Goal: Task Accomplishment & Management: Use online tool/utility

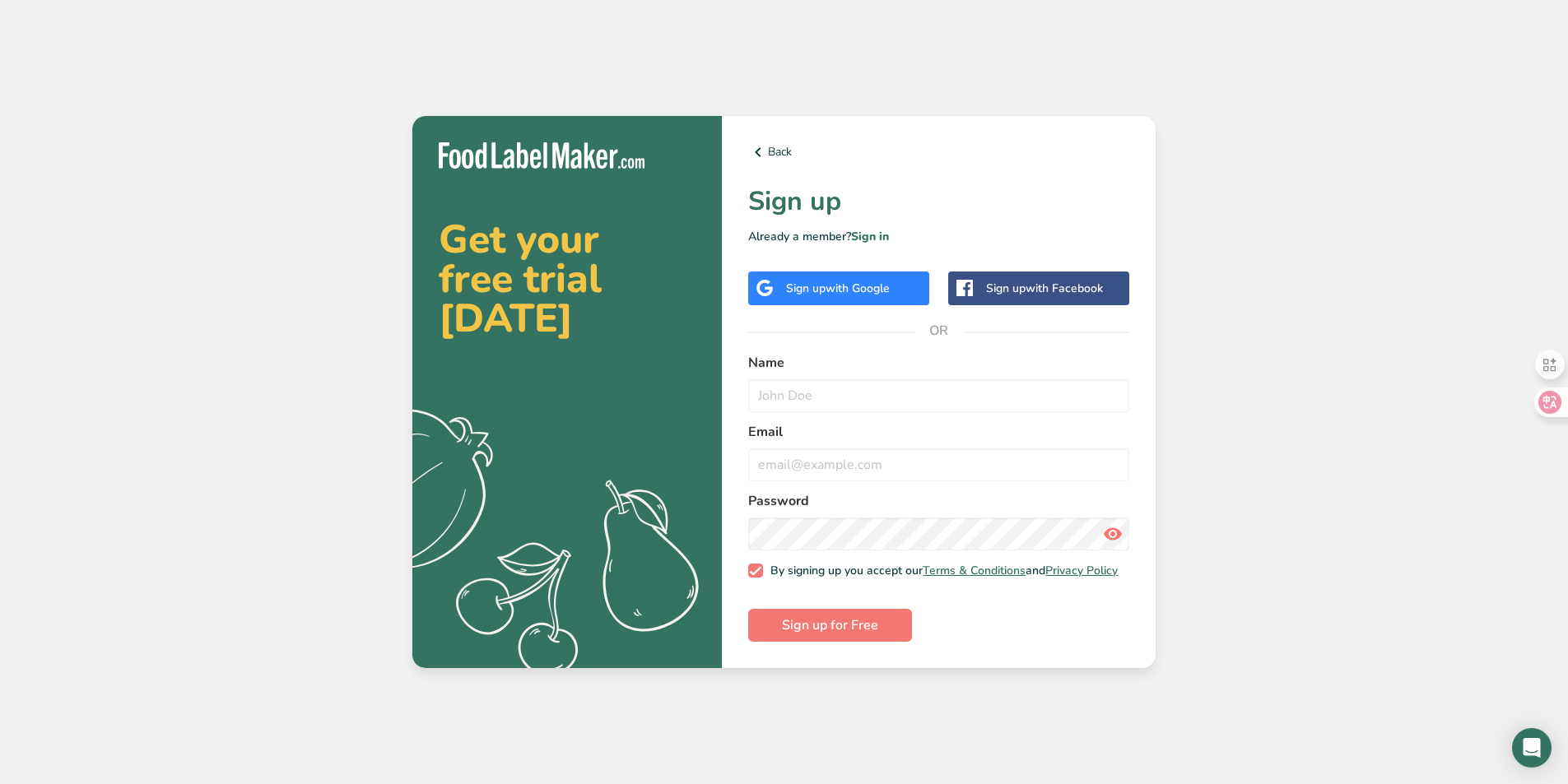
click at [800, 282] on div "Sign up with Google" at bounding box center [838, 288] width 103 height 17
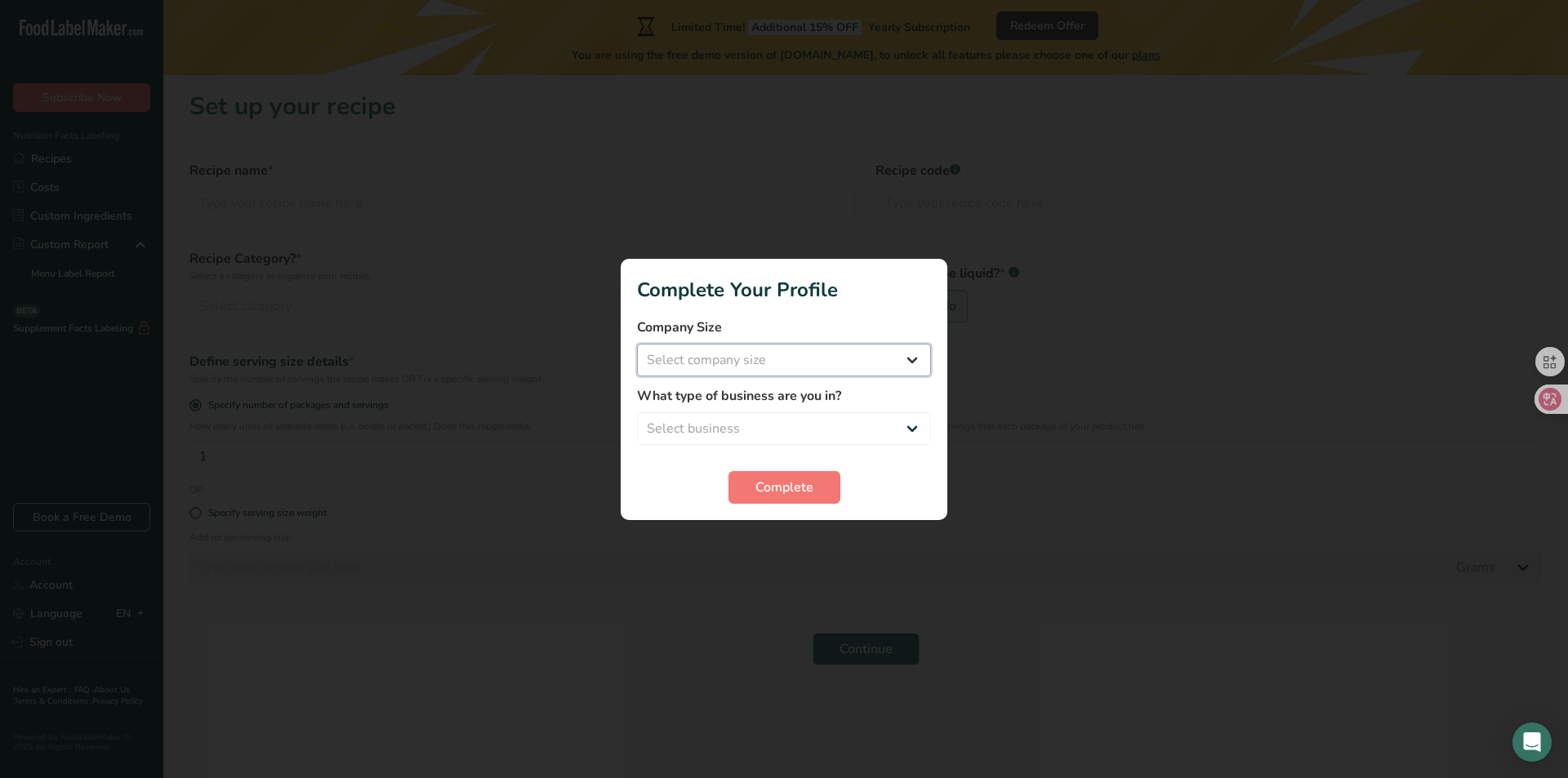
click at [901, 358] on select "Select company size Fewer than 10 Employees 10 to 50 Employees 51 to 500 Employ…" at bounding box center [784, 360] width 294 height 33
select select "1"
click at [637, 344] on select "Select company size Fewer than 10 Employees 10 to 50 Employees 51 to 500 Employ…" at bounding box center [784, 360] width 294 height 33
click at [853, 426] on select "Select business Packaged Food Manufacturer Restaurant & Cafe Bakery Meal Plans …" at bounding box center [784, 428] width 294 height 33
select select "8"
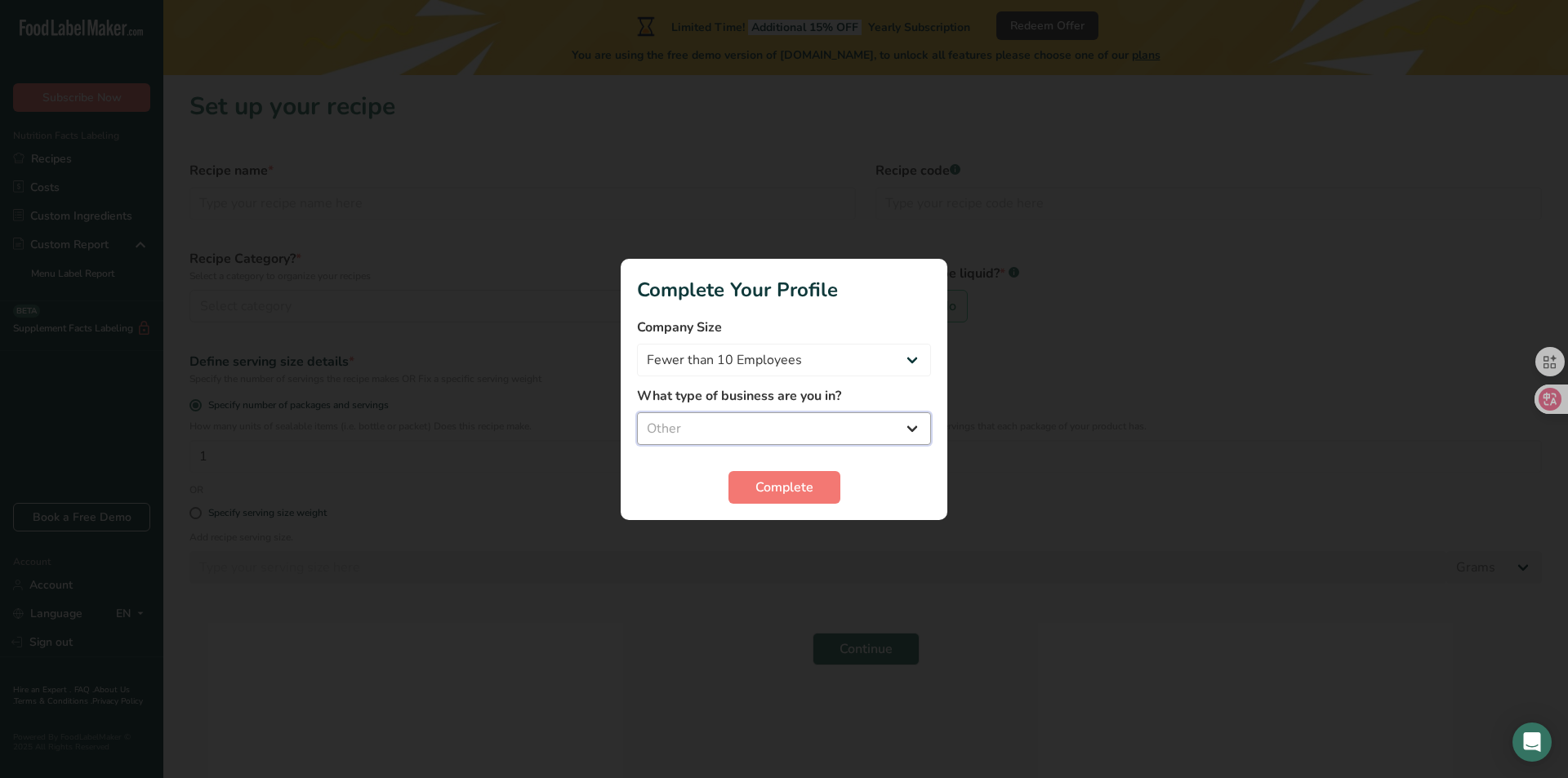
click at [637, 412] on select "Select business Packaged Food Manufacturer Restaurant & Cafe Bakery Meal Plans …" at bounding box center [784, 428] width 294 height 33
click at [788, 497] on span "Complete" at bounding box center [784, 488] width 58 height 20
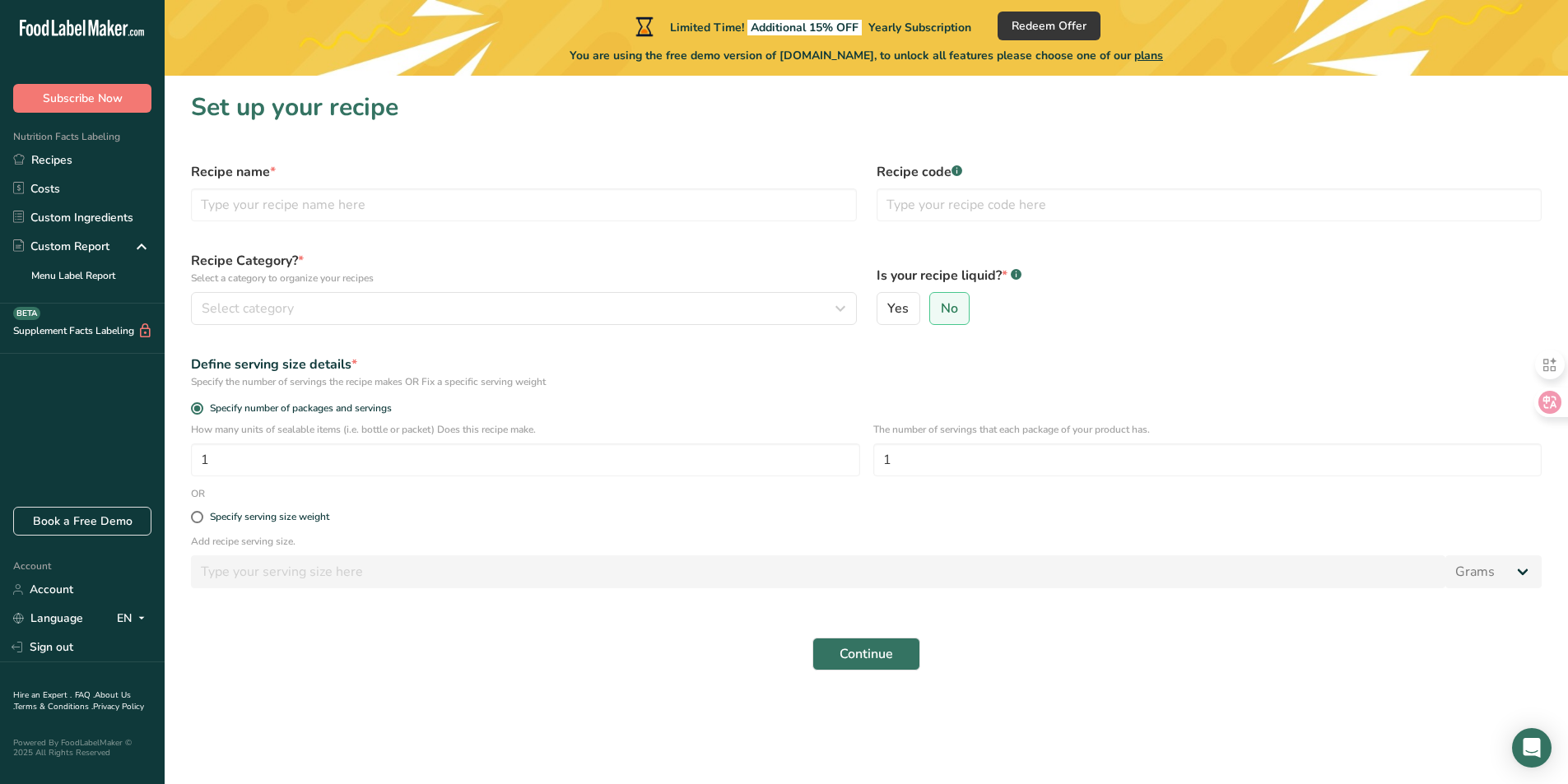
click at [459, 325] on div "Recipe Category? * Select a category to organize your recipes Select category S…" at bounding box center [524, 288] width 686 height 93
click at [464, 310] on div "Select category" at bounding box center [519, 309] width 635 height 20
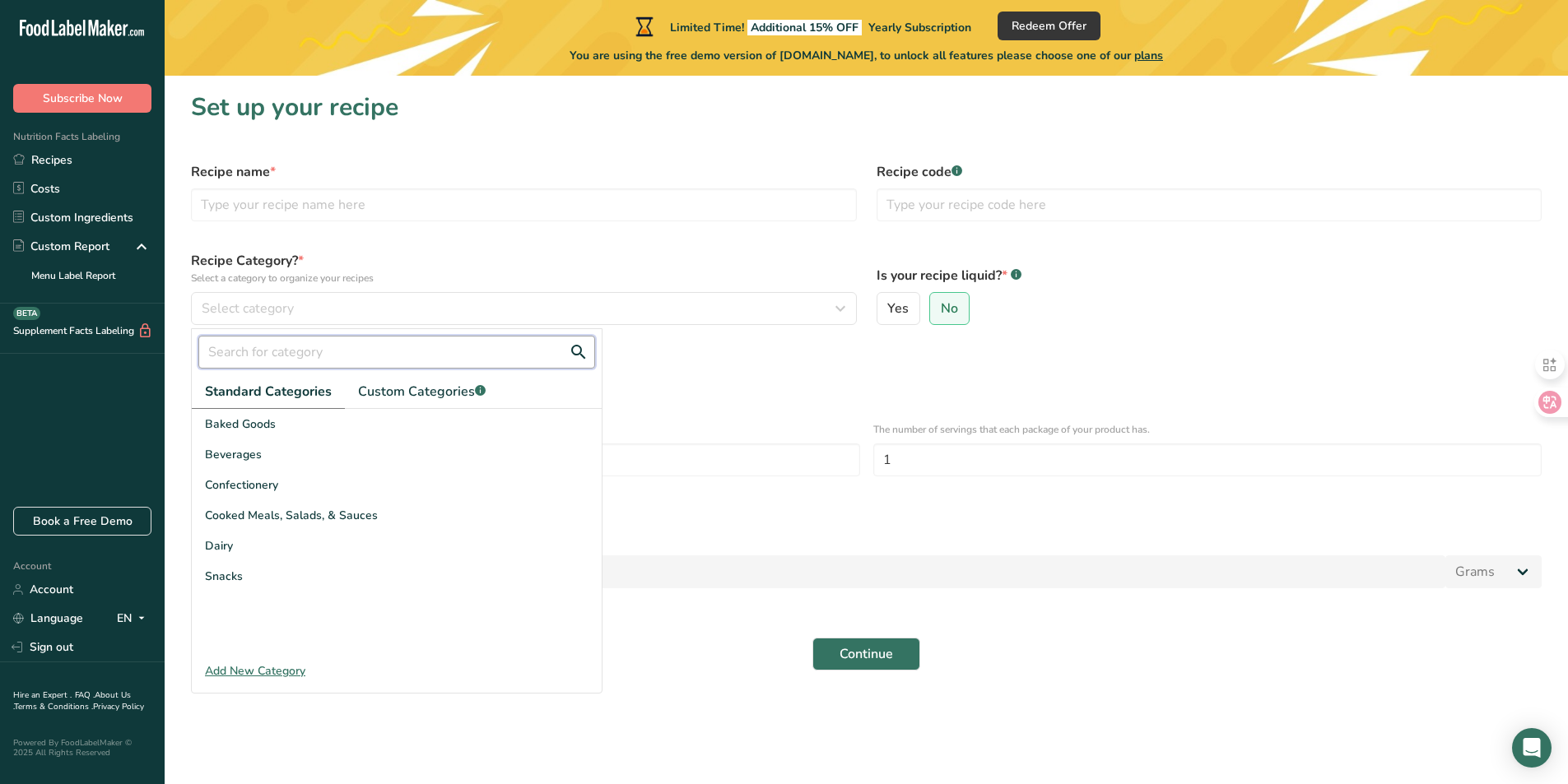
click at [433, 348] on input "text" at bounding box center [396, 352] width 396 height 33
type input "candy"
click at [556, 164] on label "Recipe name *" at bounding box center [524, 172] width 666 height 20
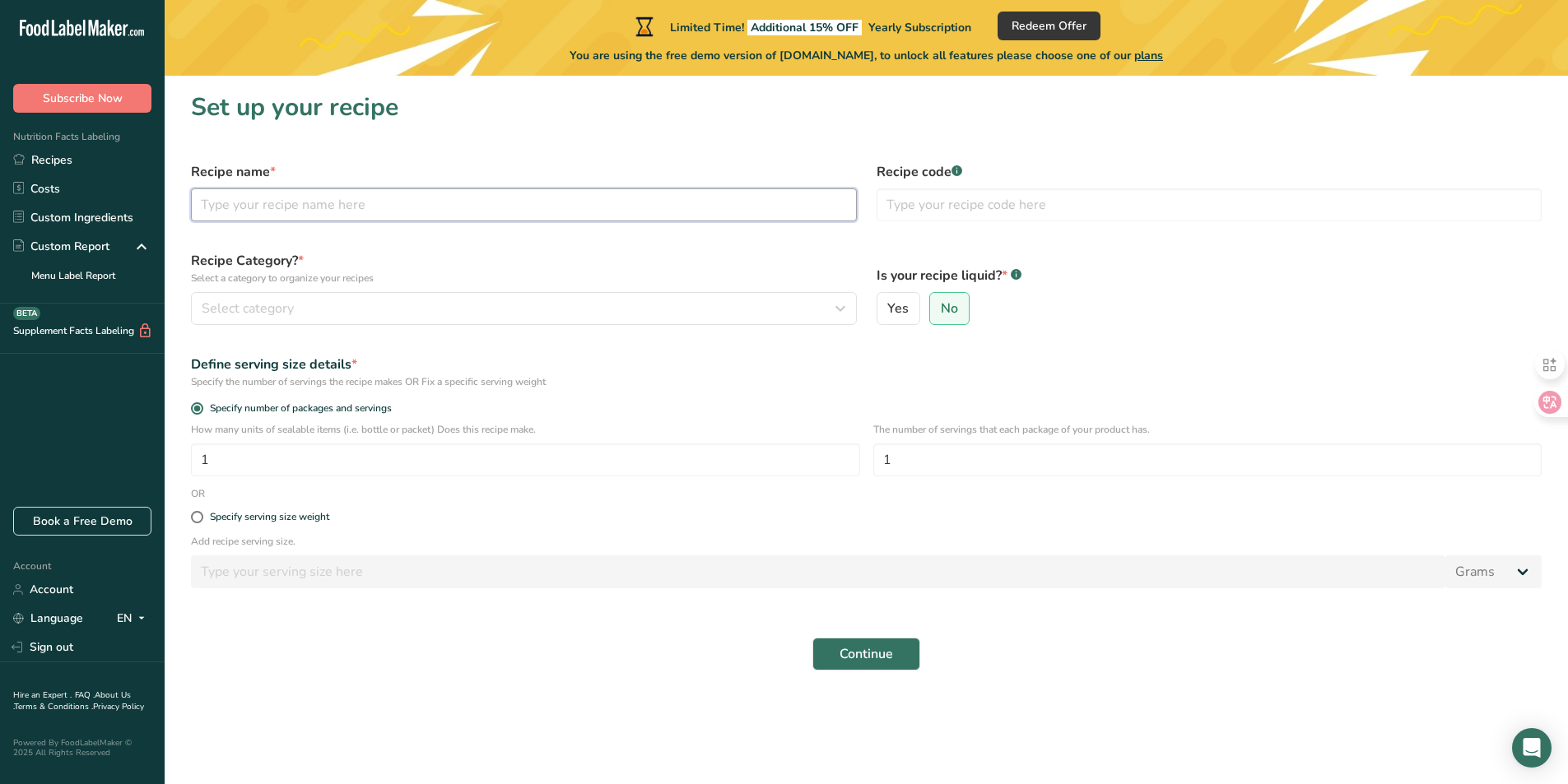
click at [347, 199] on input "text" at bounding box center [524, 205] width 666 height 33
type input "Gummy Panky"
click at [303, 300] on div "Select category" at bounding box center [519, 309] width 635 height 20
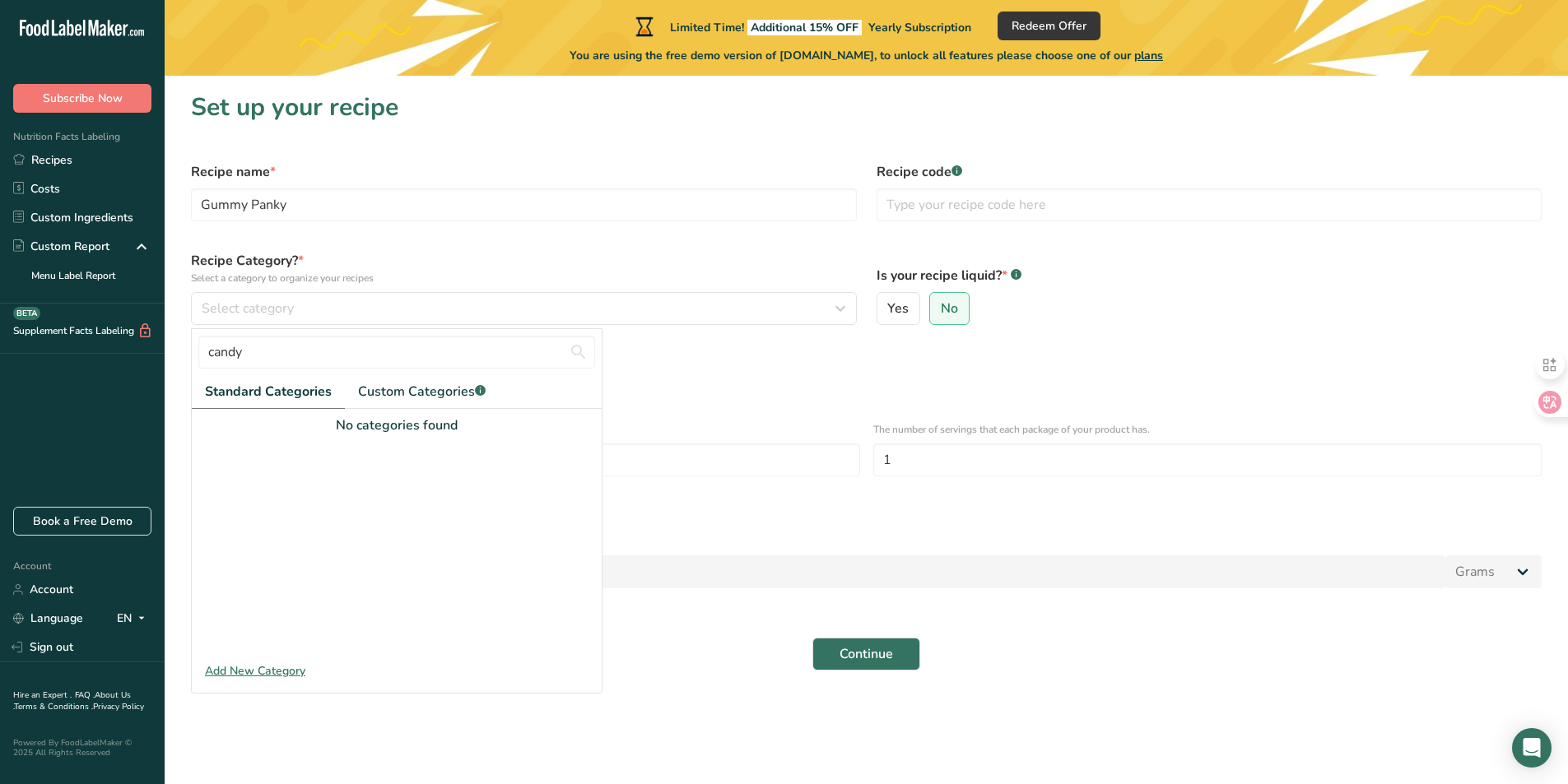
click at [270, 400] on span "Standard Categories" at bounding box center [268, 392] width 127 height 20
click at [373, 351] on input "candy" at bounding box center [396, 352] width 396 height 33
type input "c"
click at [310, 399] on span "Standard Categories" at bounding box center [268, 392] width 127 height 20
drag, startPoint x: 412, startPoint y: 382, endPoint x: 401, endPoint y: 387, distance: 12.1
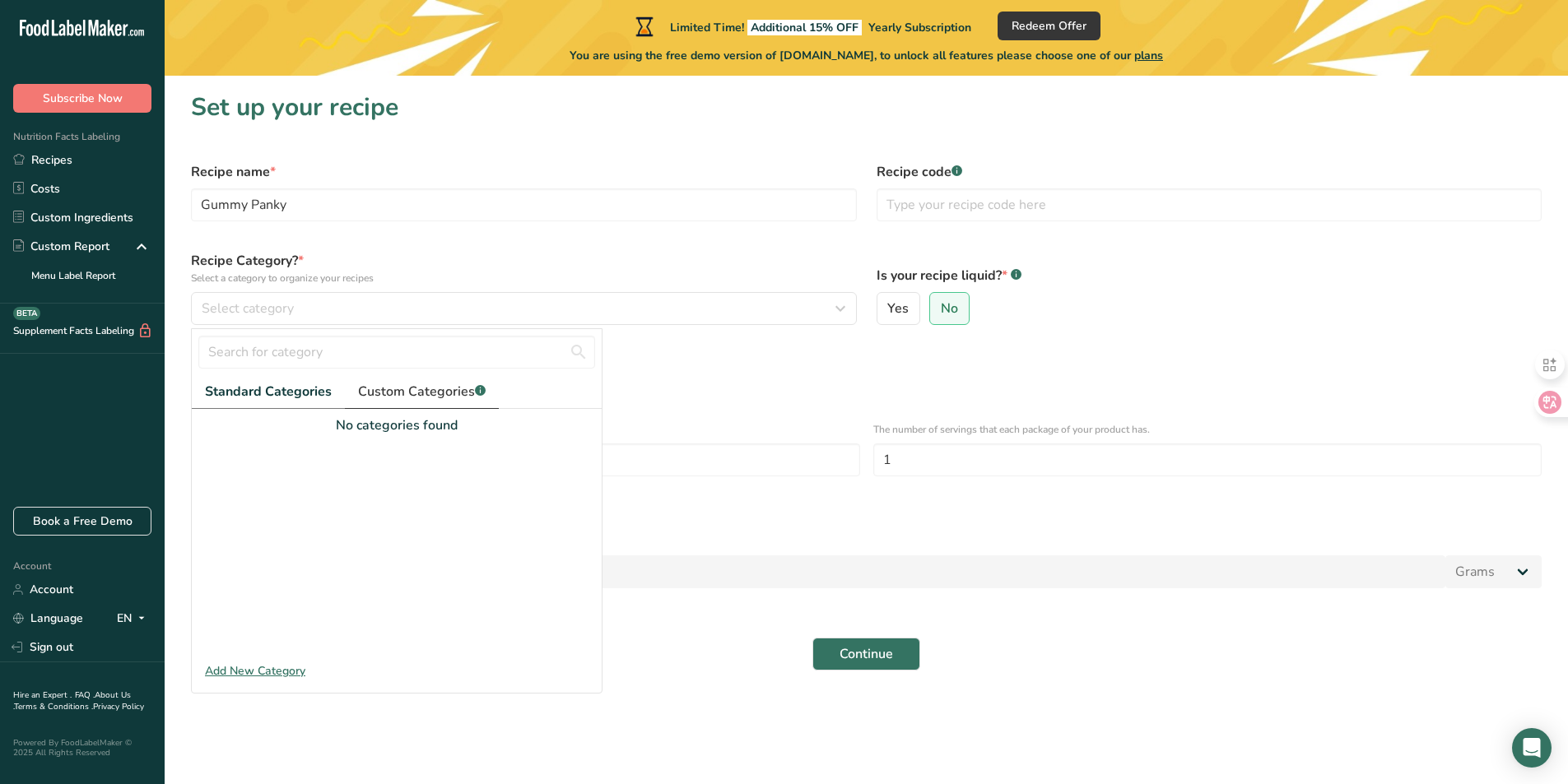
click at [412, 382] on span "Custom Categories .a-a{fill:#347362;}.b-a{fill:#fff;}" at bounding box center [421, 392] width 127 height 20
click at [292, 390] on span "Standard Categories" at bounding box center [267, 392] width 125 height 20
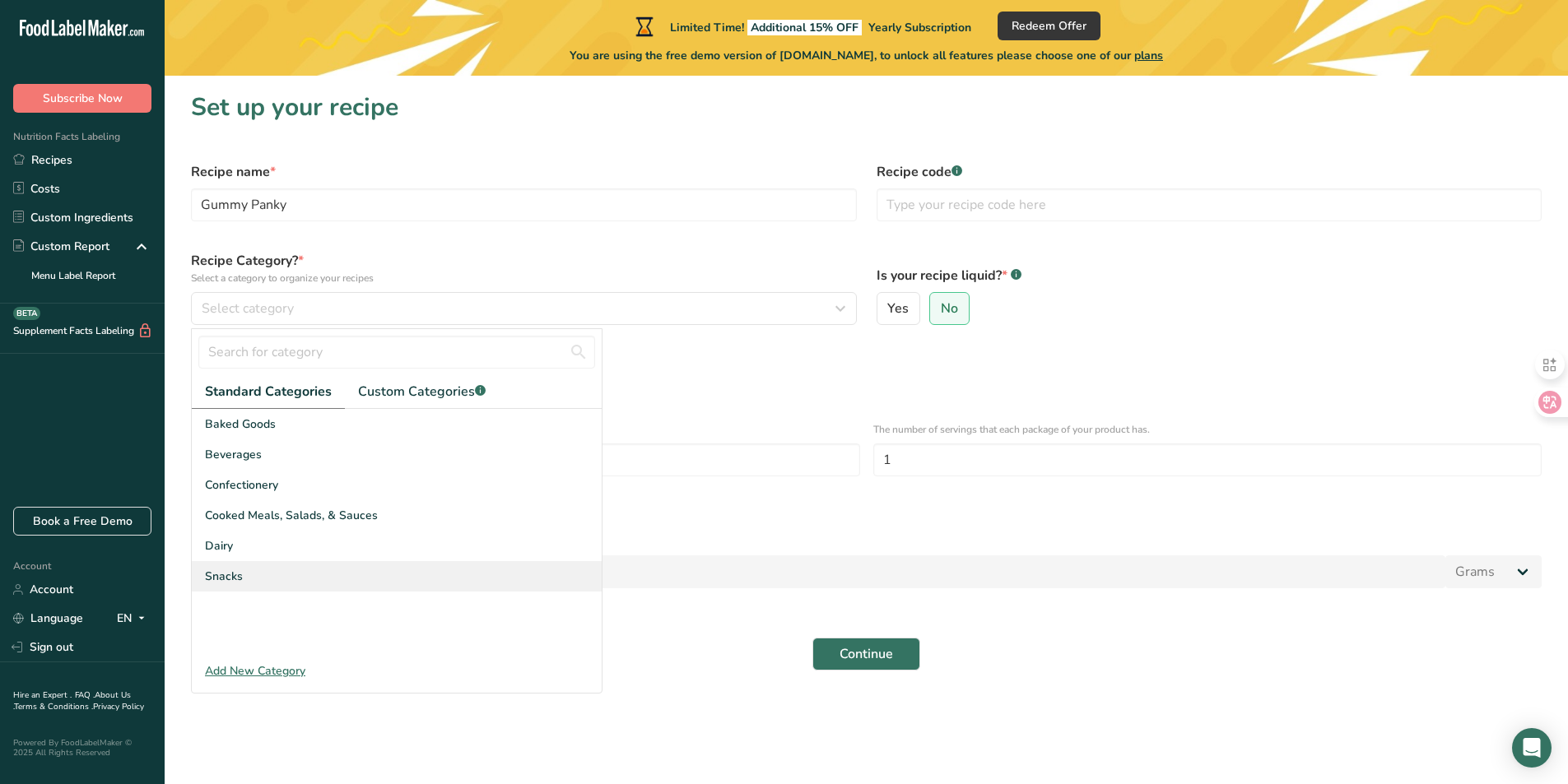
click at [282, 573] on div "Snacks" at bounding box center [396, 576] width 410 height 31
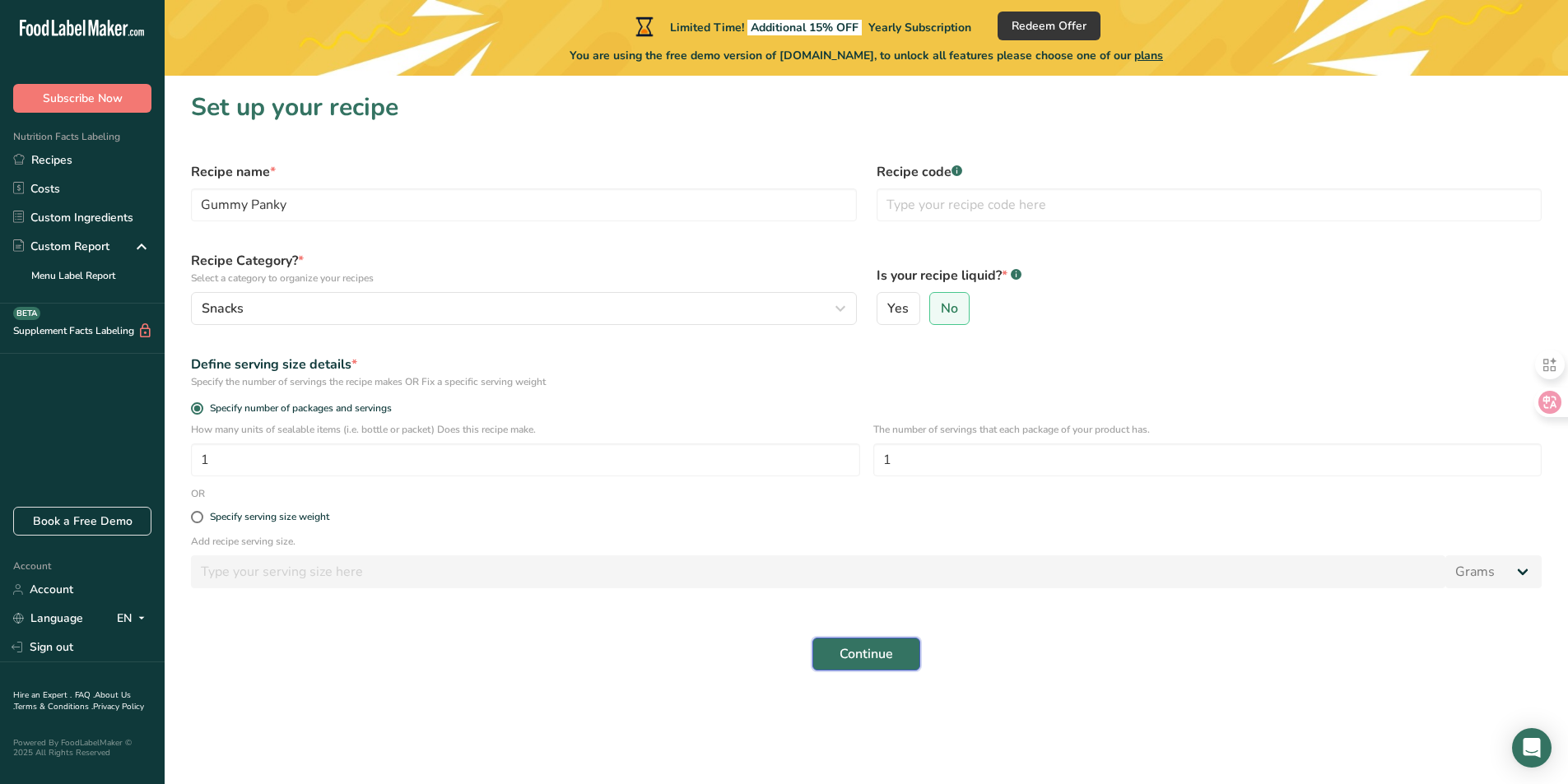
click at [889, 657] on span "Continue" at bounding box center [866, 655] width 54 height 20
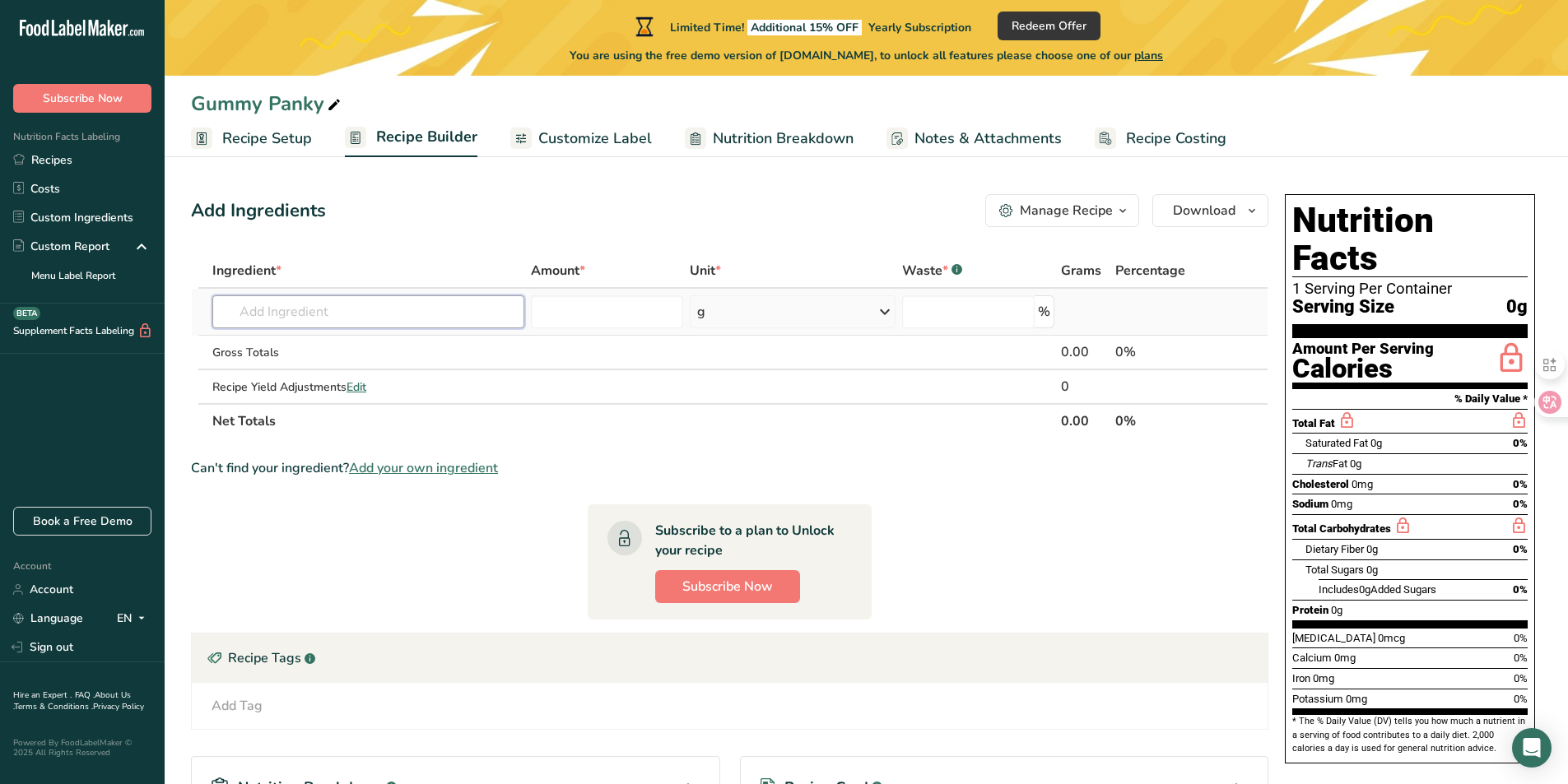
click at [342, 299] on input "text" at bounding box center [369, 311] width 312 height 33
drag, startPoint x: 1484, startPoint y: 407, endPoint x: 1493, endPoint y: 410, distance: 9.5
click at [1484, 433] on div "Saturated Fat 0g 0%" at bounding box center [1417, 443] width 223 height 21
click at [1518, 405] on icon at bounding box center [1516, 402] width 12 height 12
click at [407, 316] on input "text" at bounding box center [369, 311] width 312 height 33
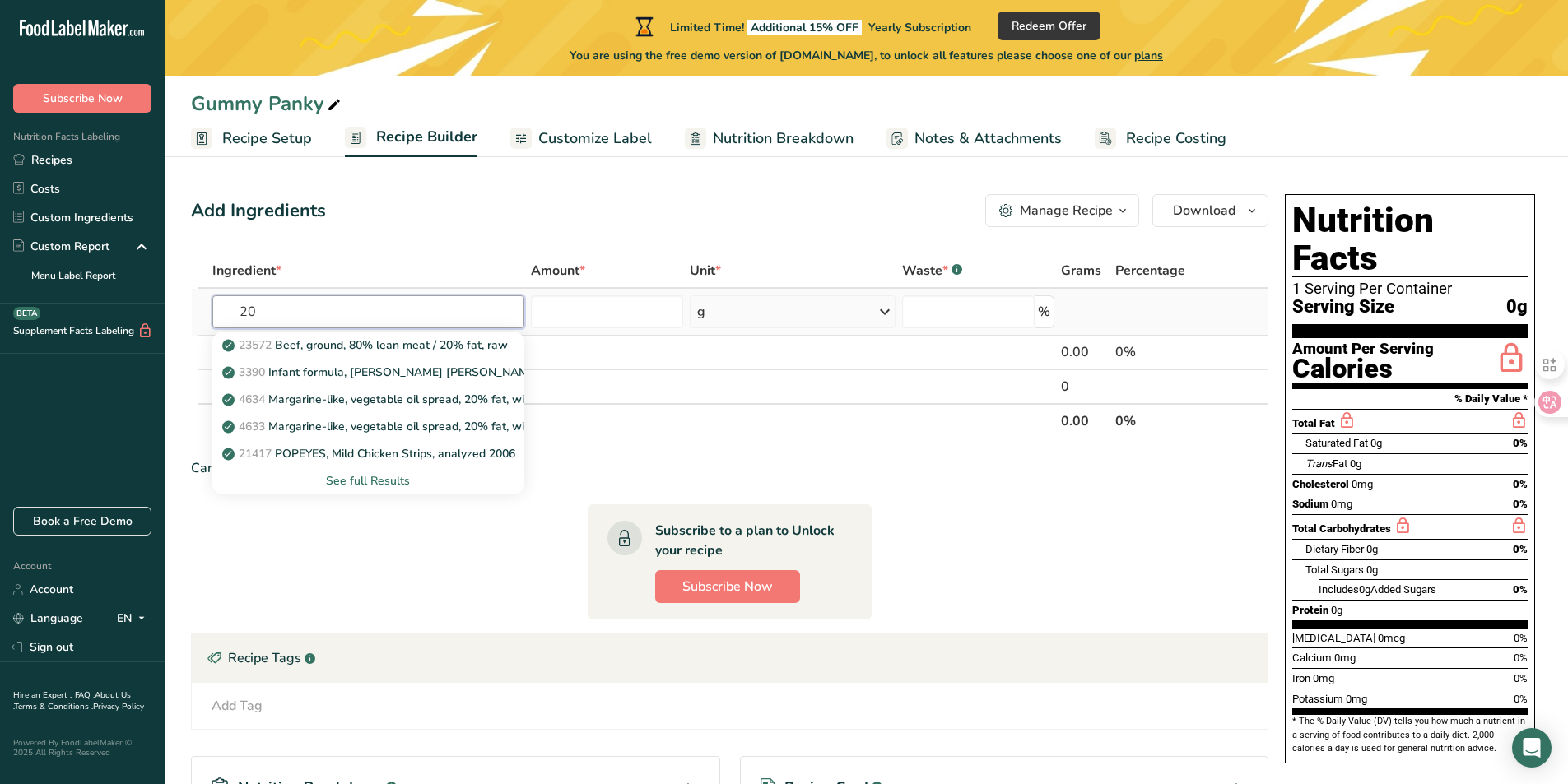
type input "2"
type input "70"
click at [381, 341] on p "13498 Beef, ground, 70% lean meat / 30% fat, raw" at bounding box center [367, 345] width 282 height 17
type input "Beef, ground, 70% lean meat / 30% fat, raw"
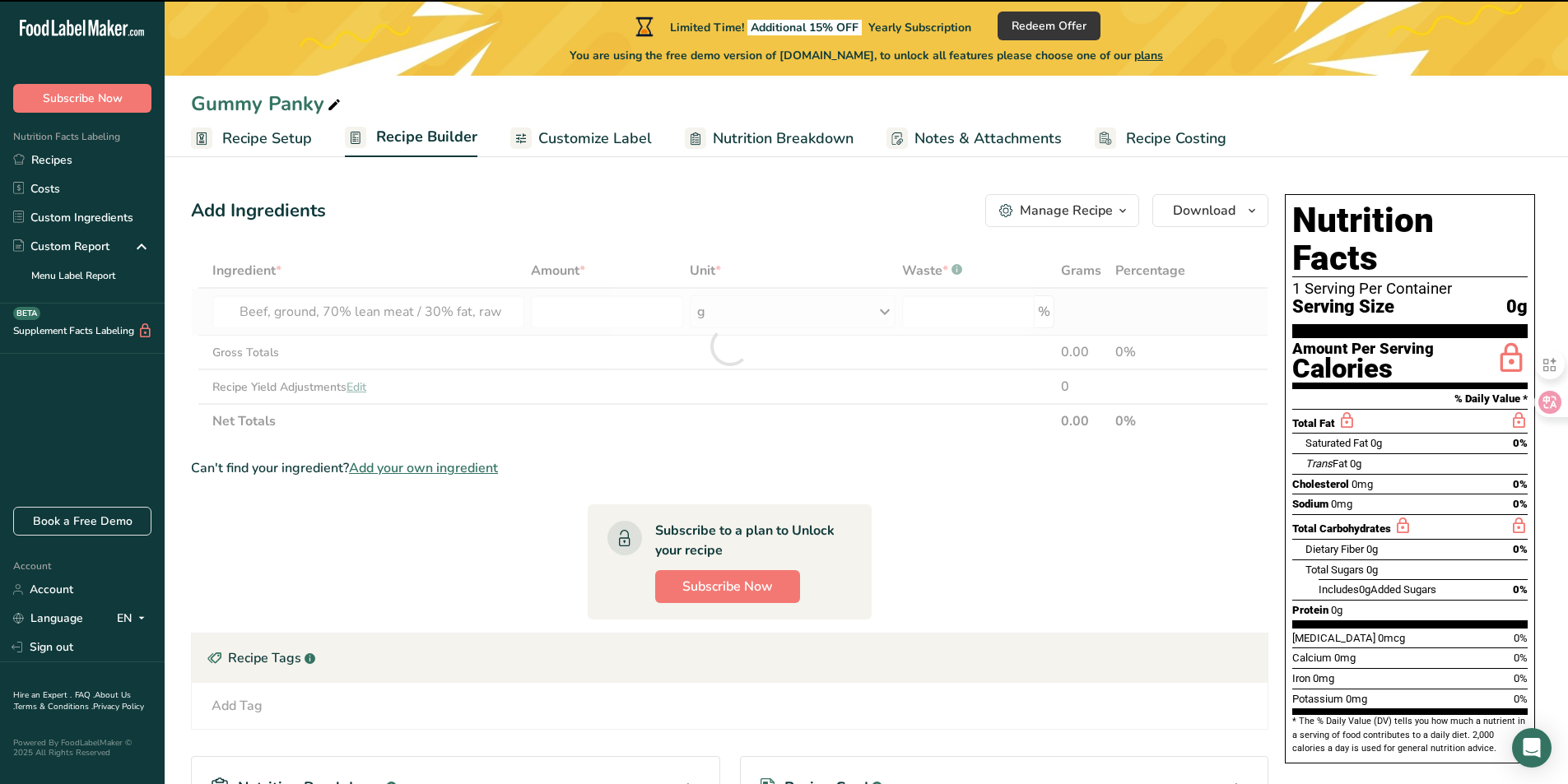
type input "0"
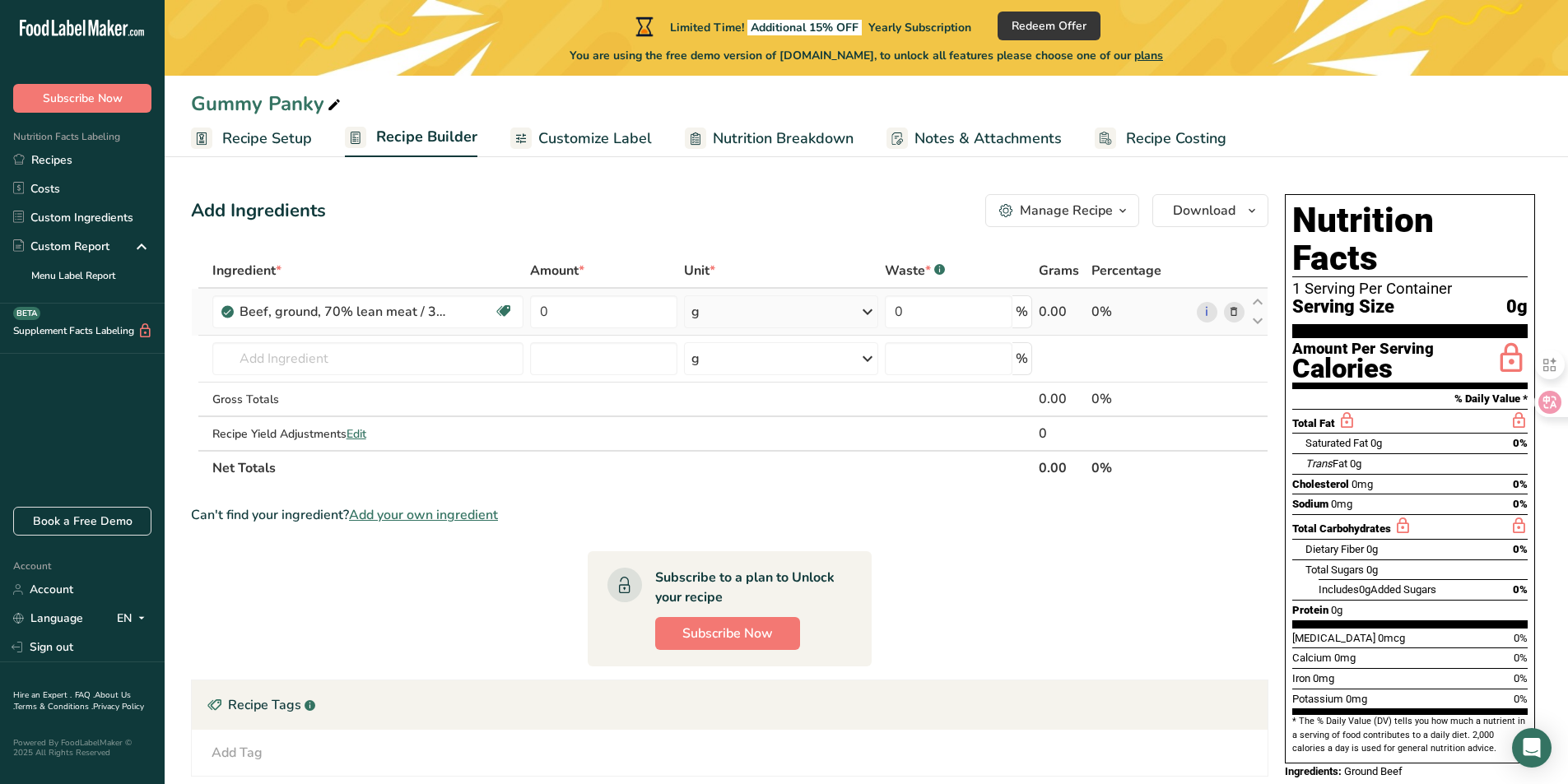
click at [1236, 314] on icon at bounding box center [1234, 312] width 12 height 17
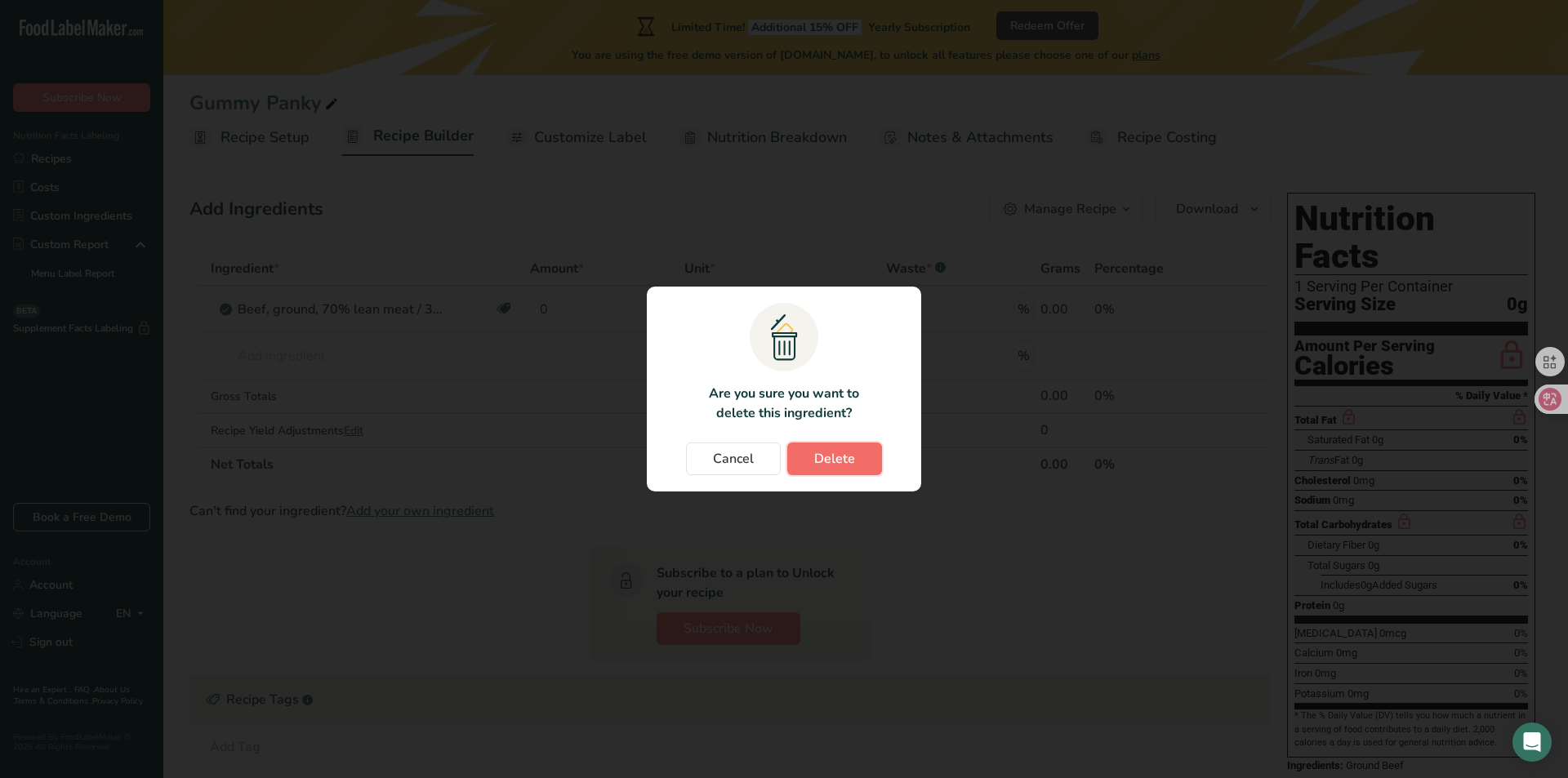
click at [822, 457] on span "Delete" at bounding box center [834, 460] width 40 height 20
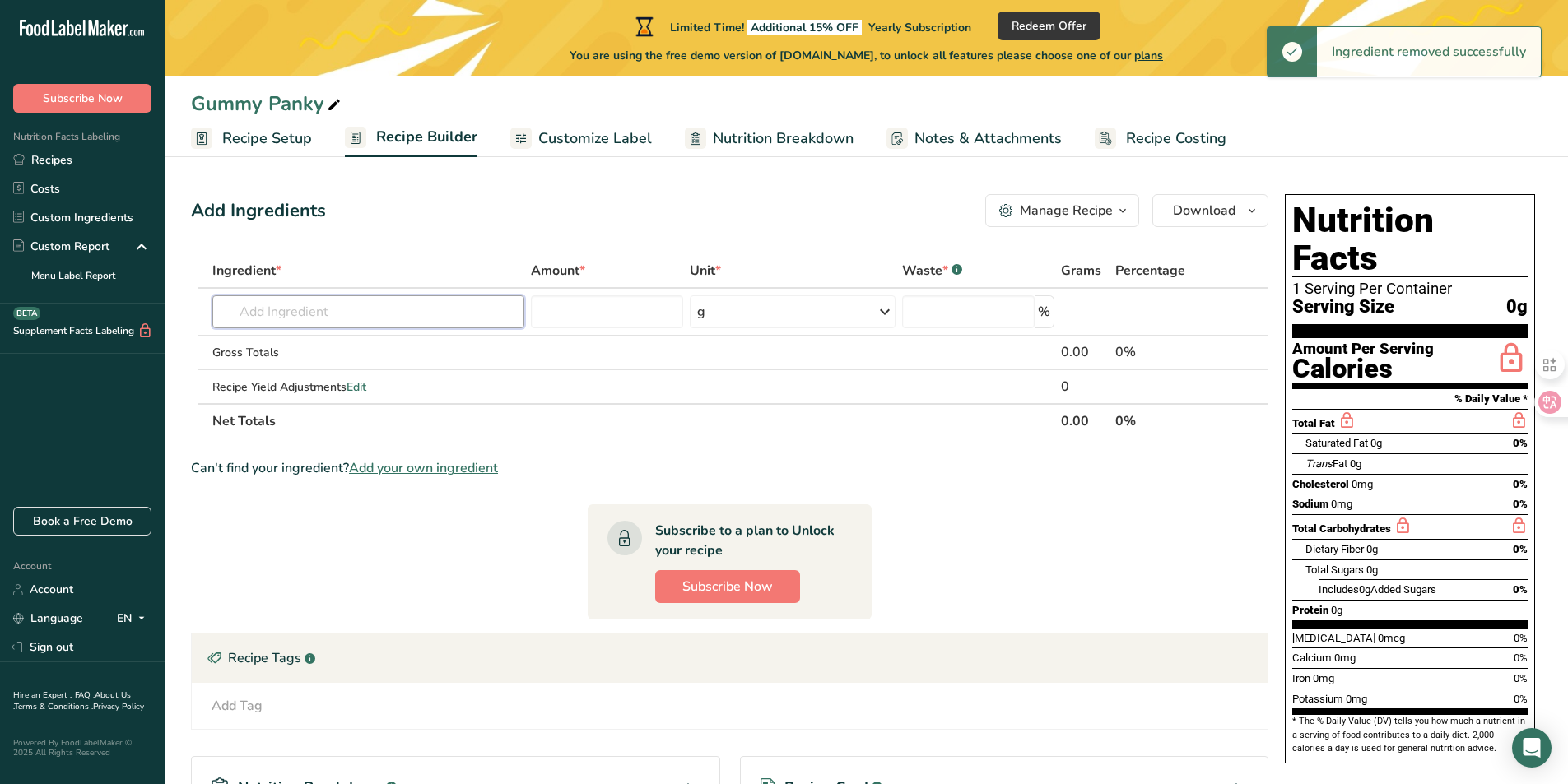
click at [298, 312] on input "text" at bounding box center [369, 311] width 312 height 33
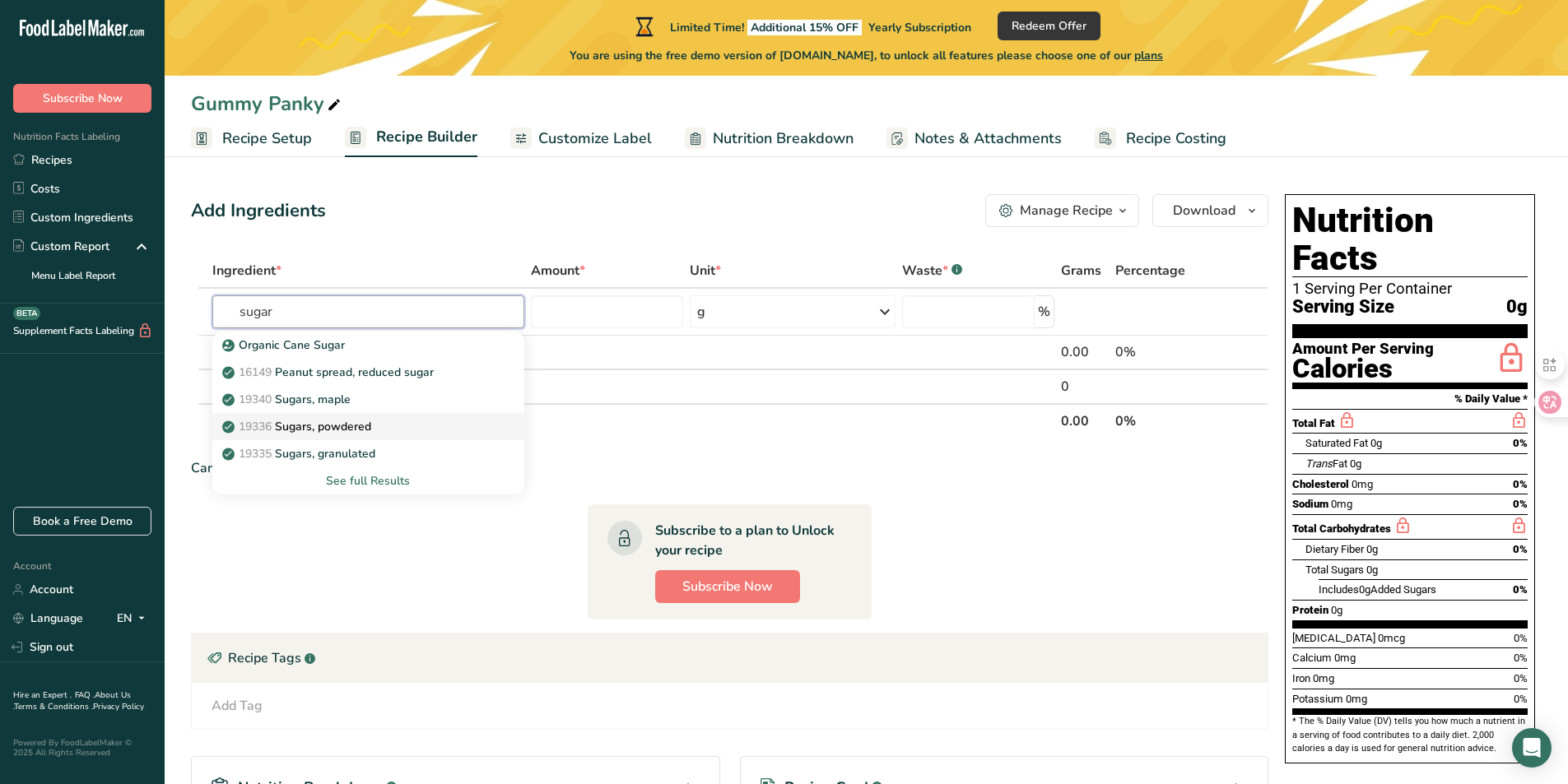
type input "sugar"
click at [439, 426] on div "19336 Sugars, powdered" at bounding box center [355, 426] width 259 height 17
type input "Sugars, powdered"
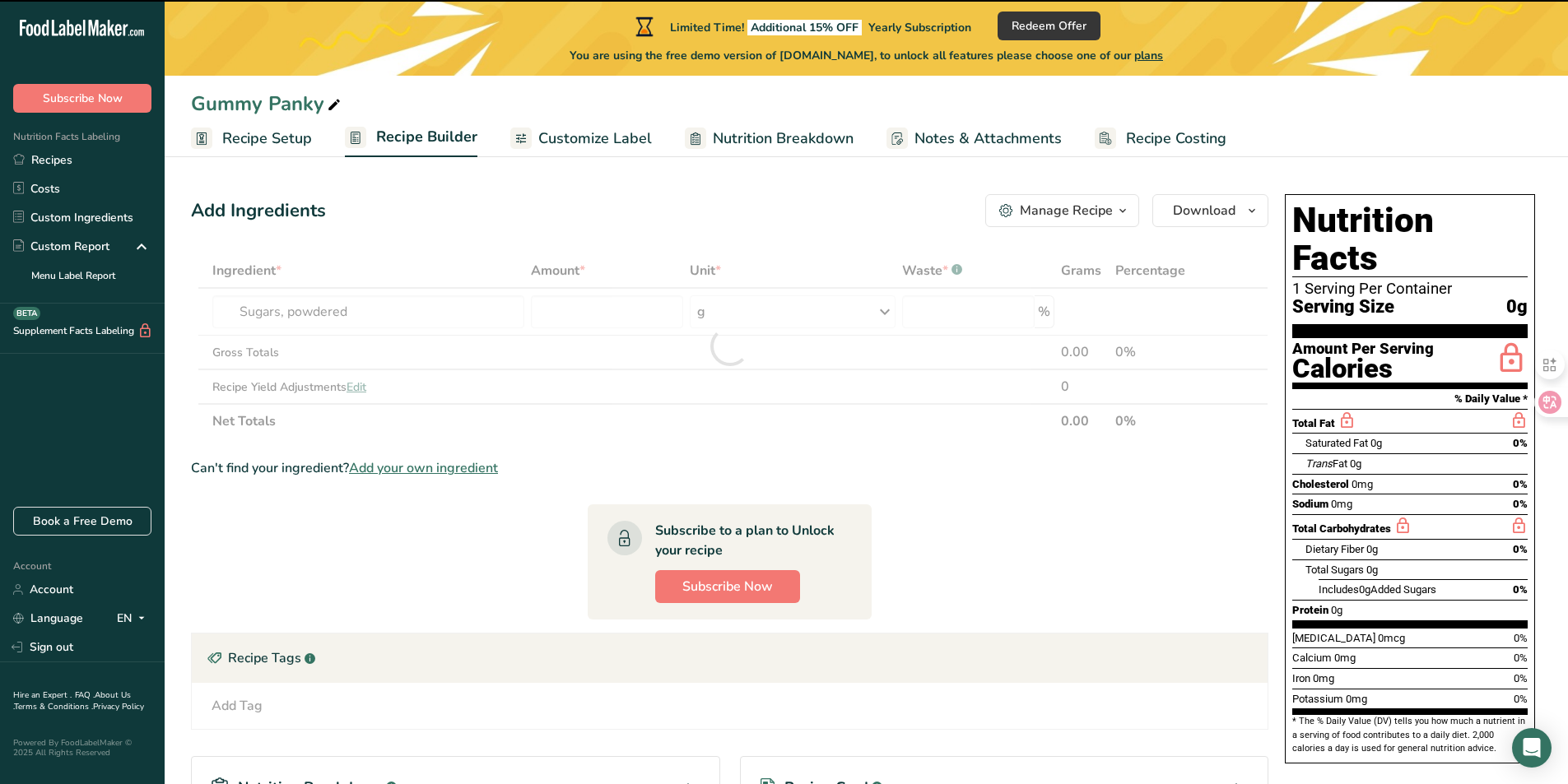
type input "0"
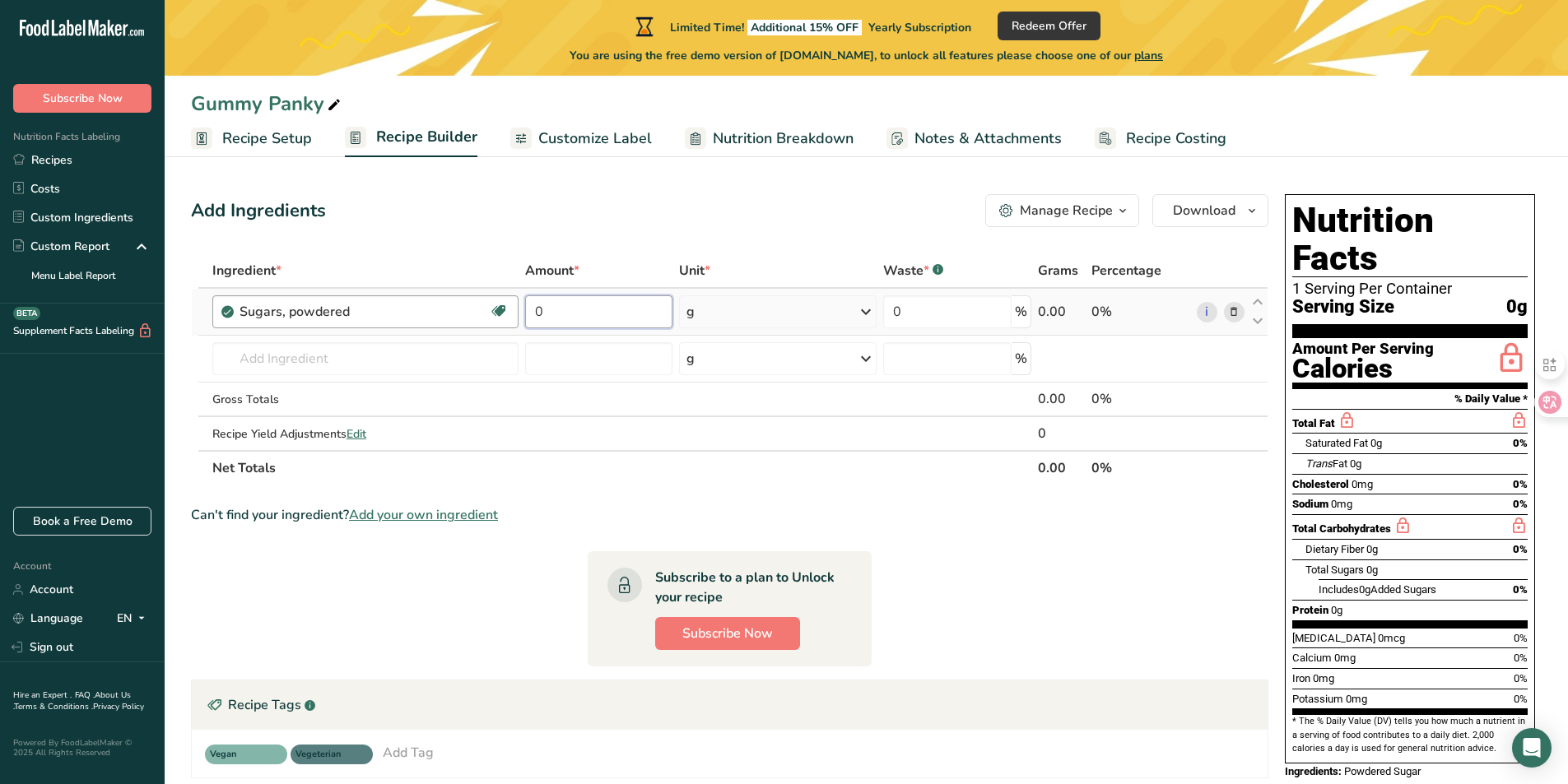
drag, startPoint x: 579, startPoint y: 304, endPoint x: 436, endPoint y: 295, distance: 143.3
click at [436, 295] on tr "Sugars, powdered Dairy free Gluten free Vegan Vegetarian Soy free 0 g Portions …" at bounding box center [729, 312] width 1076 height 47
type input "20"
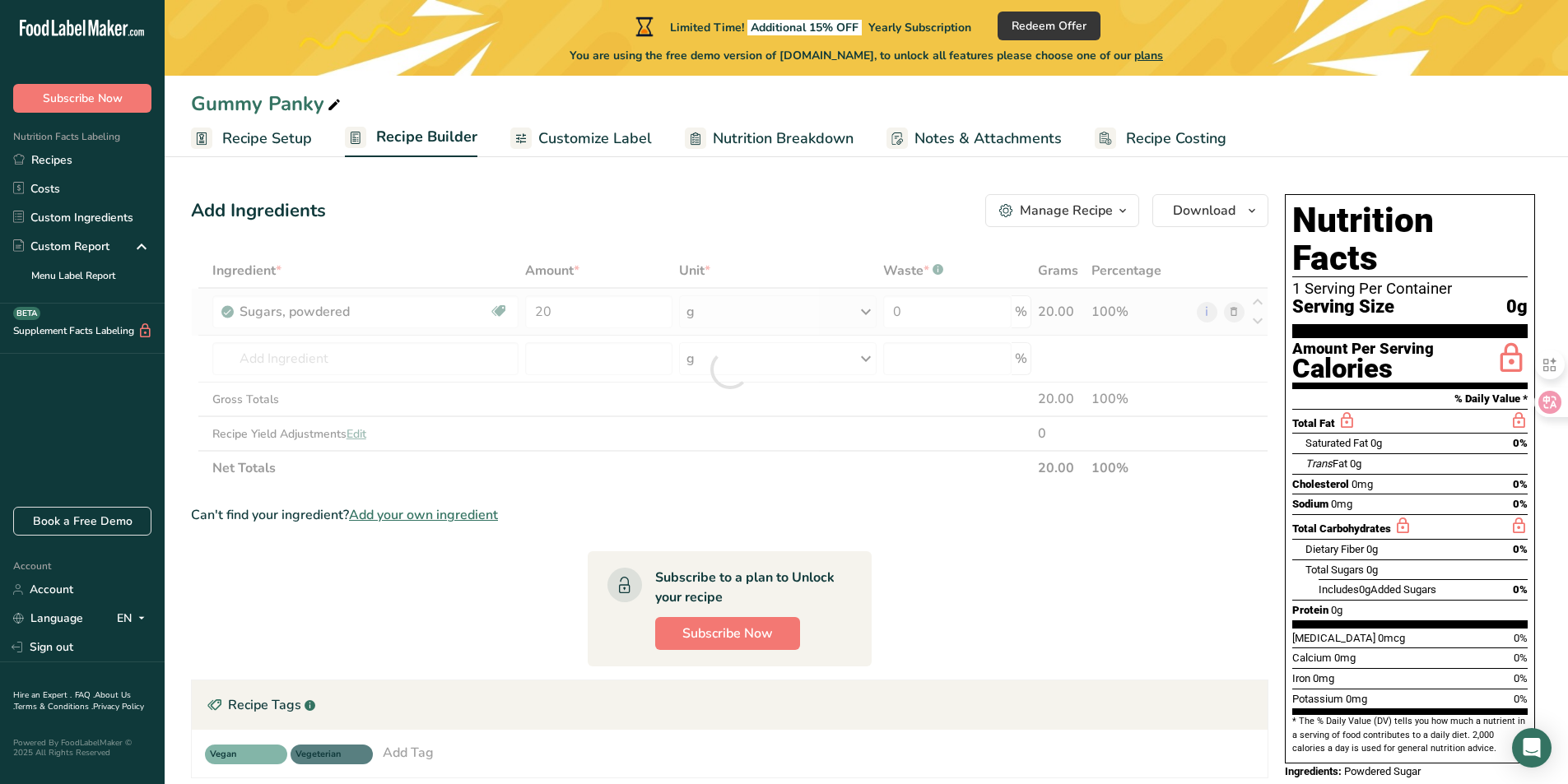
click at [804, 305] on div "Ingredient * Amount * Unit * Waste * .a-a{fill:#347362;}.b-a{fill:#fff;} Grams …" at bounding box center [729, 370] width 1077 height 233
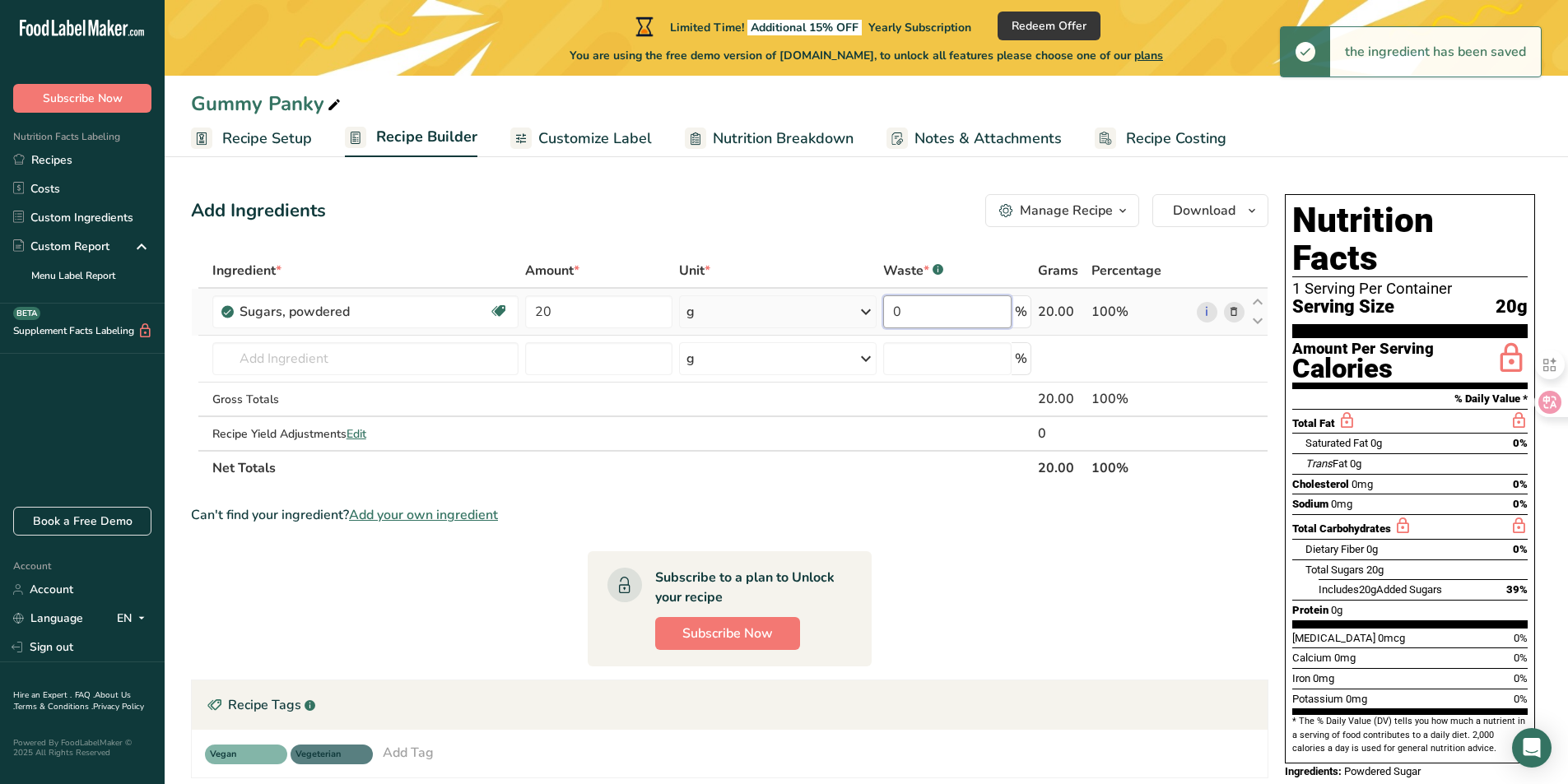
drag, startPoint x: 963, startPoint y: 310, endPoint x: 783, endPoint y: 300, distance: 180.3
click at [783, 300] on tr "Sugars, powdered Dairy free Gluten free Vegan Vegetarian Soy free 20 g Portions…" at bounding box center [729, 312] width 1076 height 47
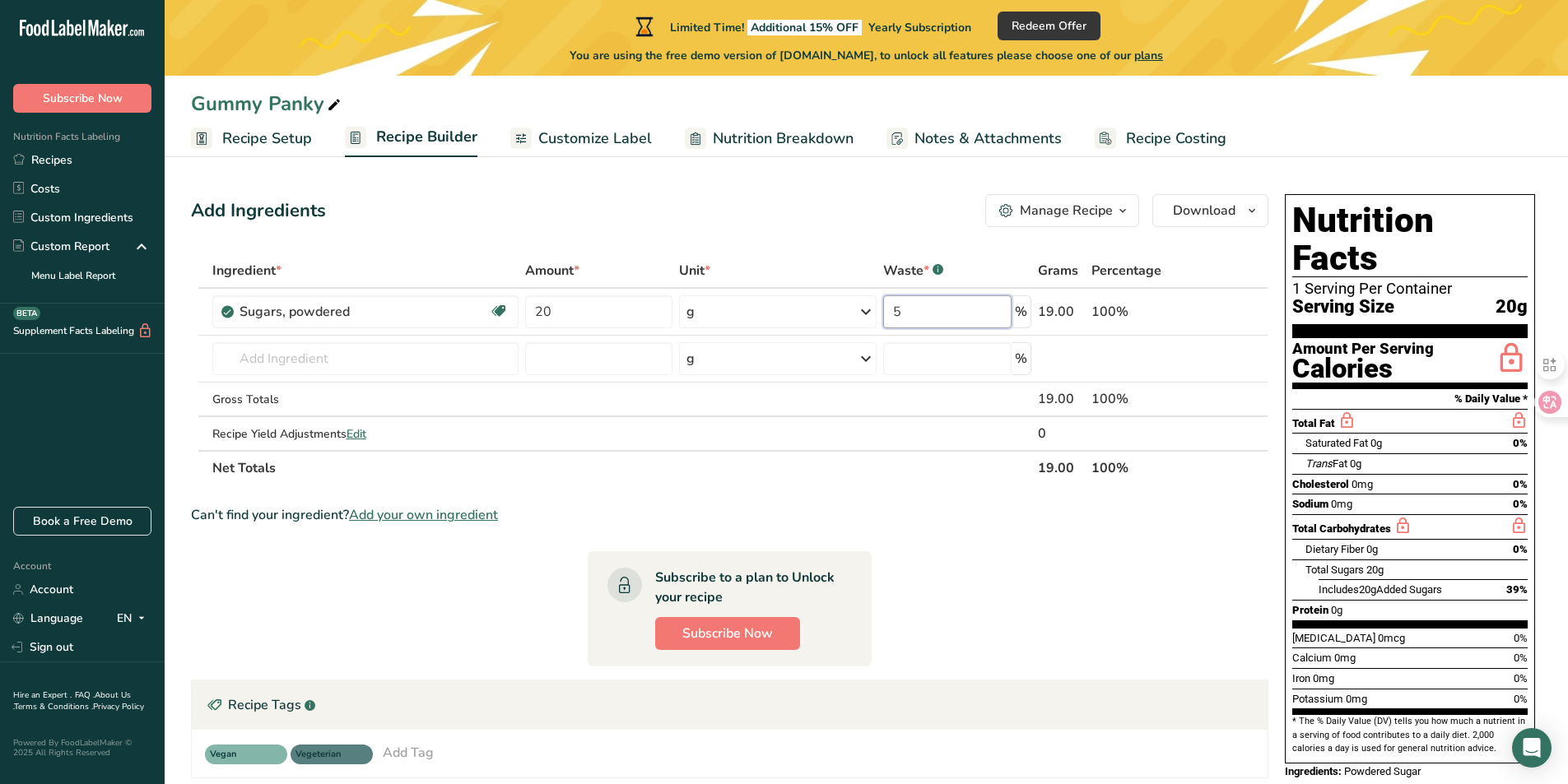
type input "5"
click at [377, 353] on div "Ingredient * Amount * Unit * Waste * .a-a{fill:#347362;}.b-a{fill:#fff;} Grams …" at bounding box center [729, 370] width 1077 height 233
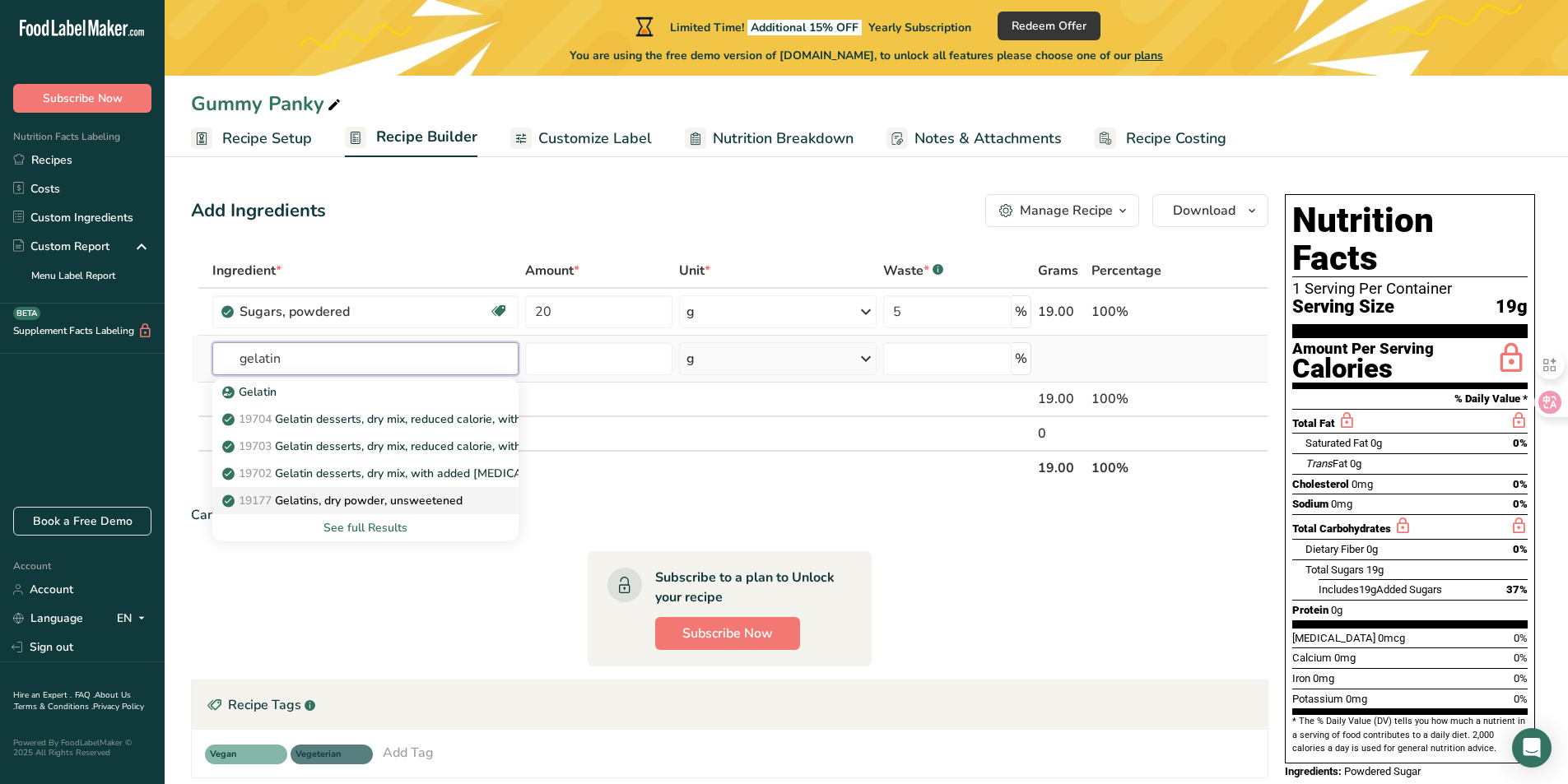
type input "gelatin"
click at [439, 505] on p "19177 Gelatins, dry powder, unsweetened" at bounding box center [344, 500] width 237 height 17
type input "Gelatins, dry powder, unsweetened"
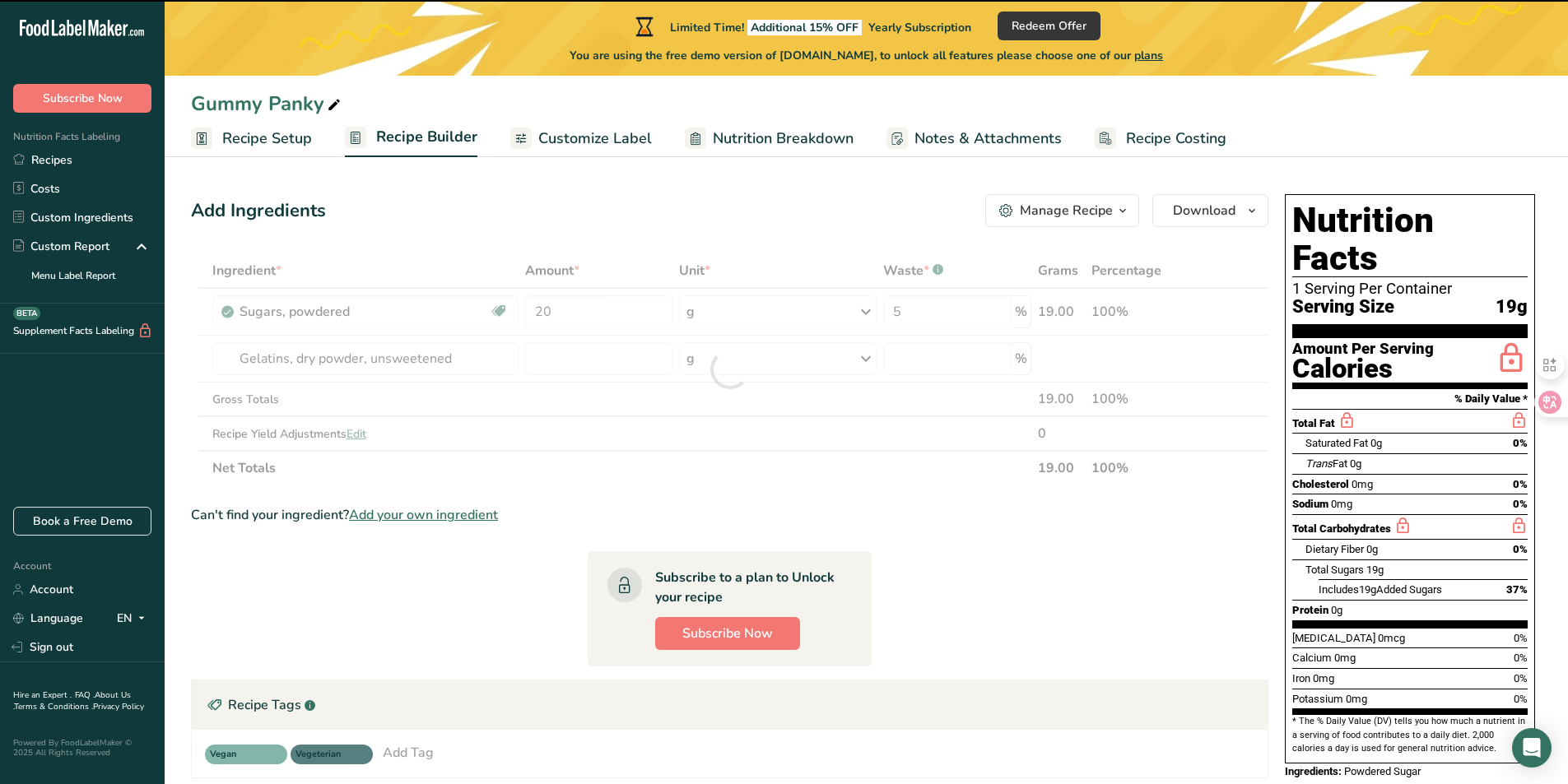
type input "0"
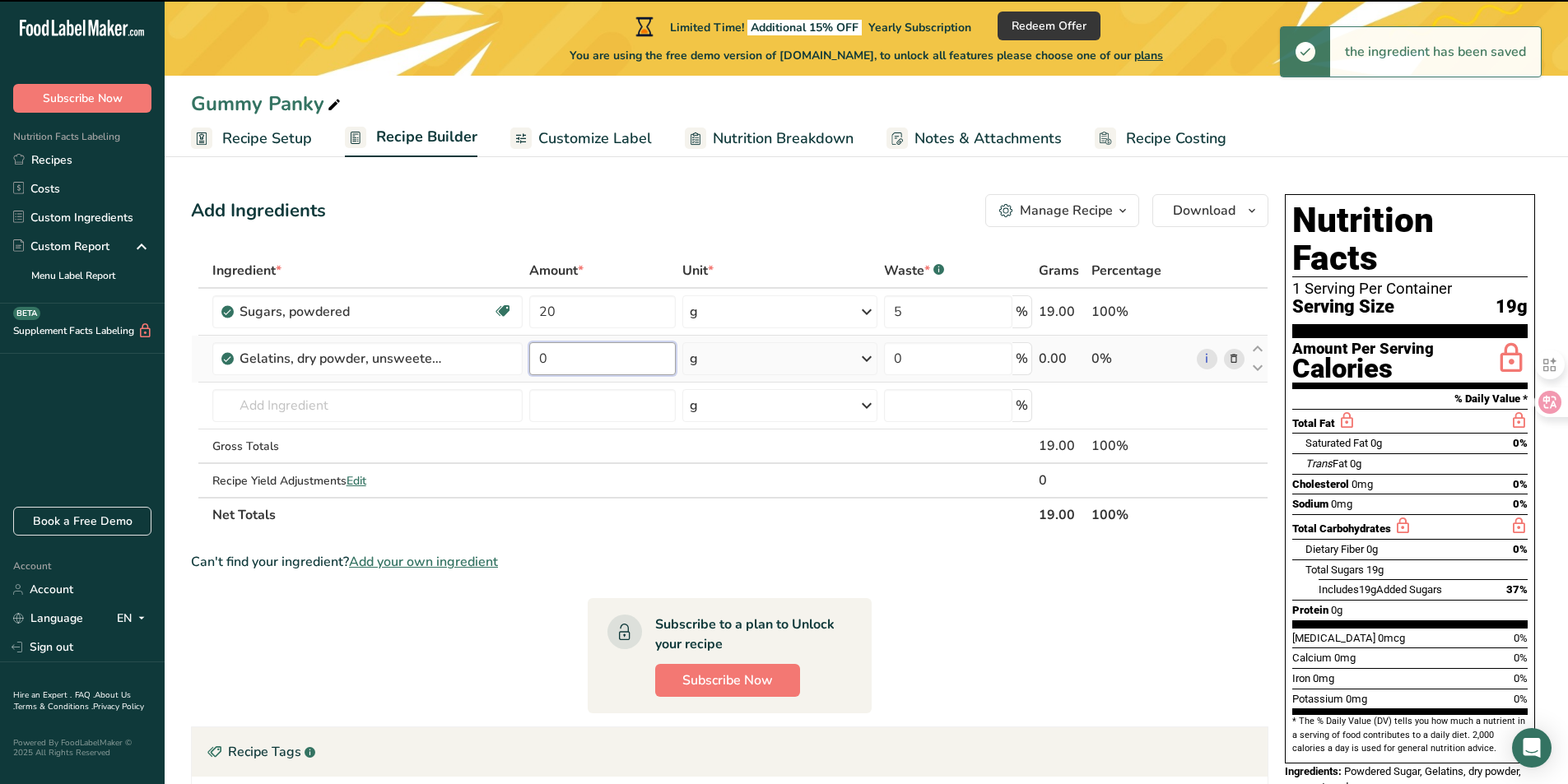
click at [579, 364] on input "0" at bounding box center [603, 359] width 147 height 33
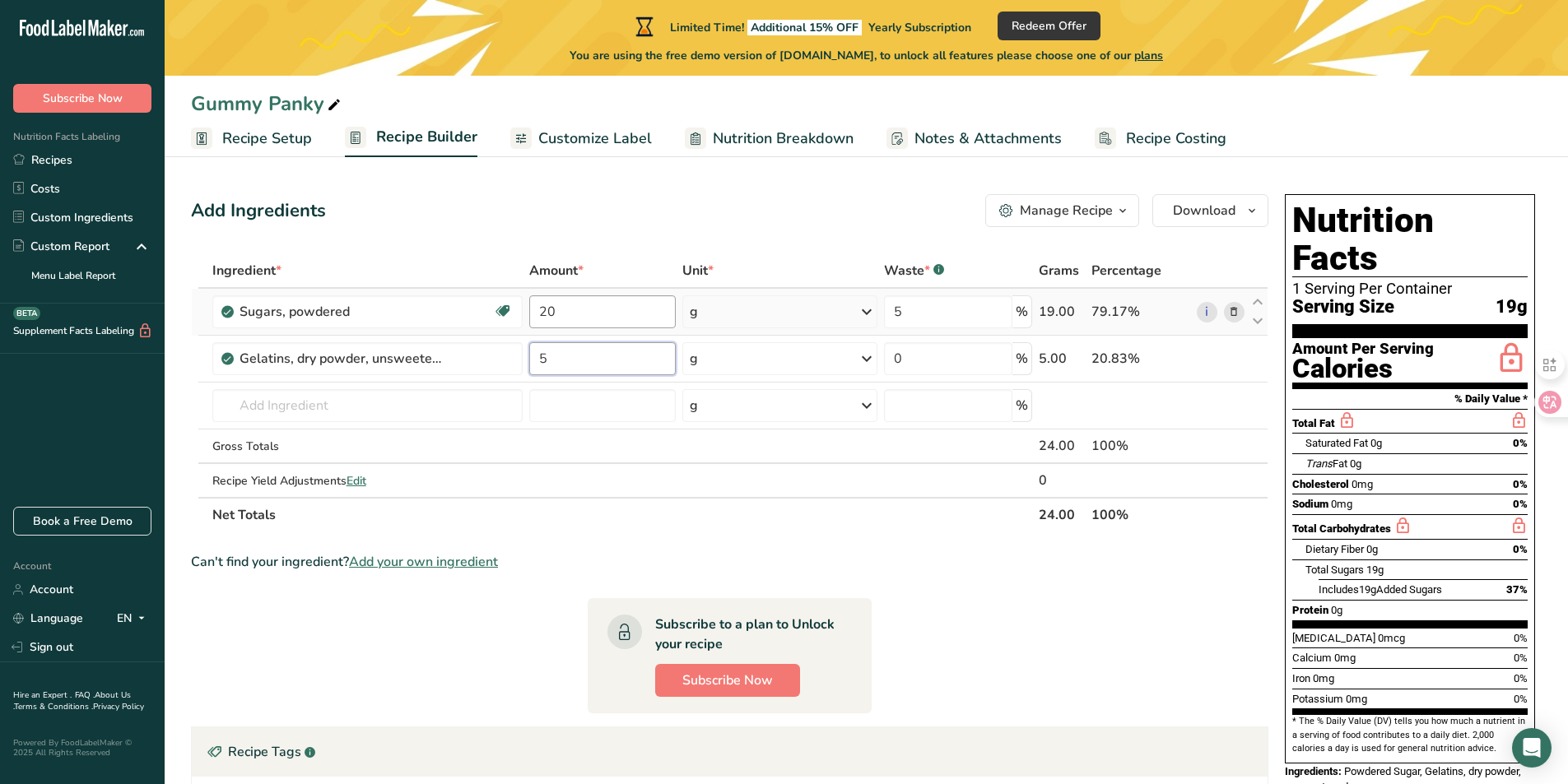
type input "5"
click at [407, 290] on div "Ingredient * Amount * Unit * Waste * .a-a{fill:#347362;}.b-a{fill:#fff;} Grams …" at bounding box center [729, 392] width 1077 height 279
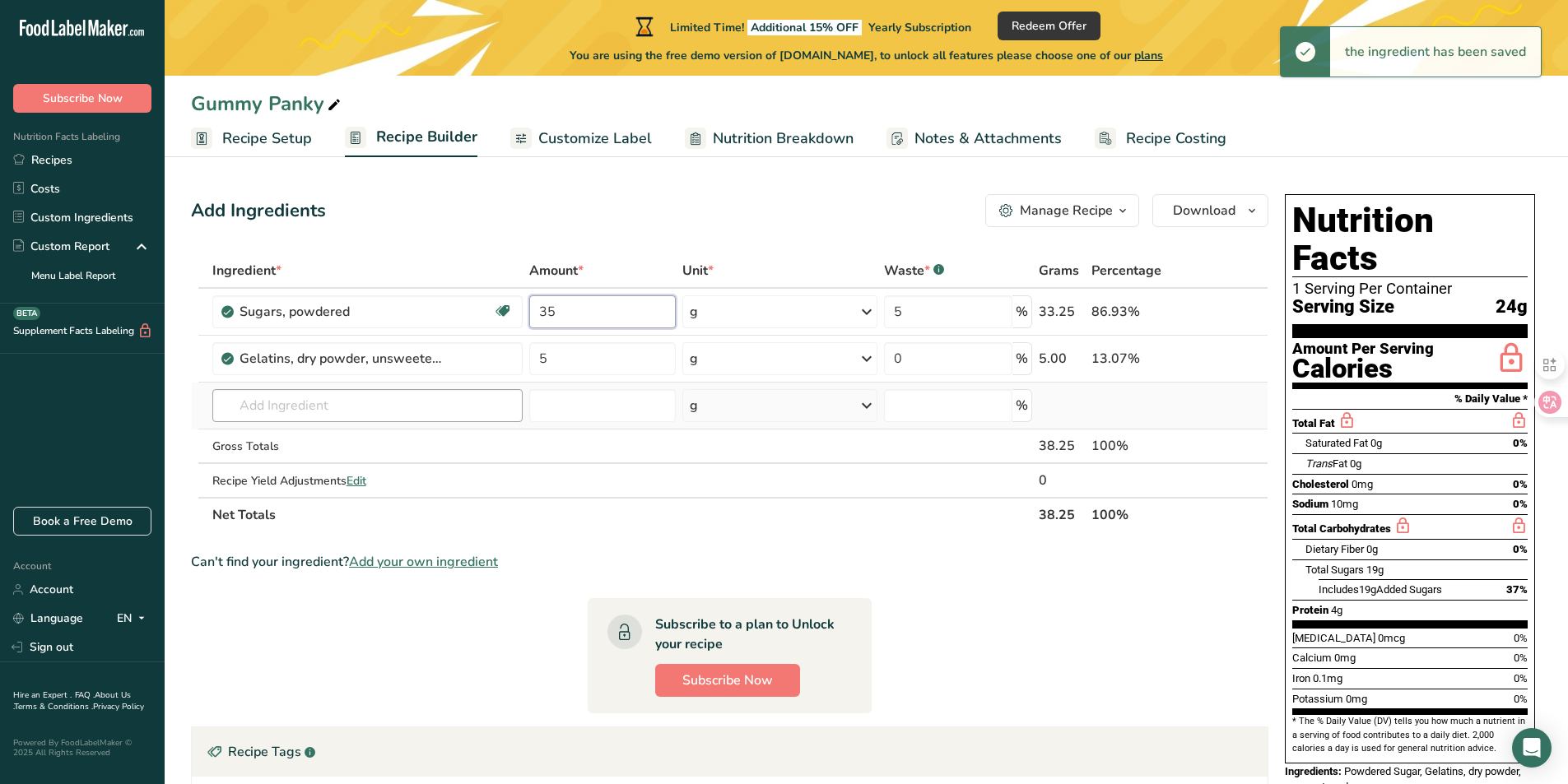
type input "35"
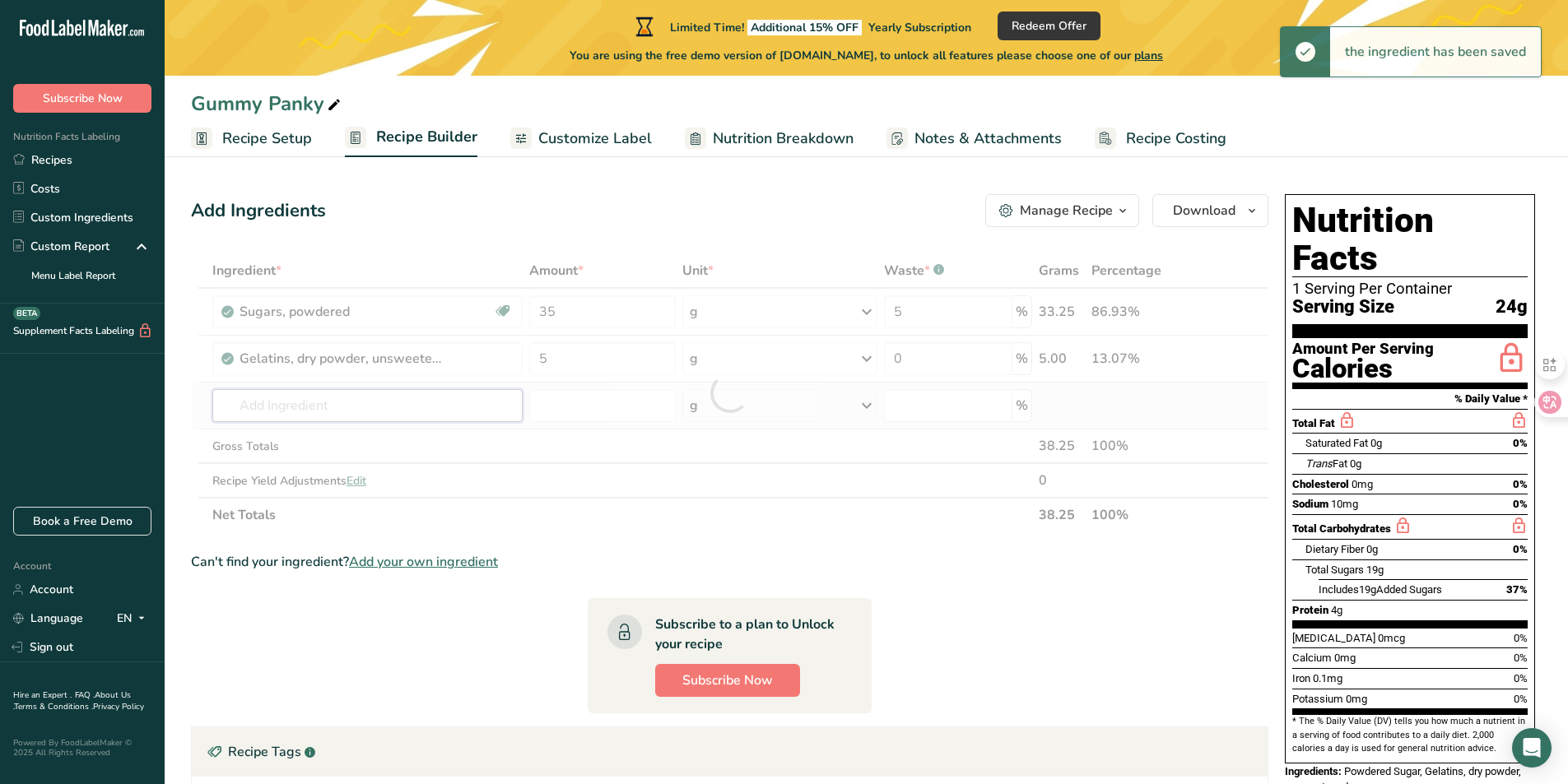
click at [292, 409] on div "Ingredient * Amount * Unit * Waste * .a-a{fill:#347362;}.b-a{fill:#fff;} Grams …" at bounding box center [729, 392] width 1077 height 279
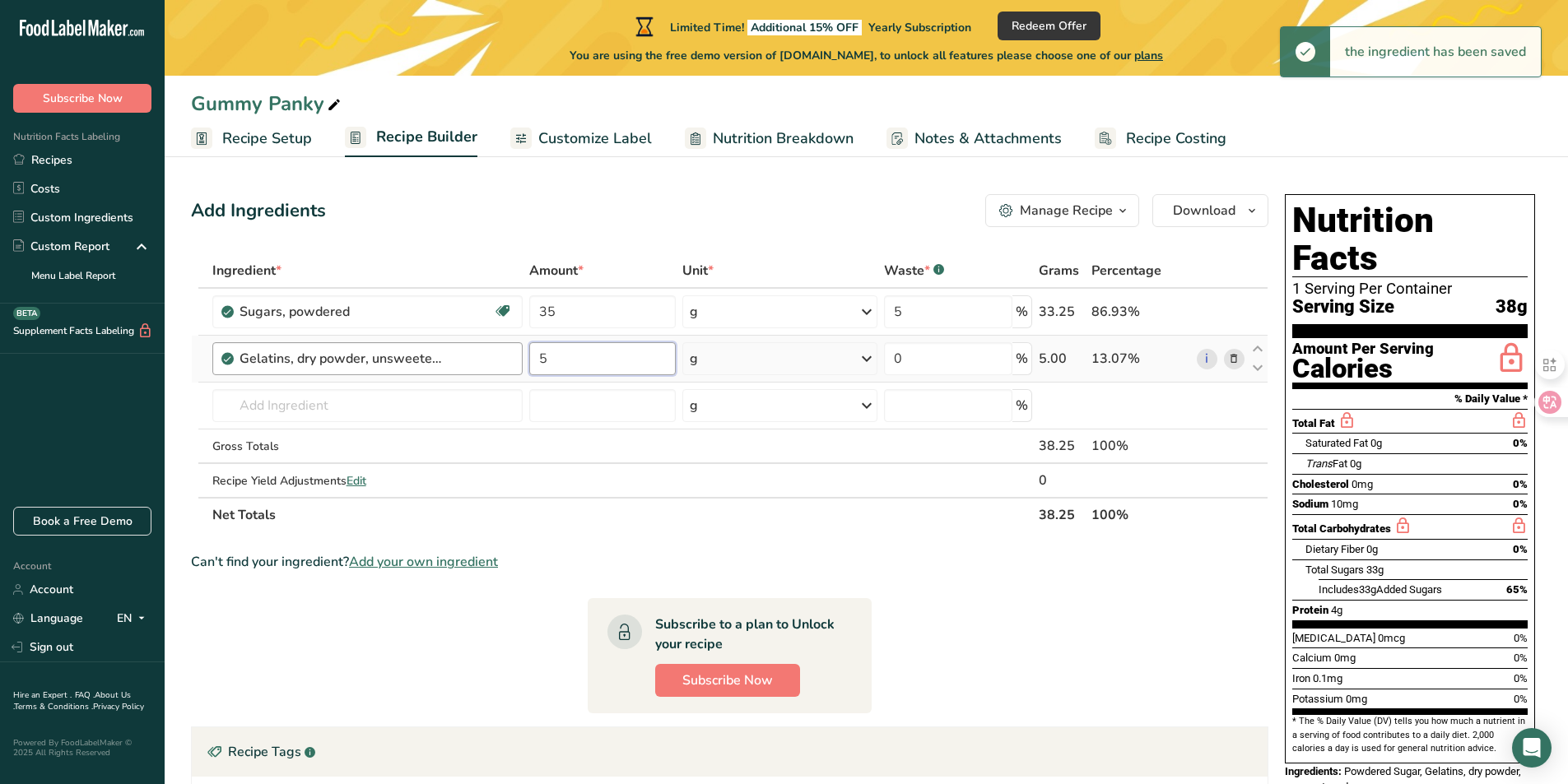
drag, startPoint x: 569, startPoint y: 369, endPoint x: 377, endPoint y: 346, distance: 193.4
click at [432, 348] on tr "Gelatins, dry powder, unsweetened 5 g Portions 1 envelope (1 tbsp) 1 package (1…" at bounding box center [729, 359] width 1076 height 47
type input "8"
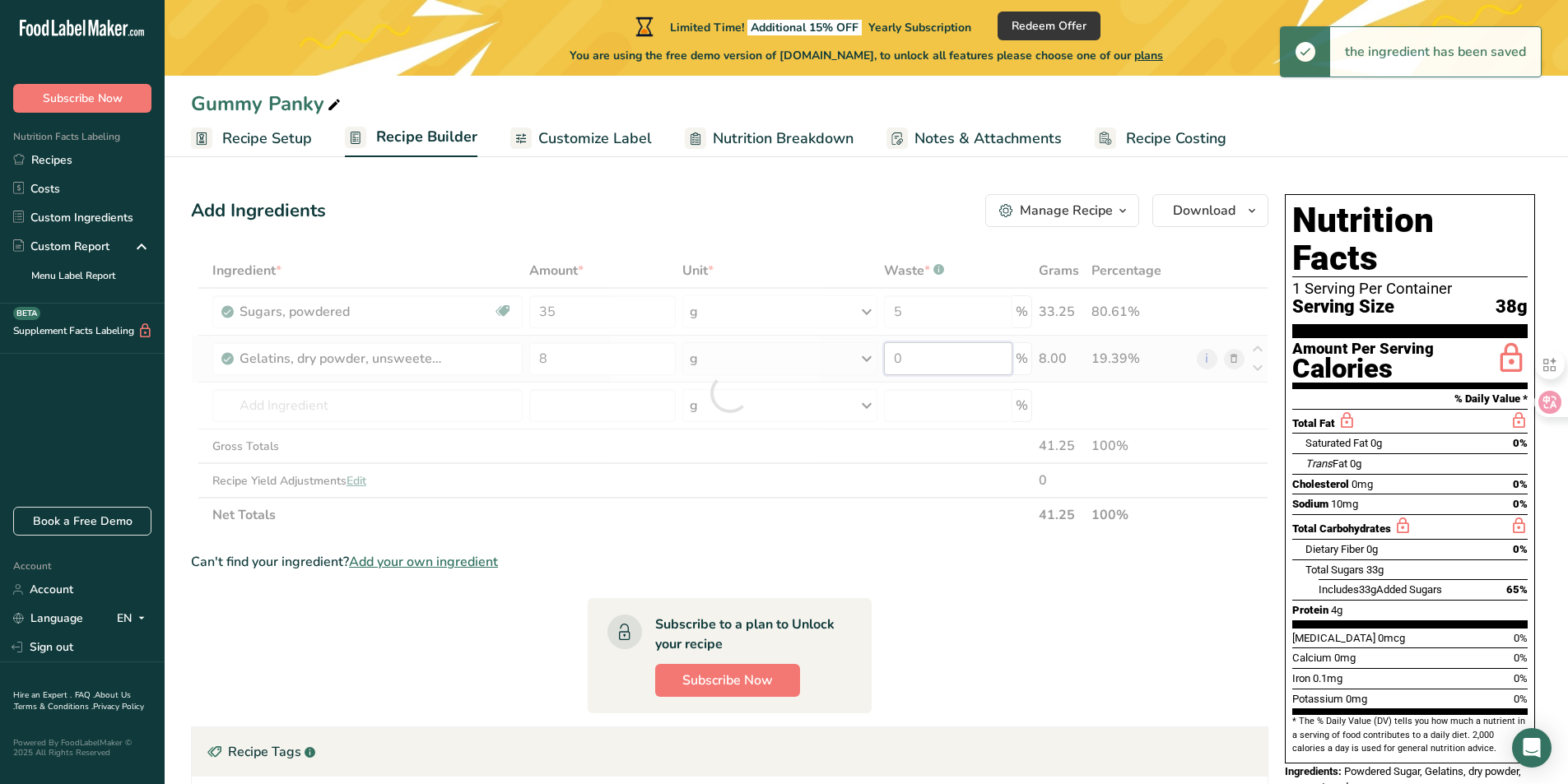
click at [792, 352] on div "Ingredient * Amount * Unit * Waste * .a-a{fill:#347362;}.b-a{fill:#fff;} Grams …" at bounding box center [729, 392] width 1077 height 279
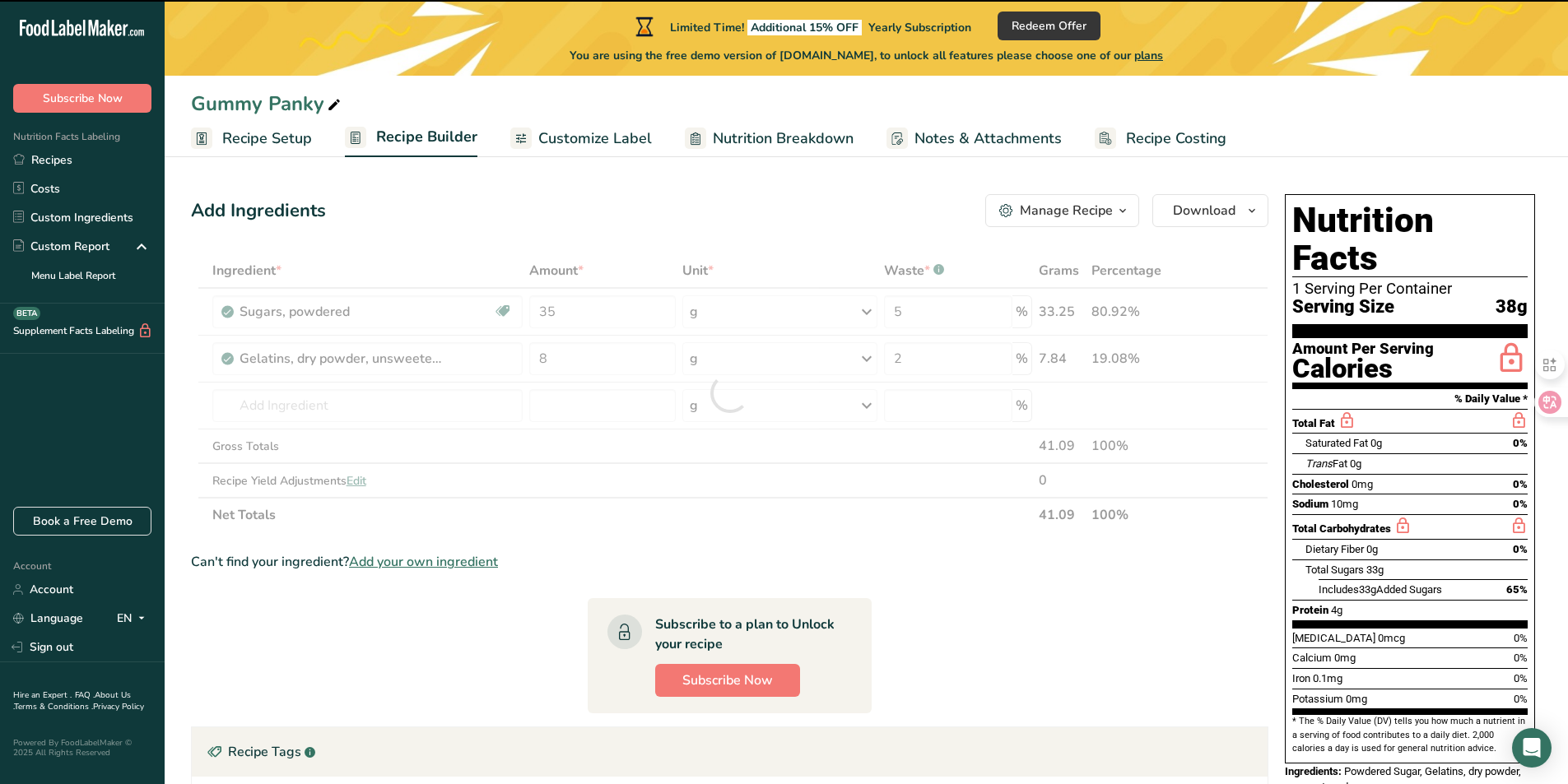
click at [348, 419] on div at bounding box center [729, 392] width 1077 height 279
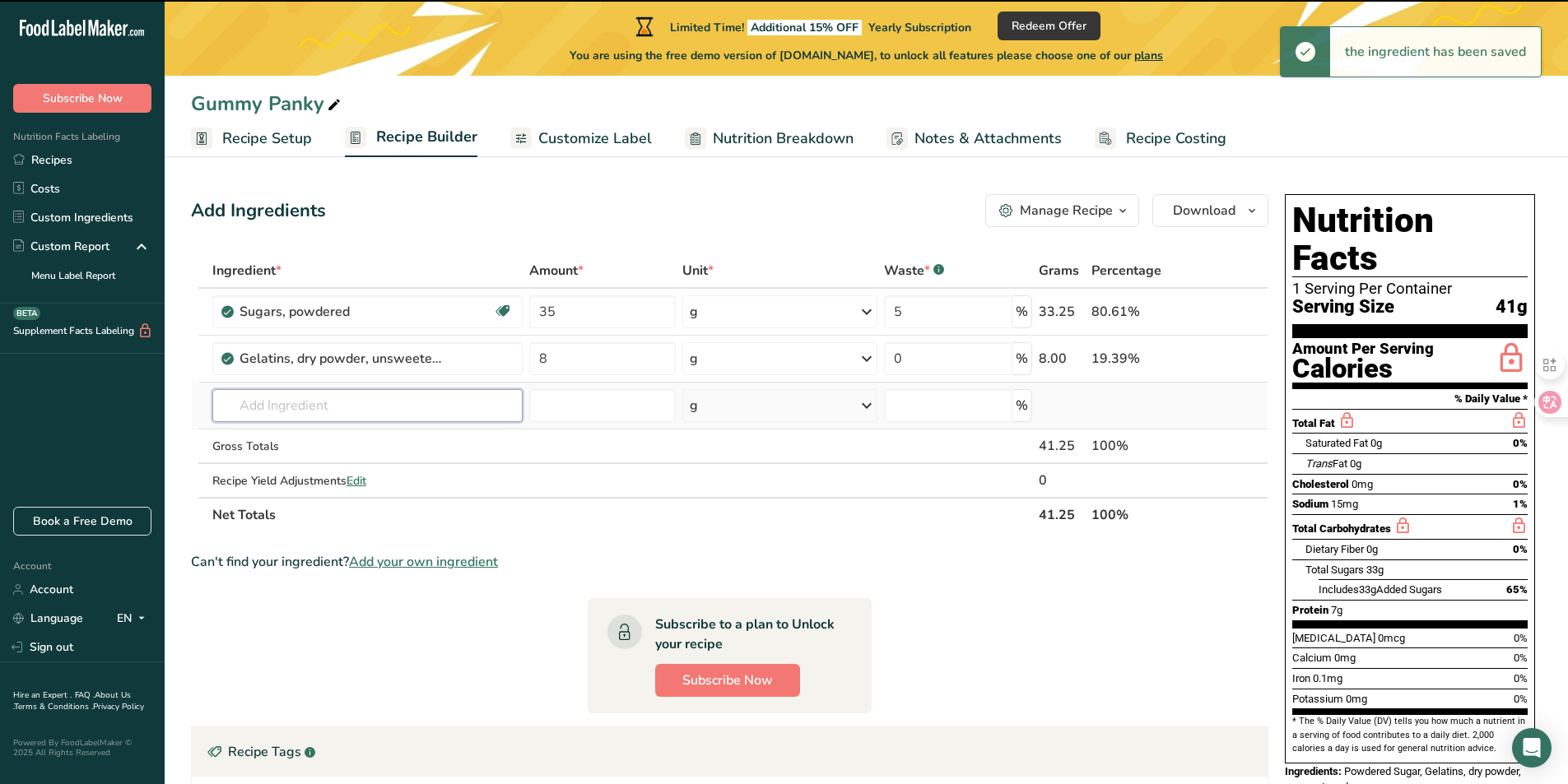
click at [356, 402] on input "text" at bounding box center [368, 405] width 310 height 33
type input "2"
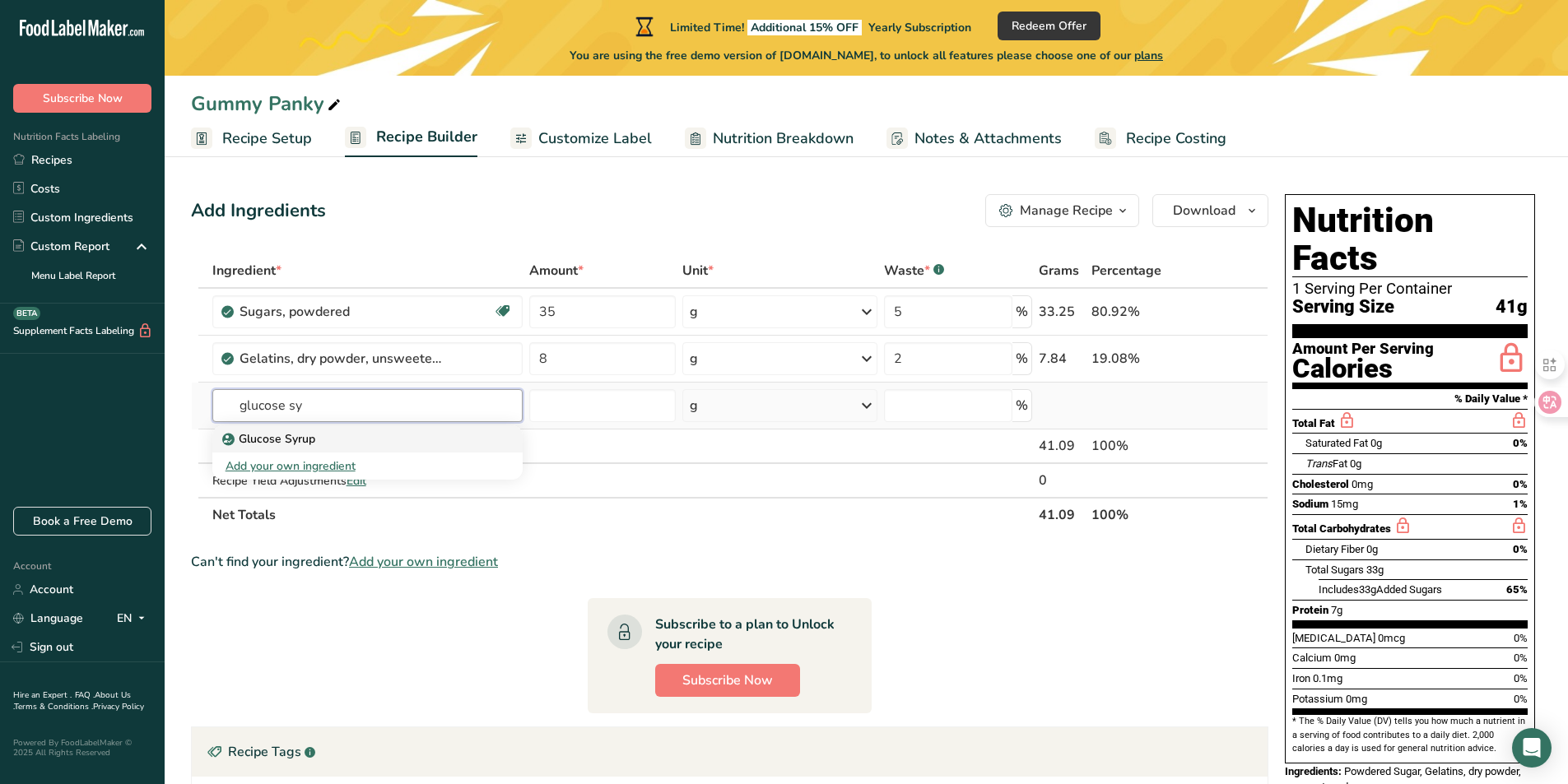
type input "glucose sy"
click at [353, 436] on div "Glucose Syrup" at bounding box center [354, 438] width 257 height 17
type input "Glucose Syrup"
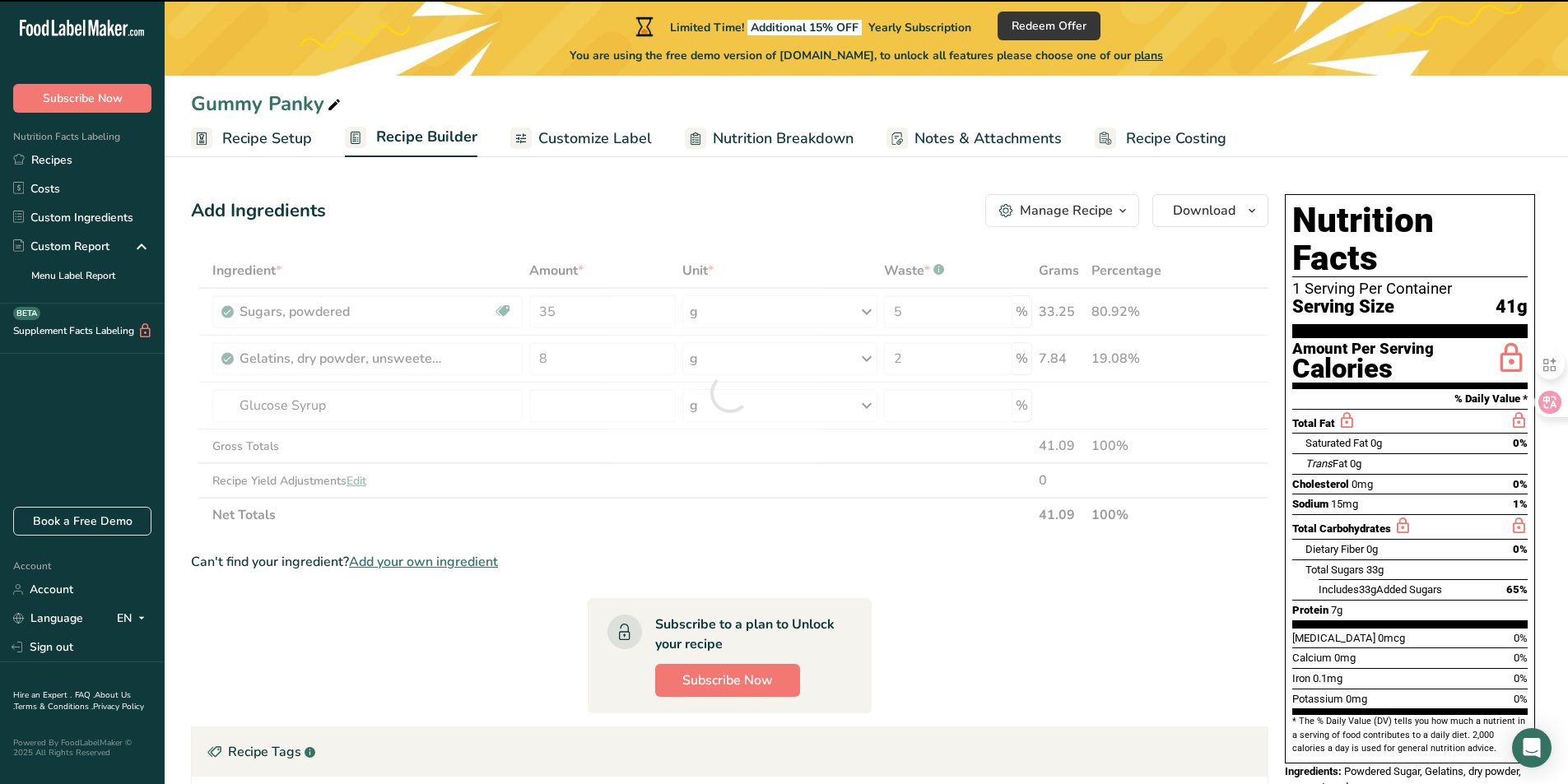
type input "0"
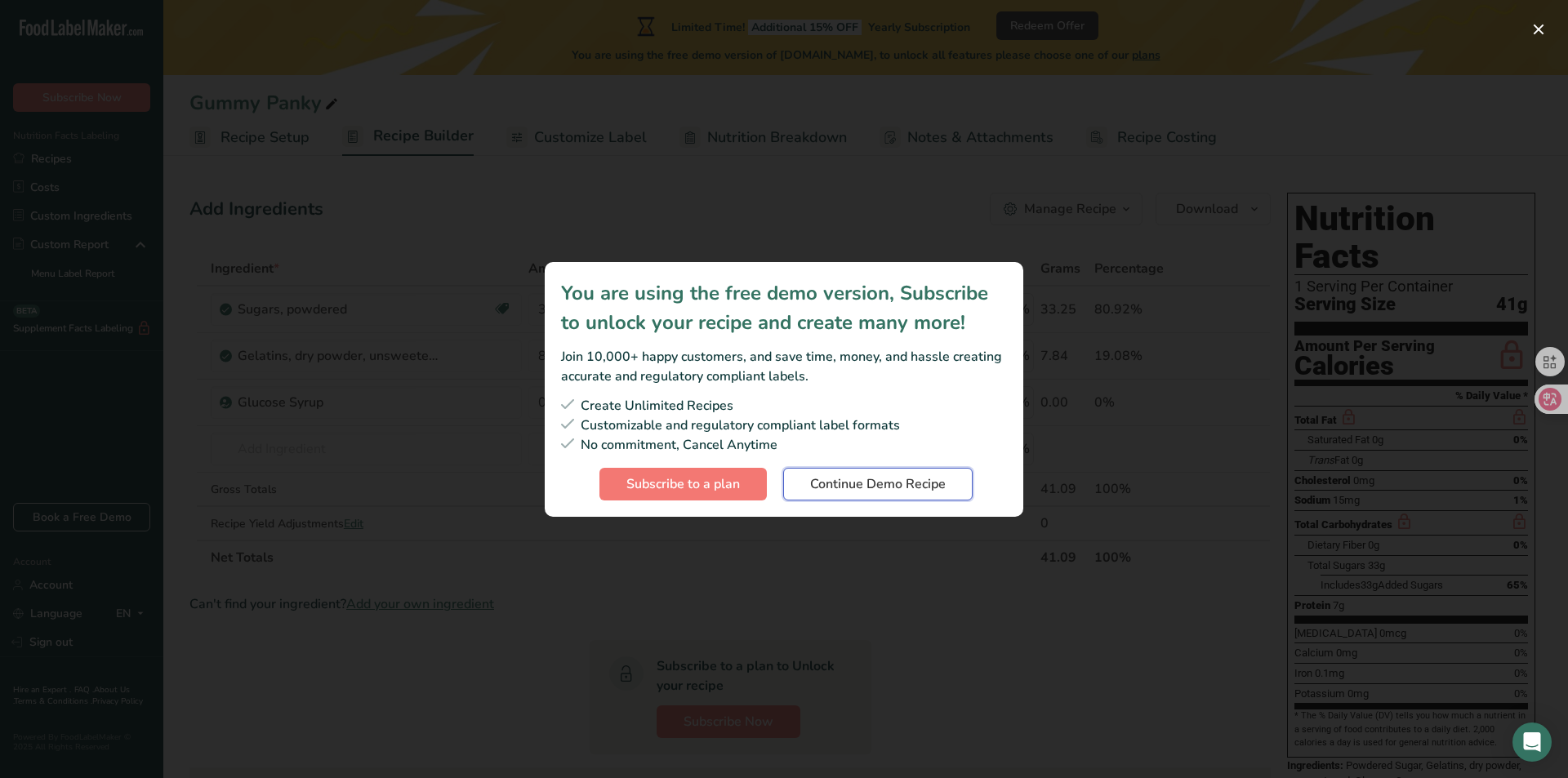
click at [888, 491] on span "Continue Demo Recipe" at bounding box center [879, 484] width 136 height 20
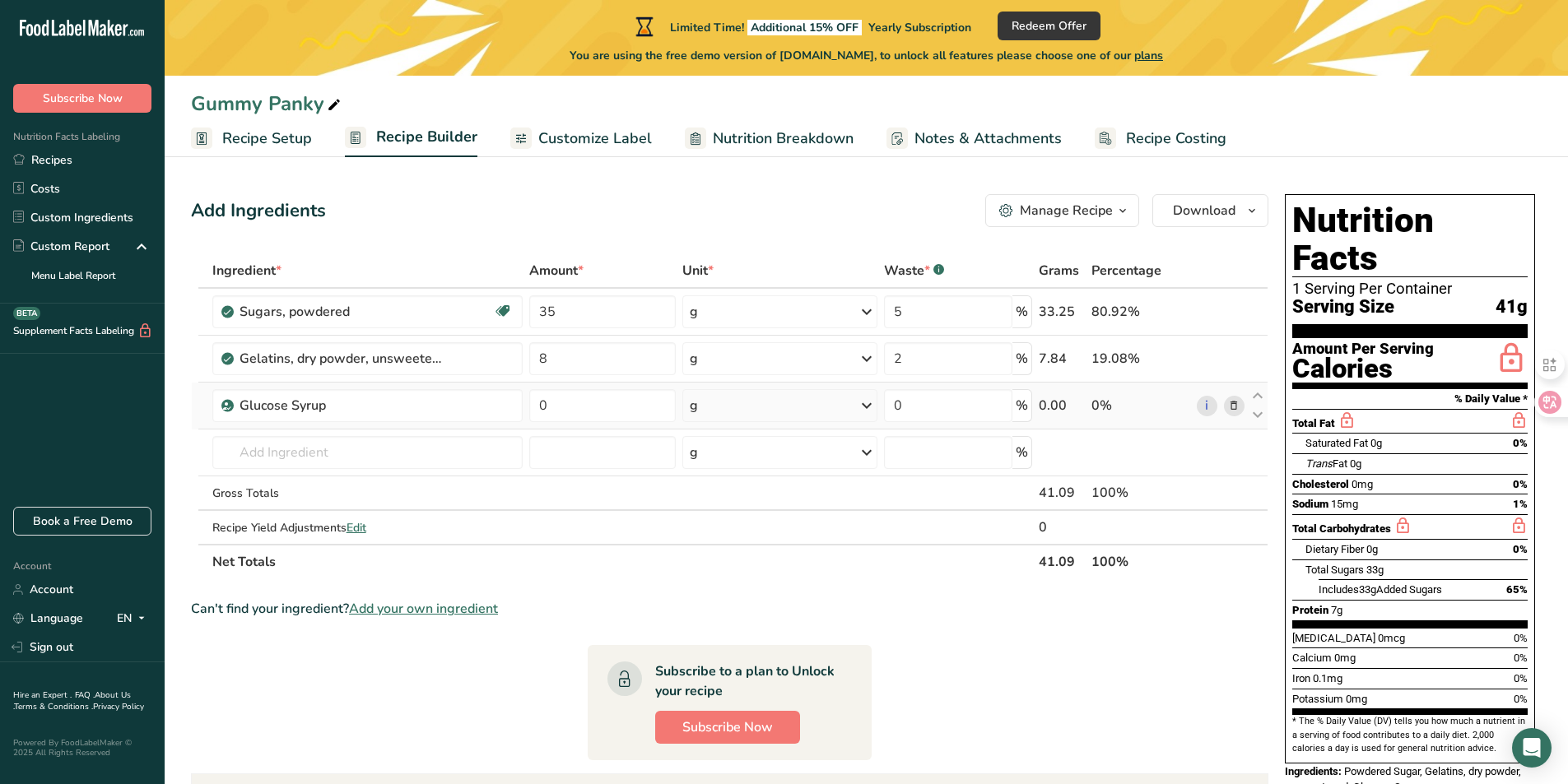
click at [571, 386] on td "0" at bounding box center [602, 405] width 154 height 47
drag, startPoint x: 582, startPoint y: 399, endPoint x: 362, endPoint y: 388, distance: 220.3
click at [362, 388] on tr "Glucose Syrup 0 g Weight Units g kg mg See more Volume Units l Volume units req…" at bounding box center [729, 405] width 1076 height 47
type input "4"
type input "50"
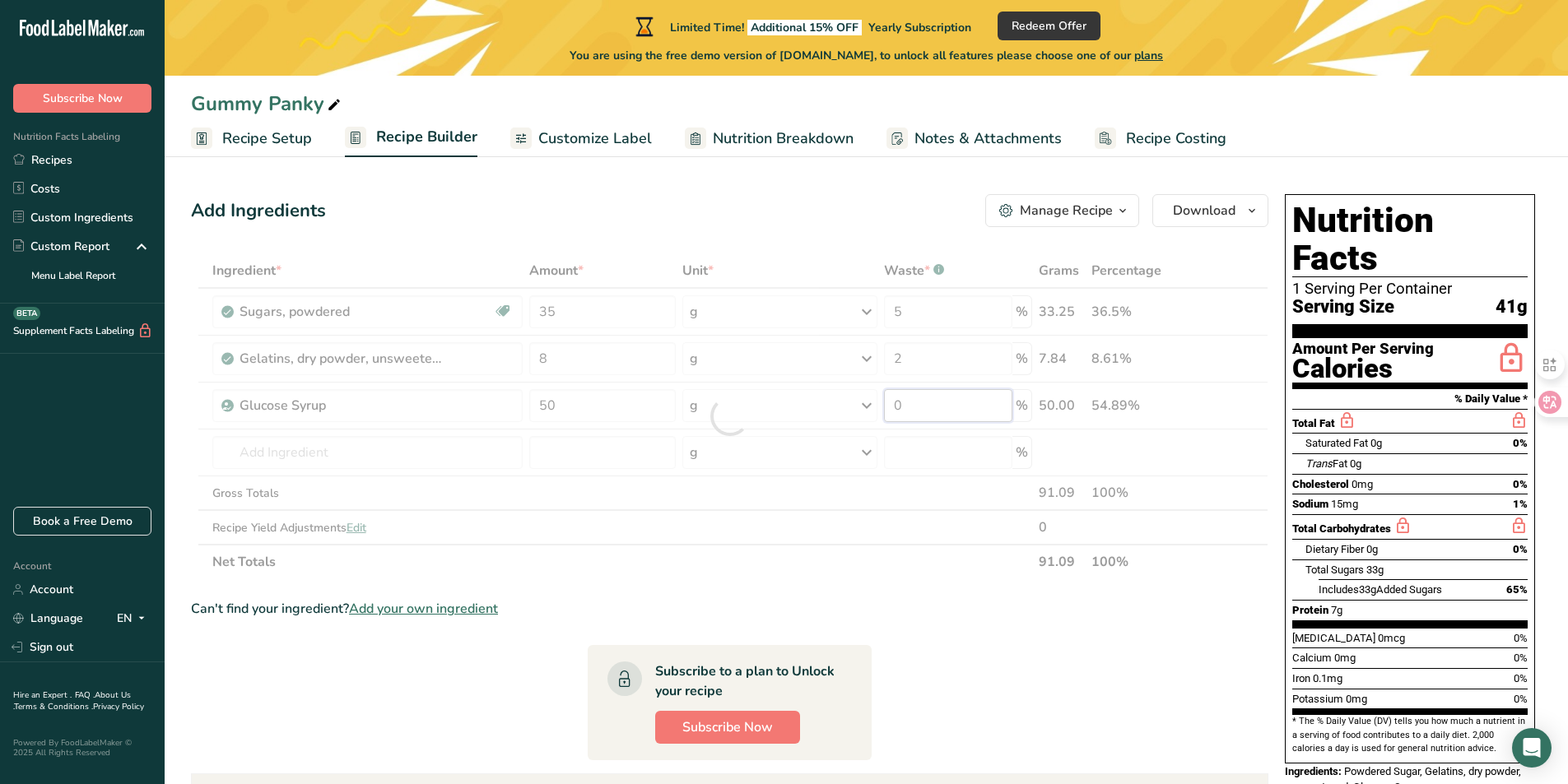
drag, startPoint x: 989, startPoint y: 406, endPoint x: 803, endPoint y: 409, distance: 186.0
click at [818, 409] on div "Ingredient * Amount * Unit * Waste * .a-a{fill:#347362;}.b-a{fill:#fff;} Grams …" at bounding box center [729, 416] width 1077 height 326
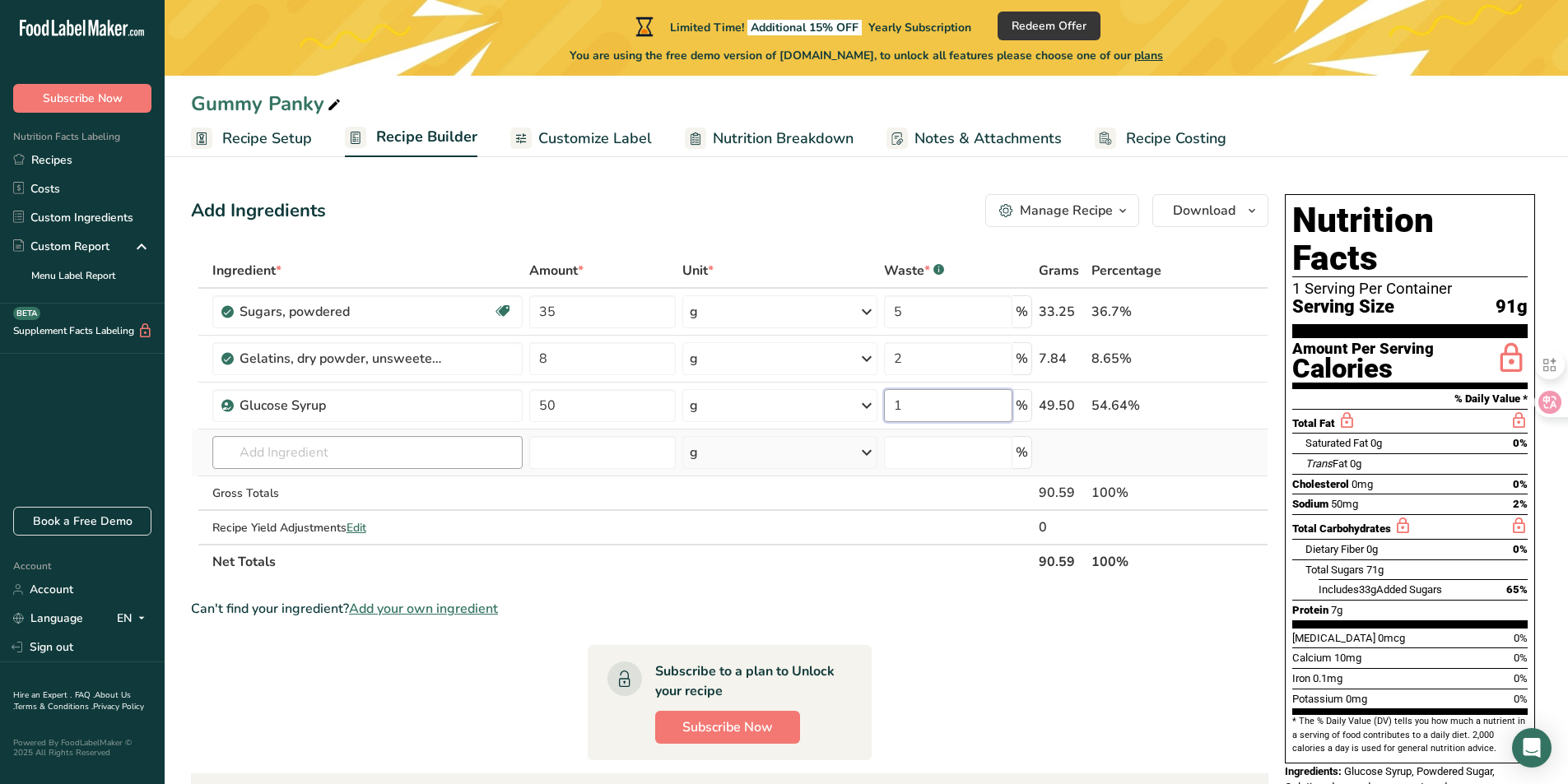
type input "1"
click at [374, 464] on div "Ingredient * Amount * Unit * Waste * .a-a{fill:#347362;}.b-a{fill:#fff;} Grams …" at bounding box center [729, 416] width 1077 height 326
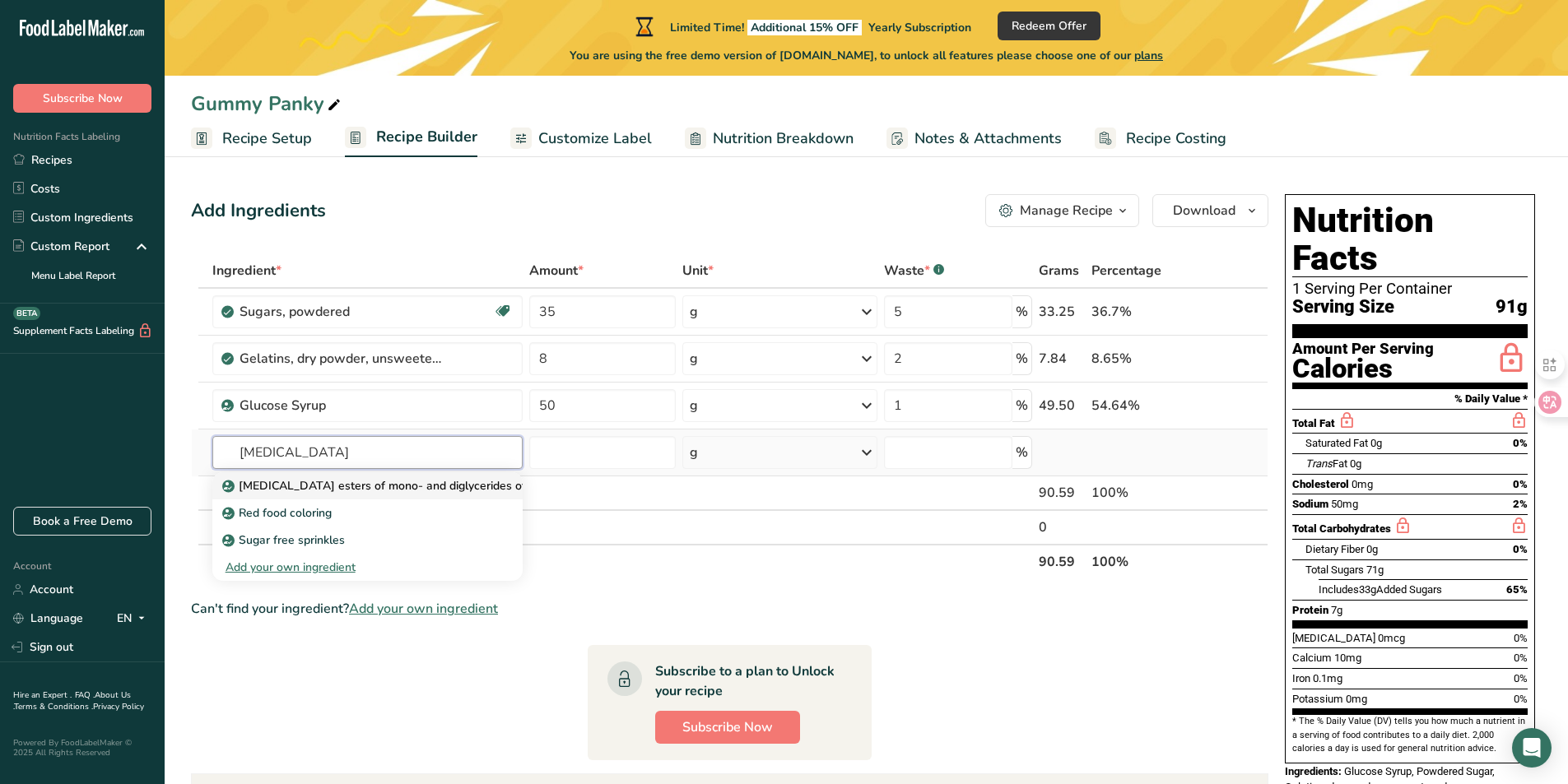
type input "[MEDICAL_DATA]"
click at [376, 478] on p "[MEDICAL_DATA] esters of mono- and diglycerides of fatty acids (E472c)" at bounding box center [426, 485] width 402 height 17
type input "[MEDICAL_DATA] esters of mono- and diglycerides of fatty acids (E472c)"
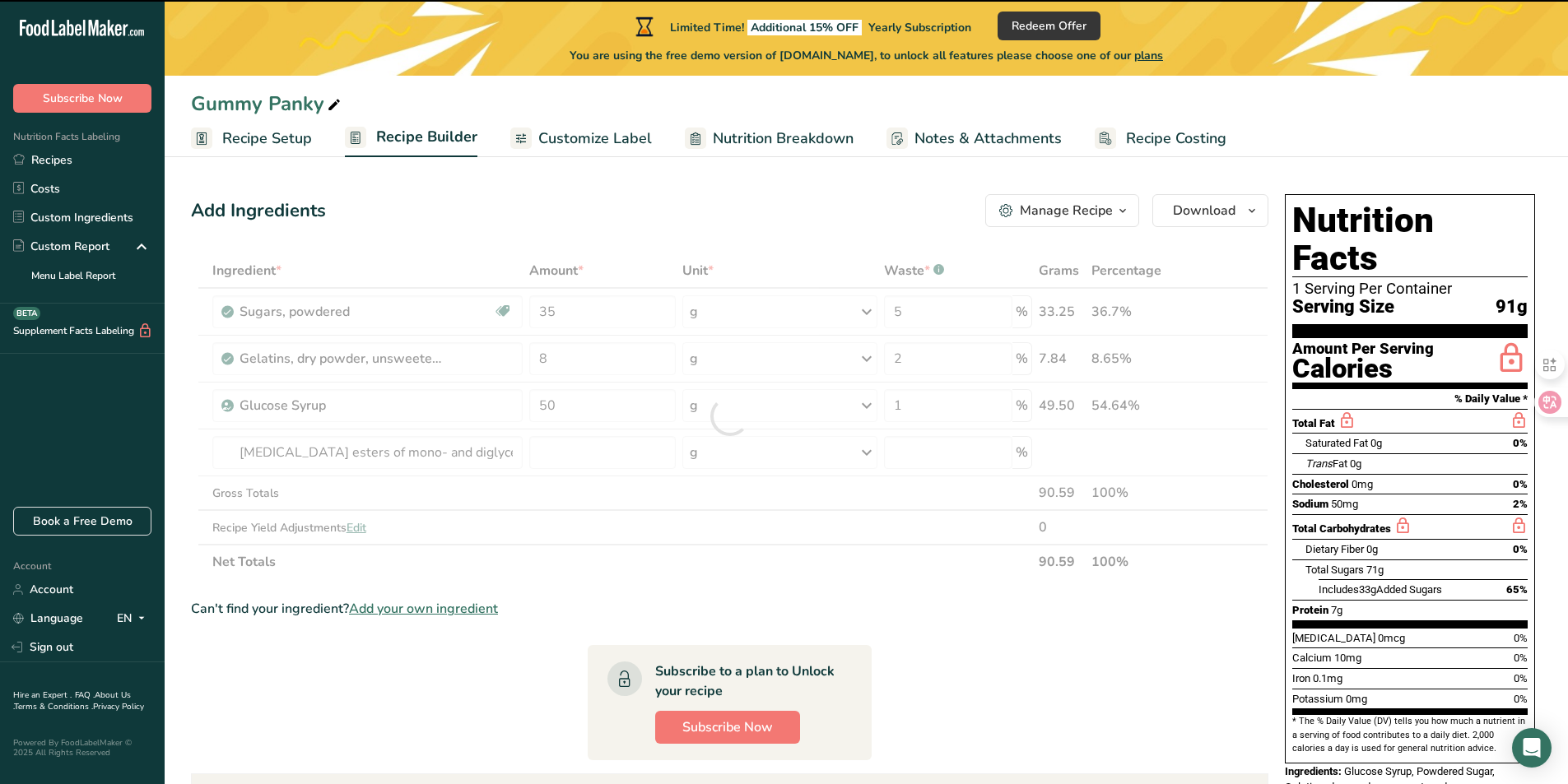
type input "0"
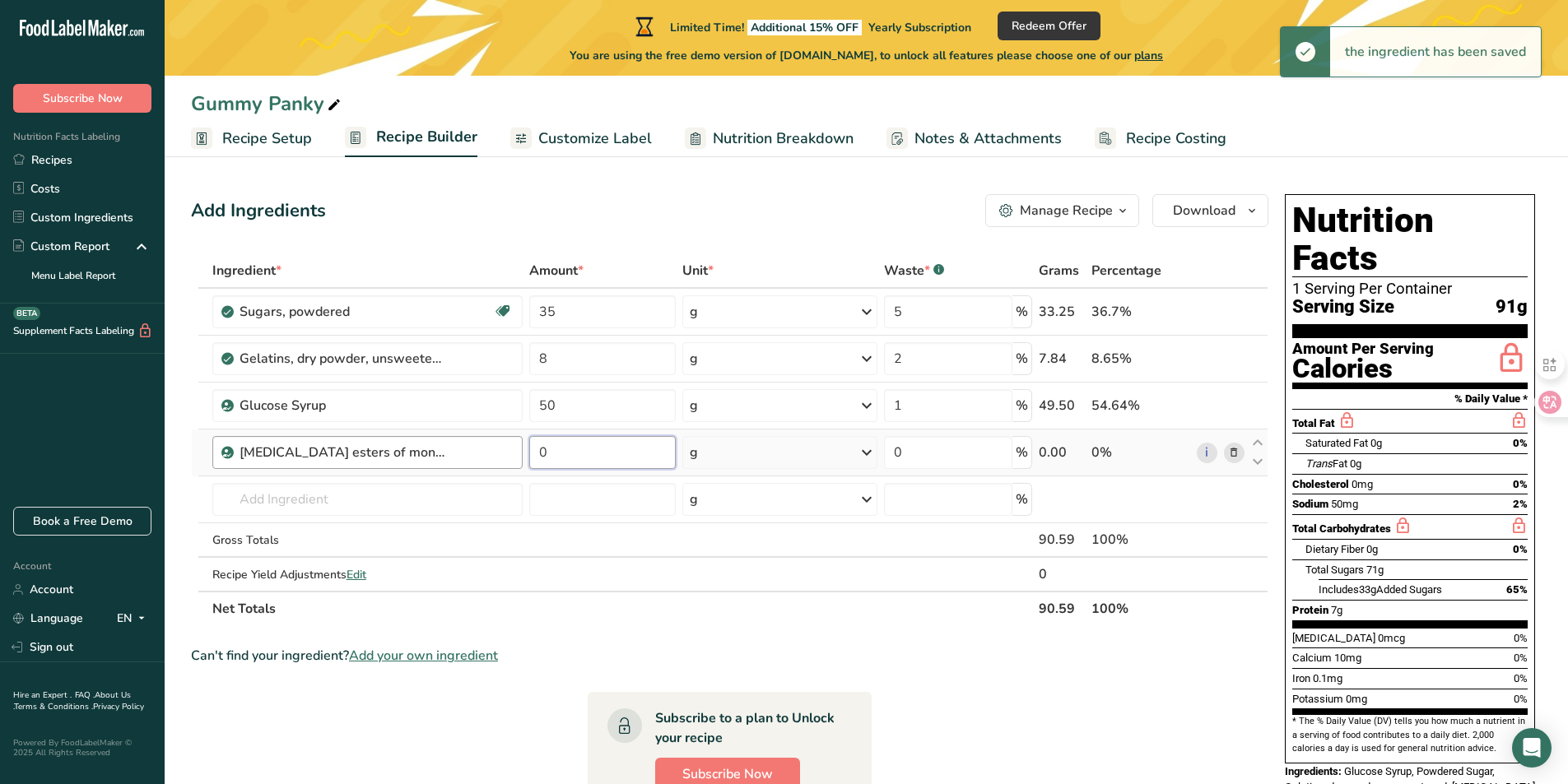
drag, startPoint x: 596, startPoint y: 442, endPoint x: 333, endPoint y: 436, distance: 263.1
click at [333, 436] on tr "[MEDICAL_DATA] esters of mono- and diglycerides of fatty acids (E472c) 0 g Port…" at bounding box center [729, 452] width 1076 height 47
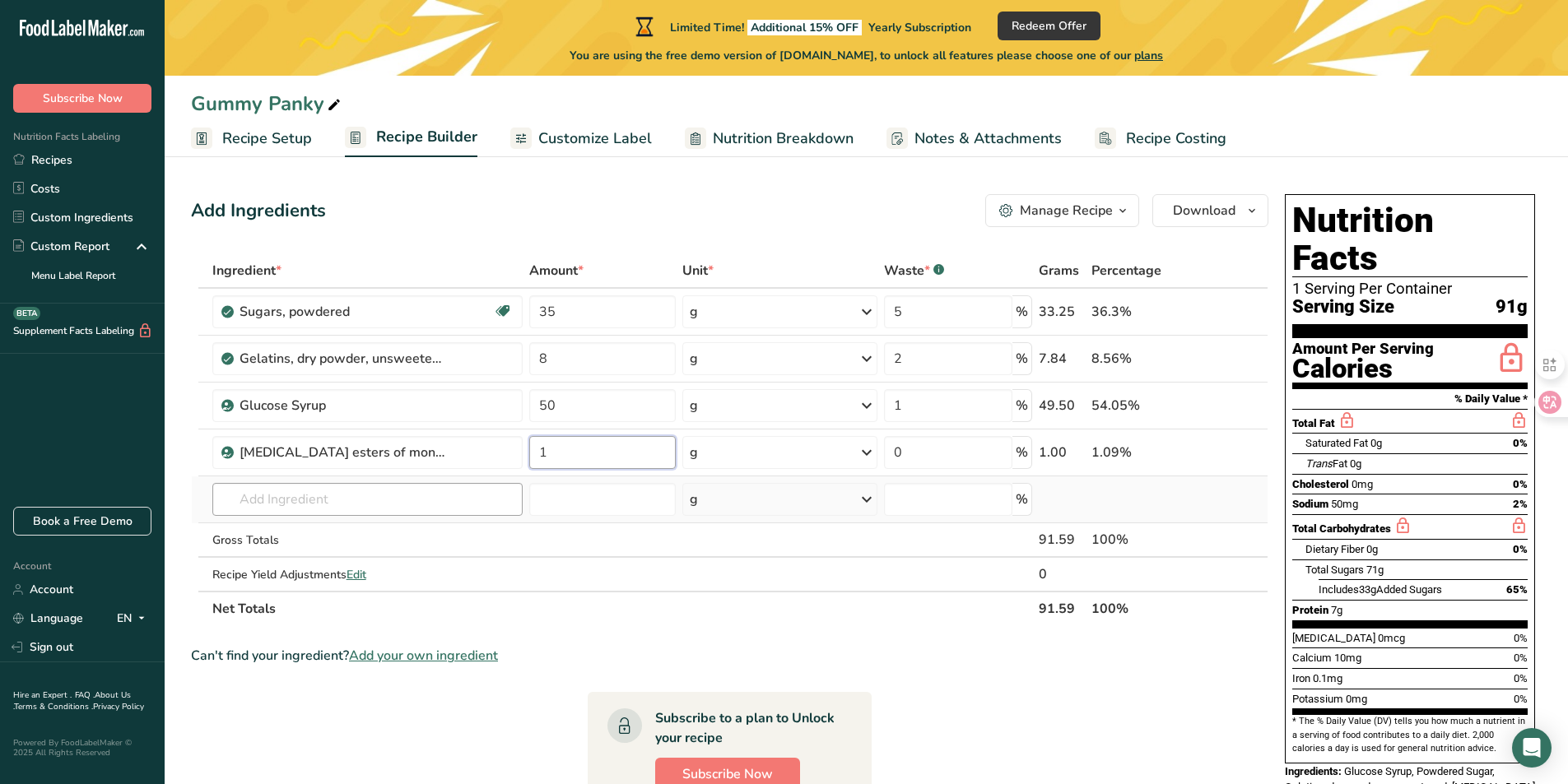
type input "1"
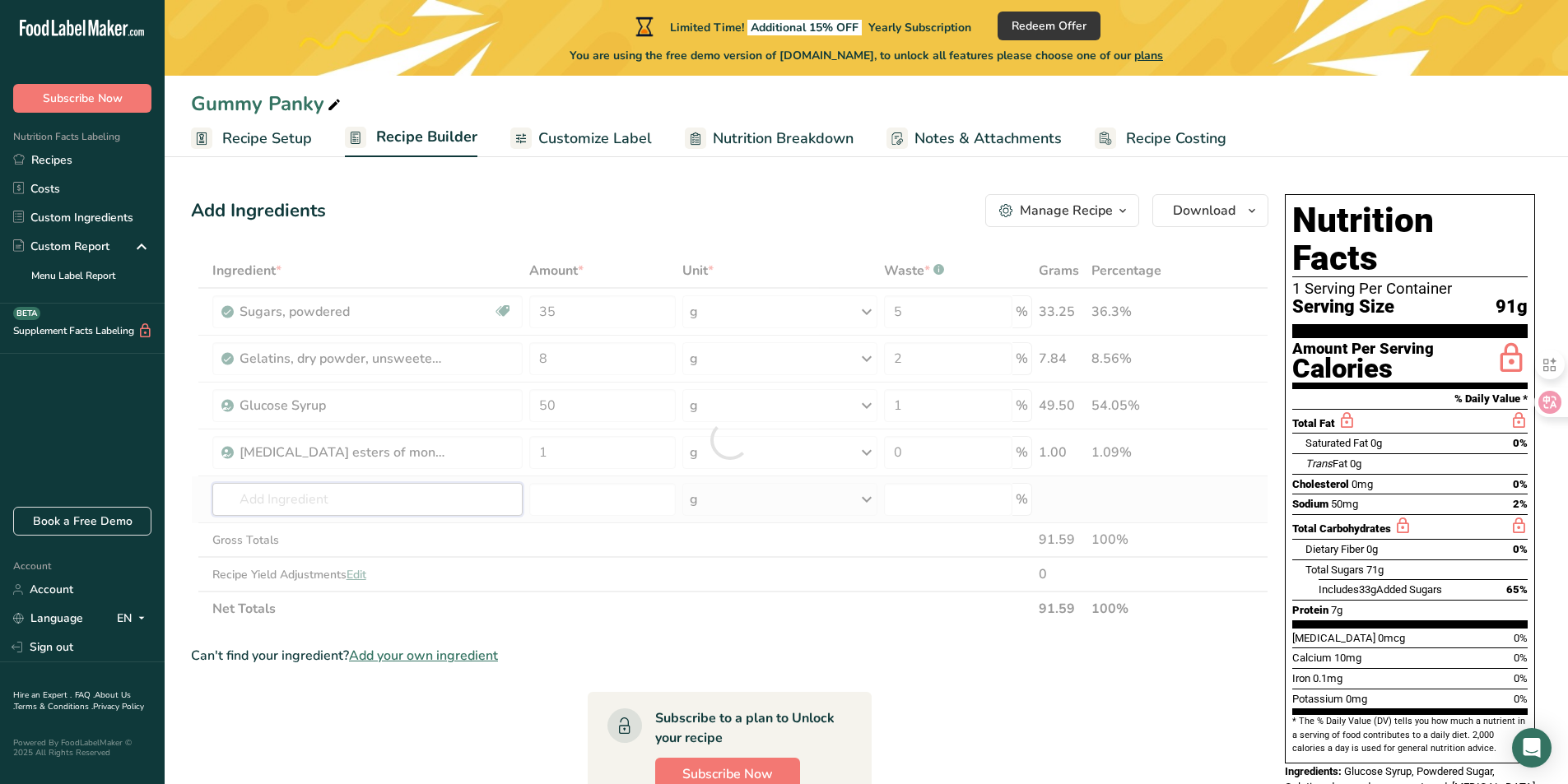
click at [286, 511] on div "Ingredient * Amount * Unit * Waste * .a-a{fill:#347362;}.b-a{fill:#fff;} Grams …" at bounding box center [729, 439] width 1077 height 373
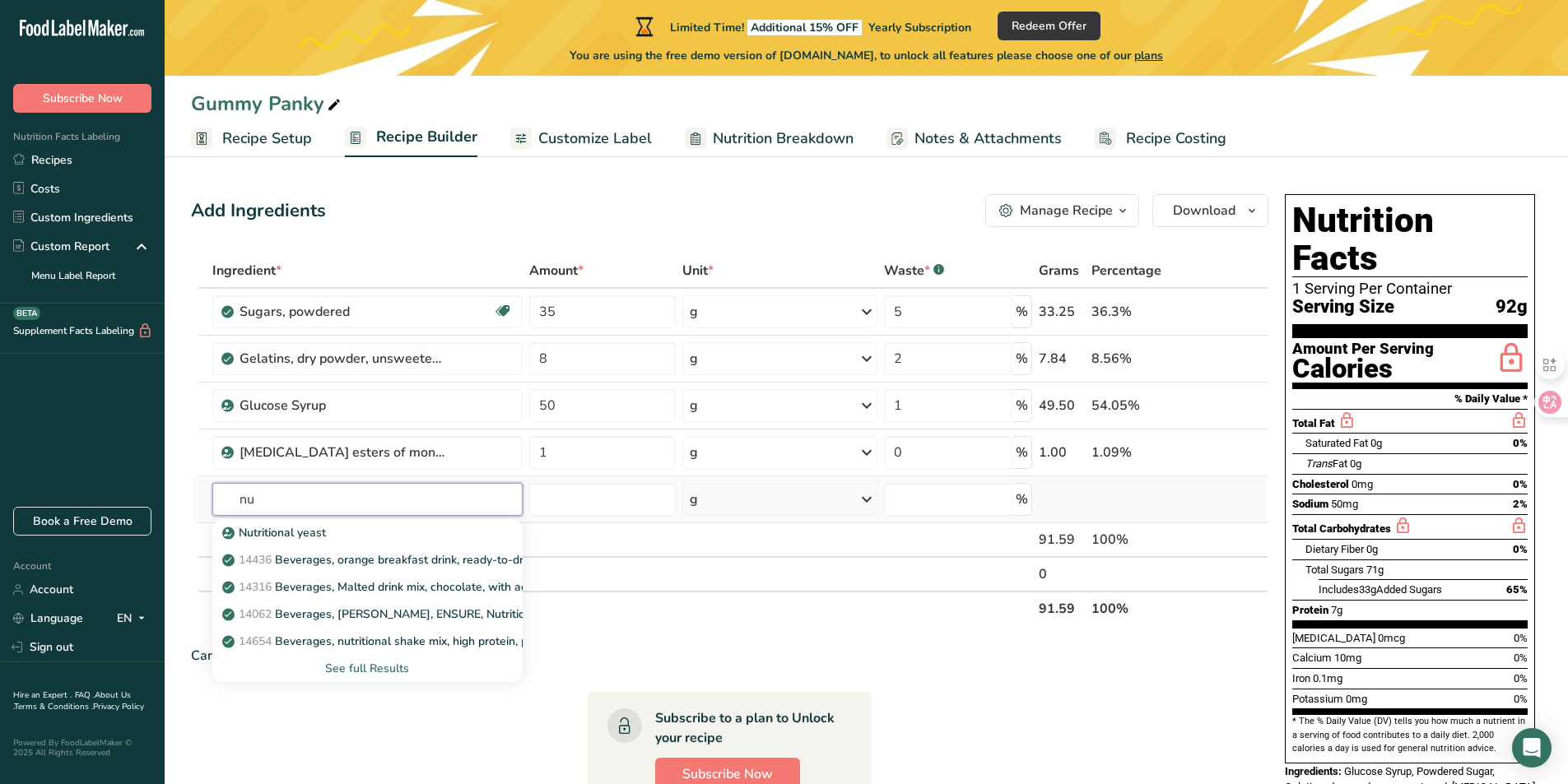
type input "n"
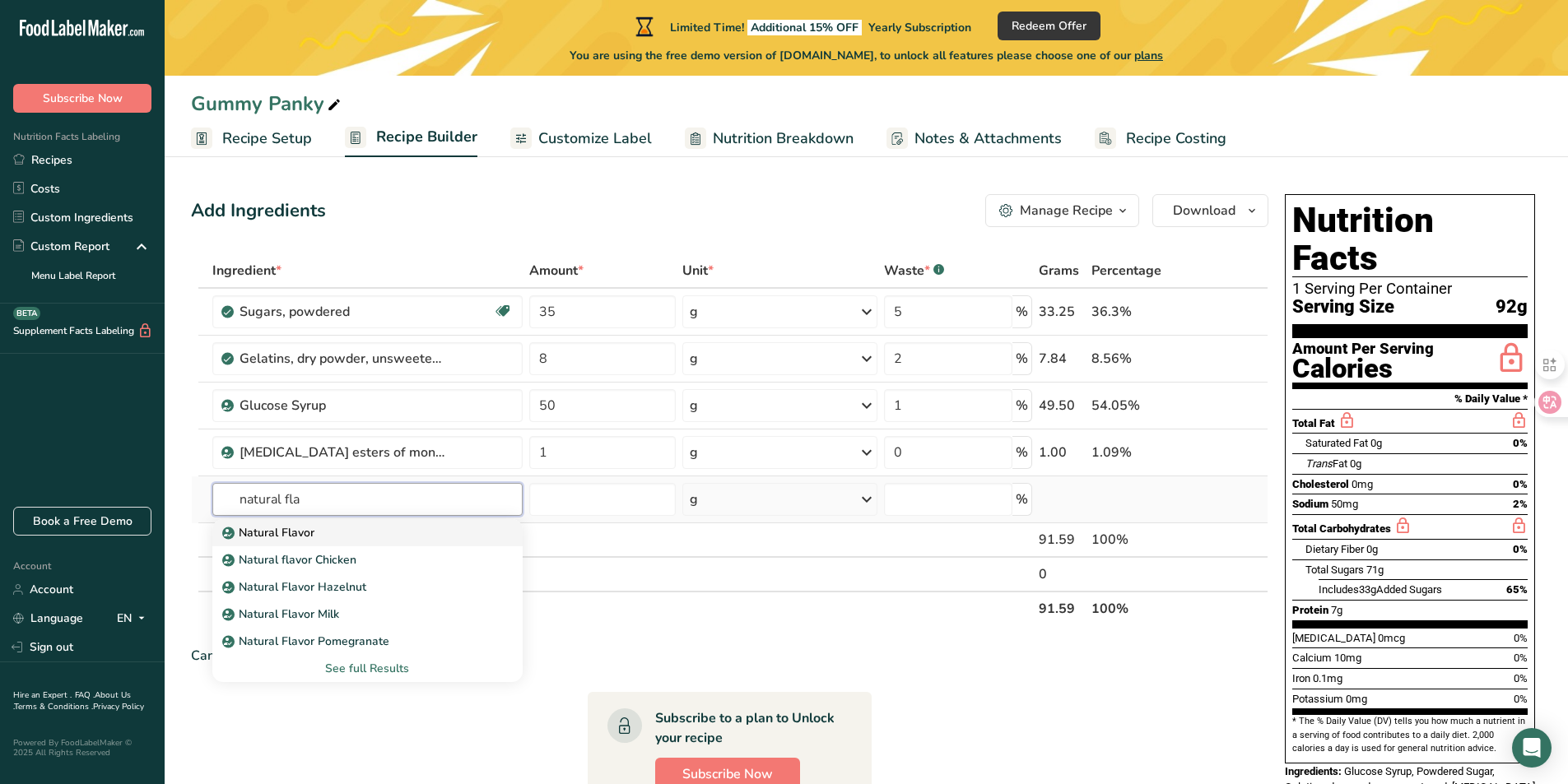
type input "natural fla"
click at [329, 545] on link "Natural Flavor" at bounding box center [368, 533] width 310 height 27
type input "Natural Flavor"
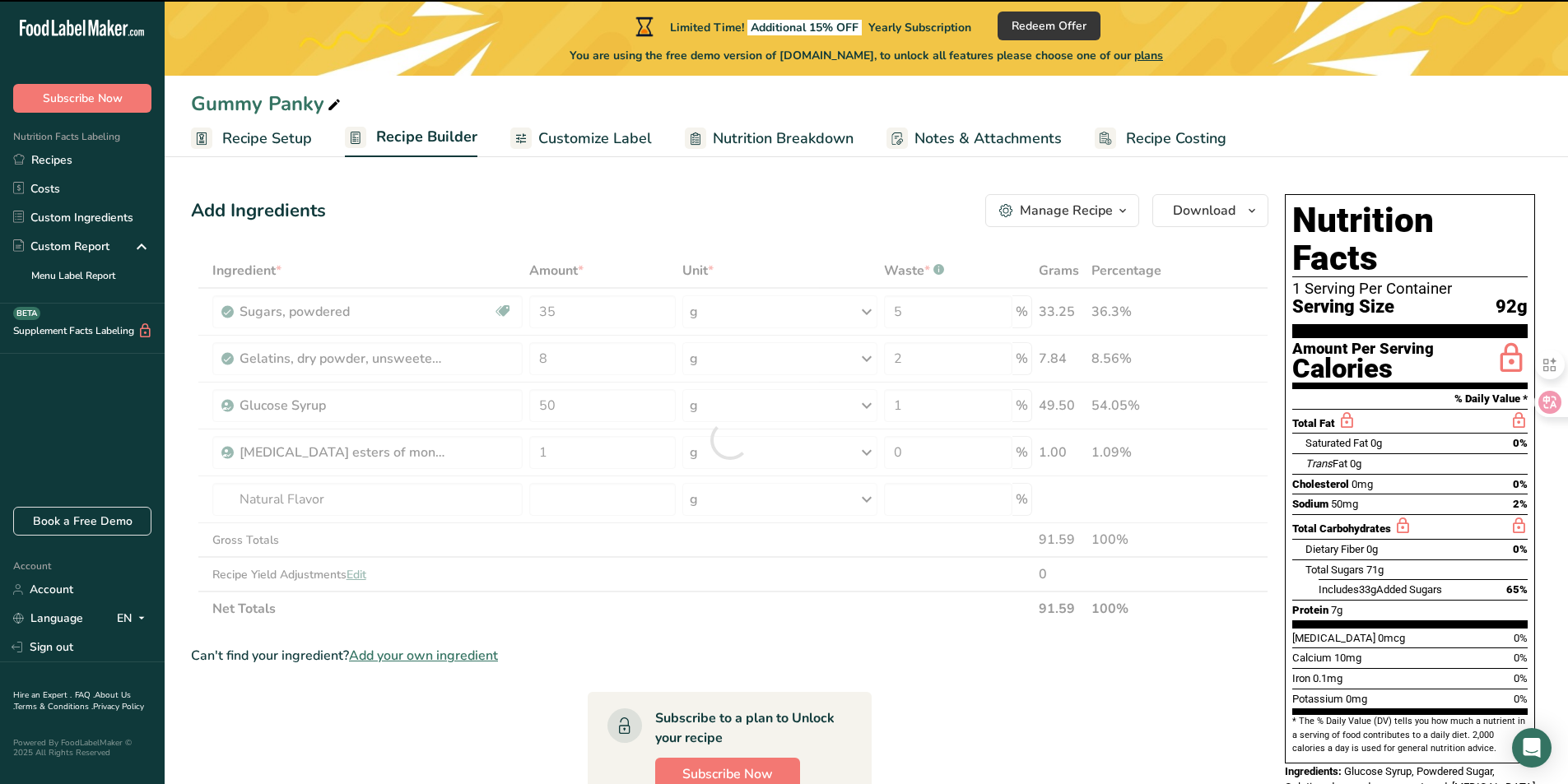
type input "0"
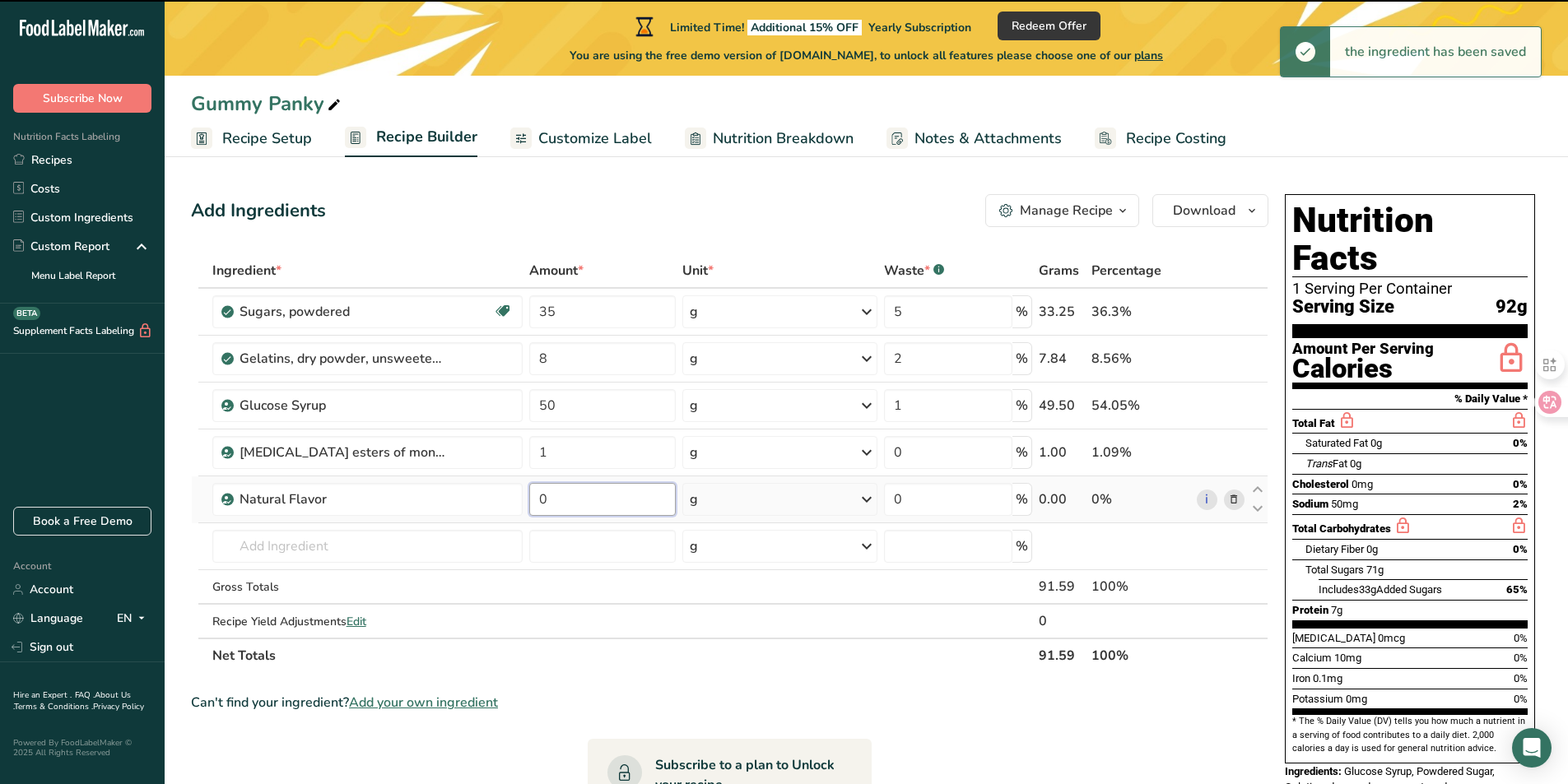
click at [577, 499] on input "0" at bounding box center [603, 499] width 147 height 33
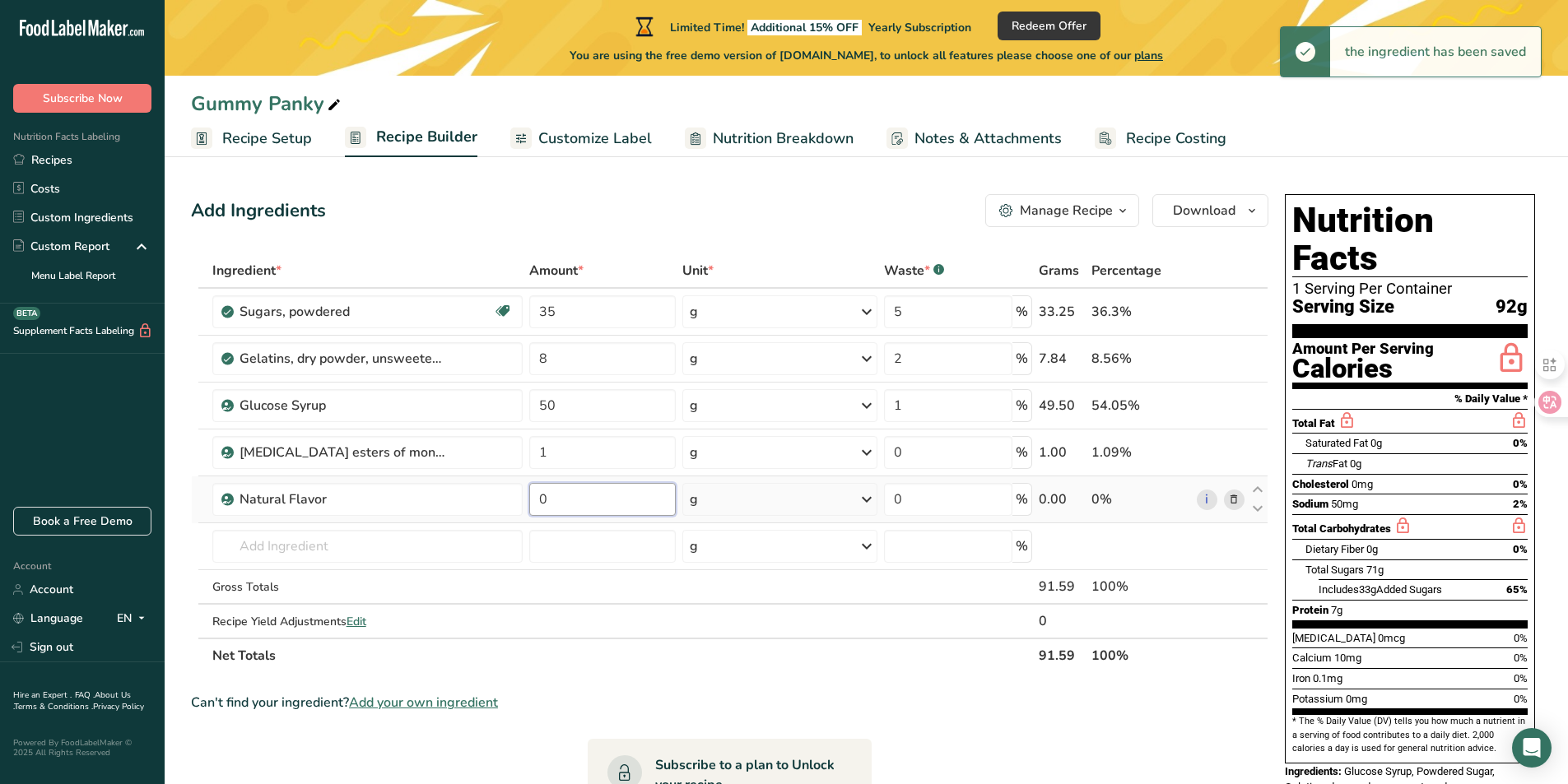
type input "5"
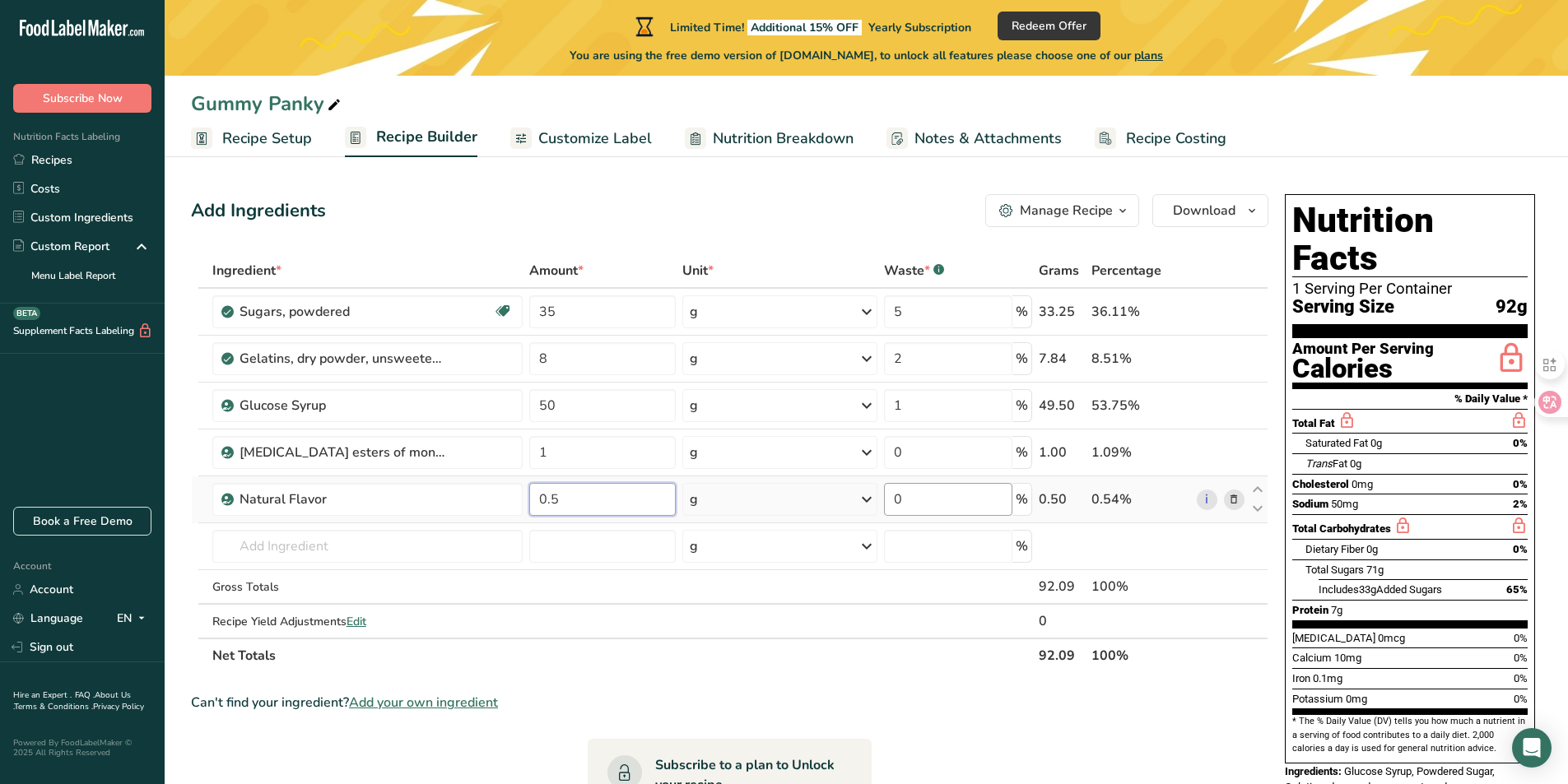
type input "0.5"
click at [956, 503] on div "Ingredient * Amount * Unit * Waste * .a-a{fill:#347362;}.b-a{fill:#fff;} Grams …" at bounding box center [729, 463] width 1077 height 419
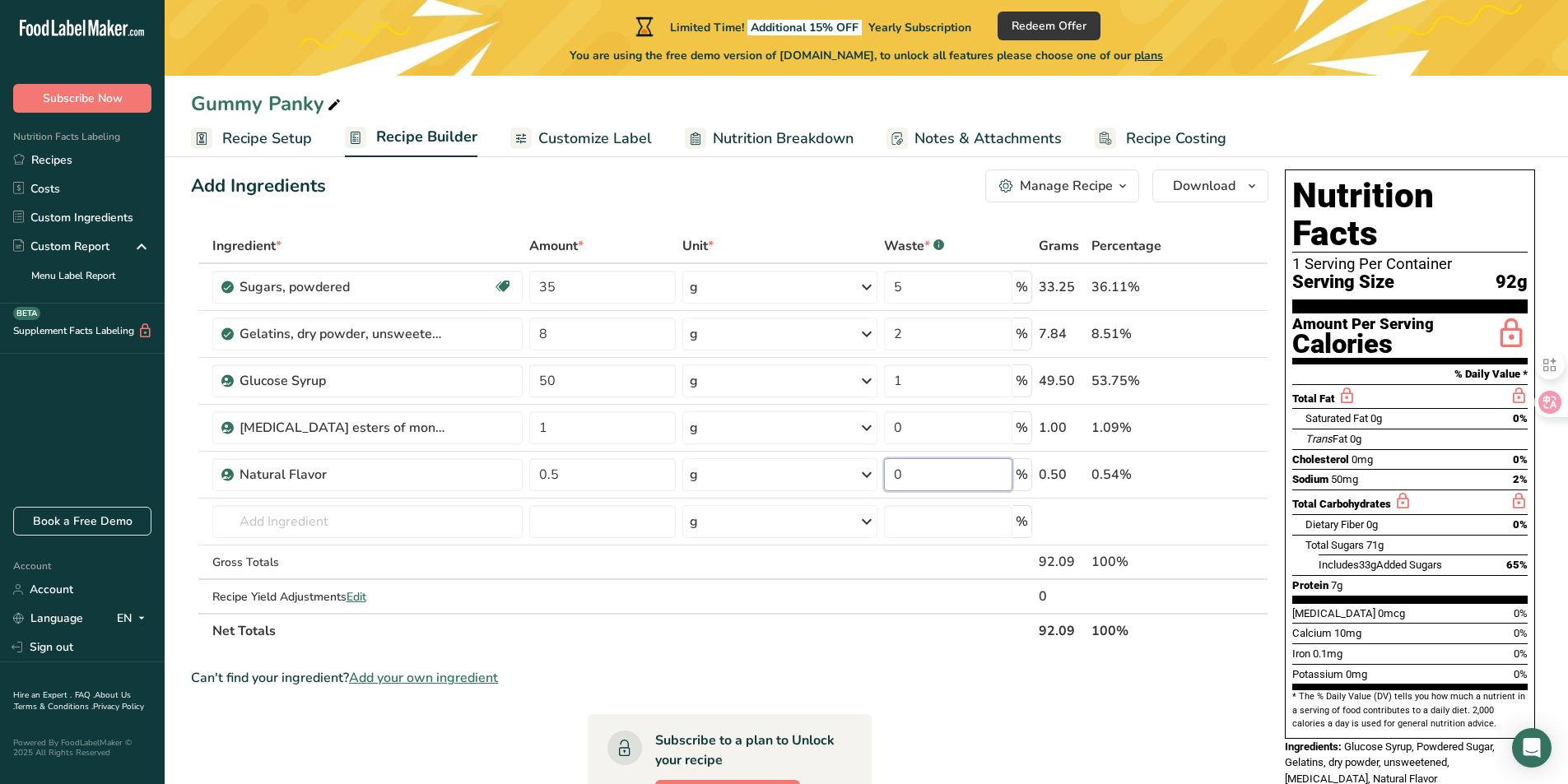
scroll to position [12, 0]
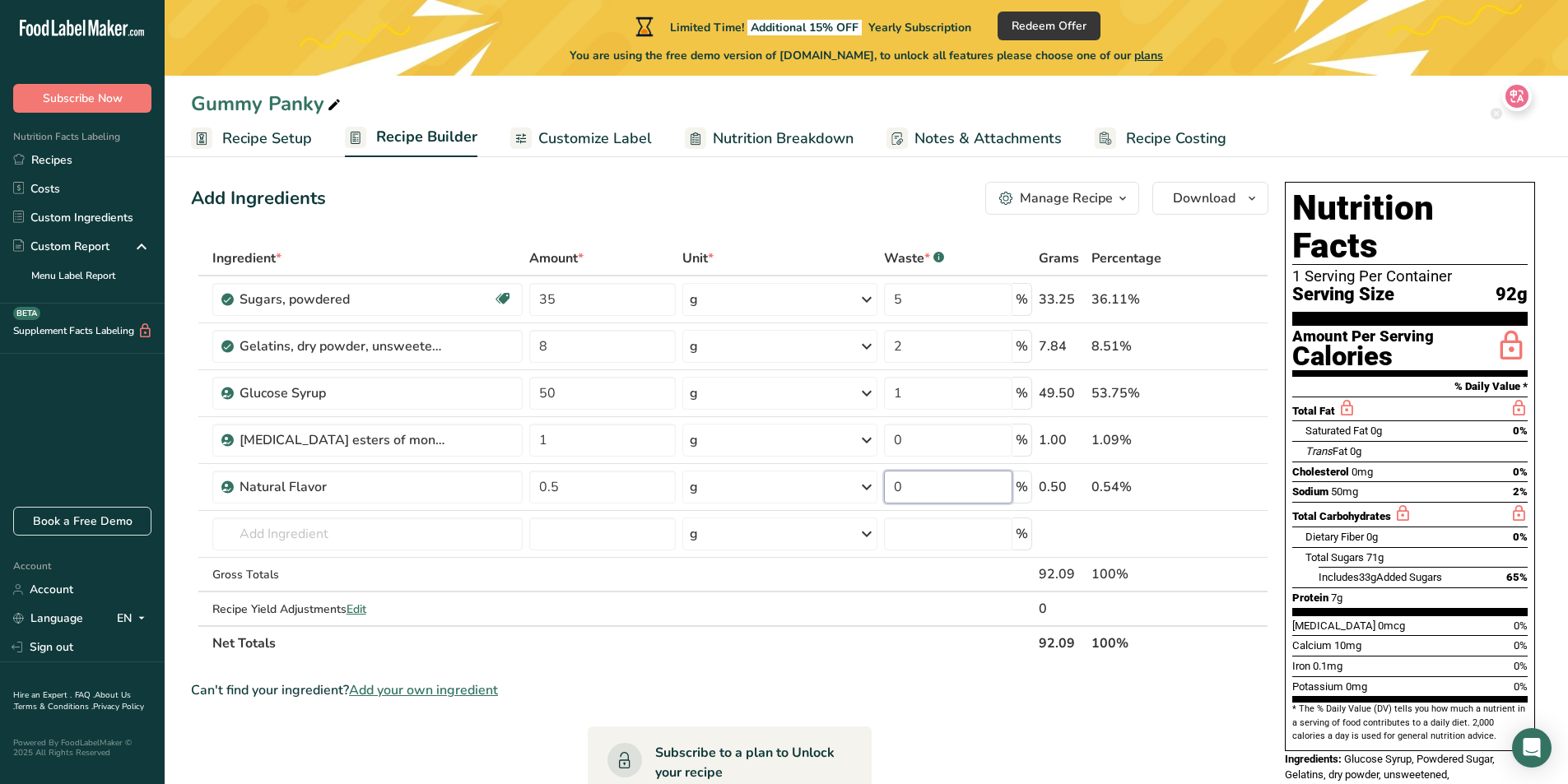
drag, startPoint x: 1546, startPoint y: 396, endPoint x: 1528, endPoint y: 84, distance: 312.5
click at [1528, 84] on icon at bounding box center [1516, 95] width 23 height 23
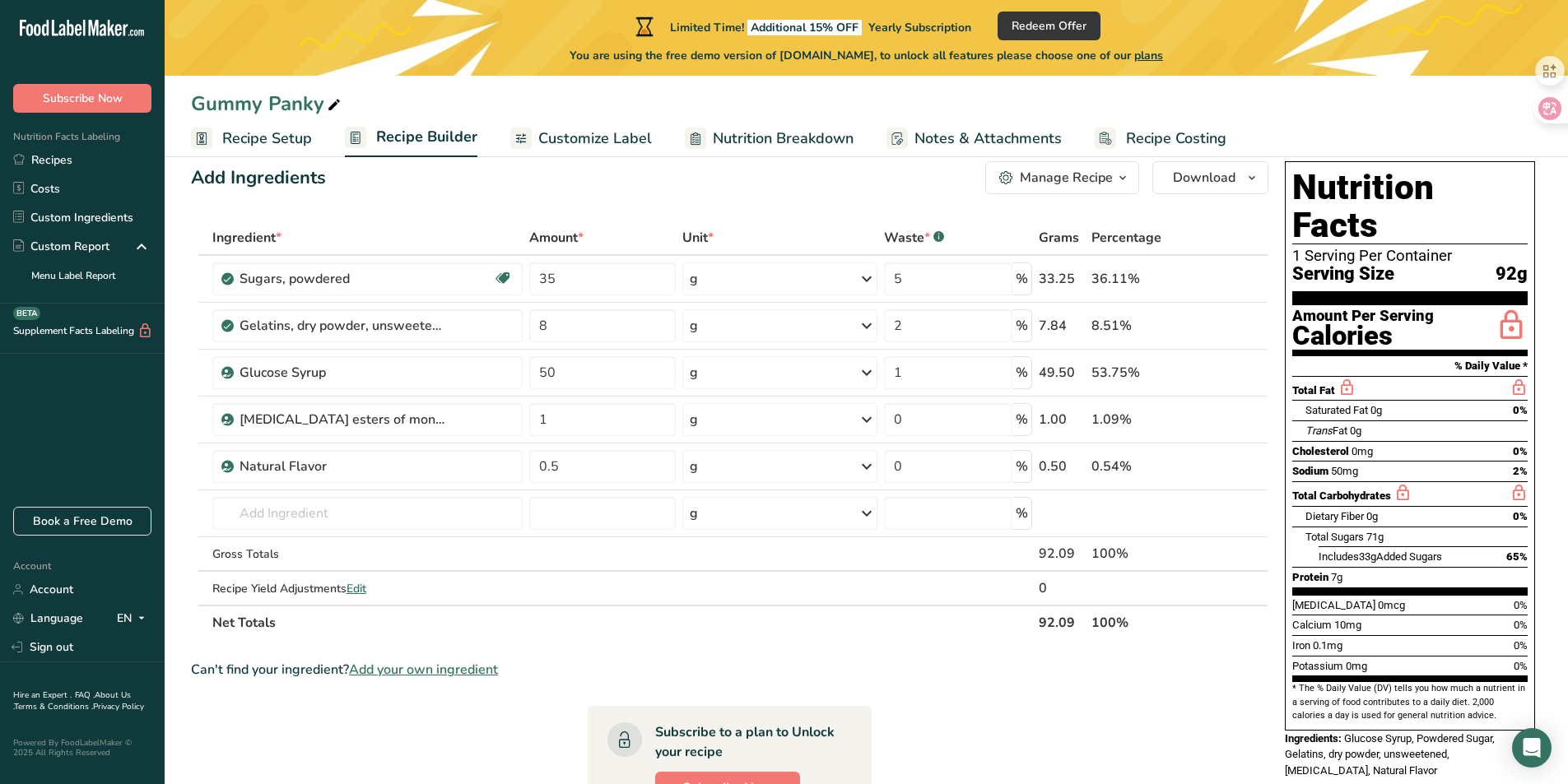
scroll to position [31, 0]
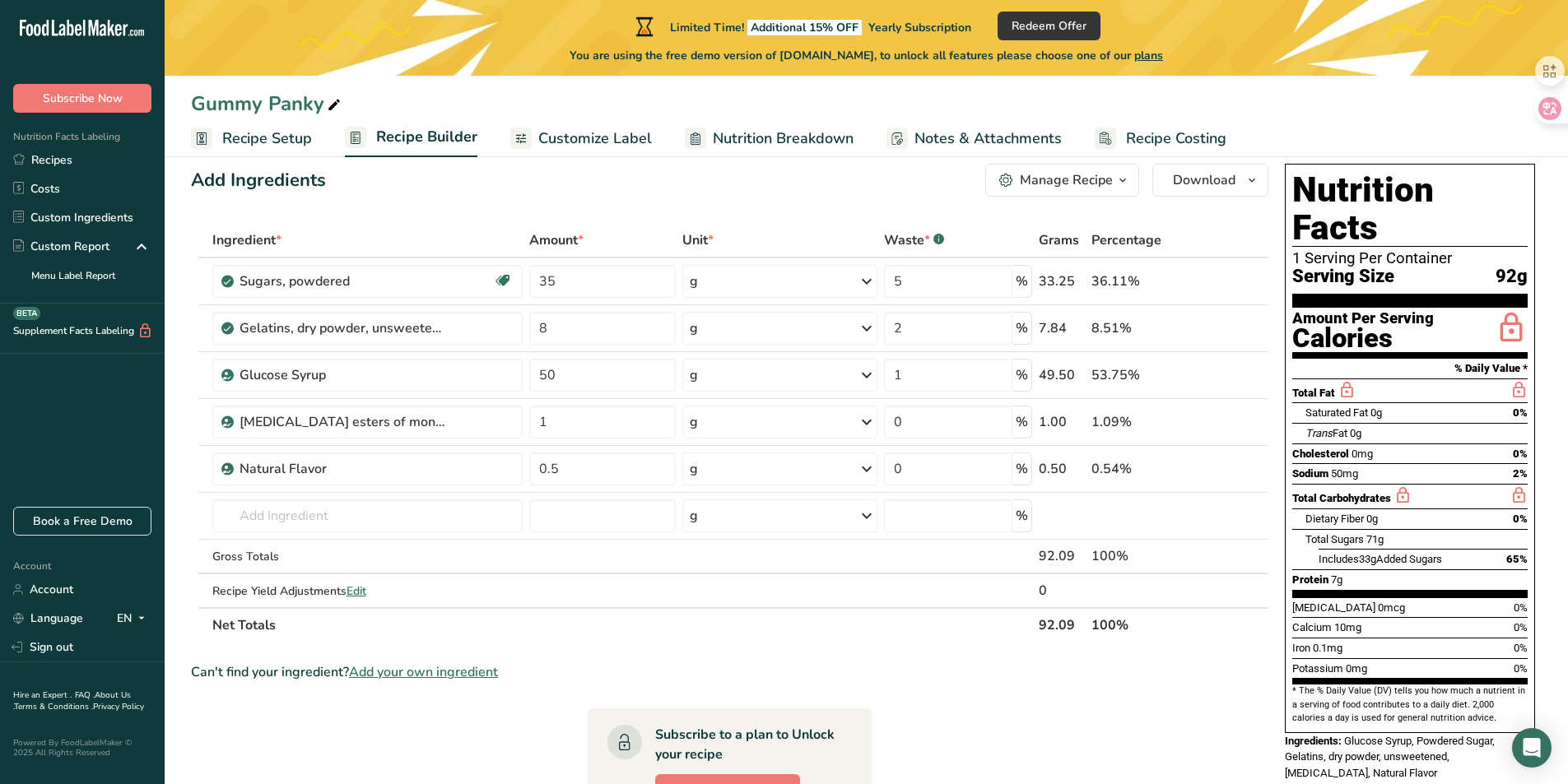
click at [619, 144] on span "Customize Label" at bounding box center [595, 138] width 113 height 22
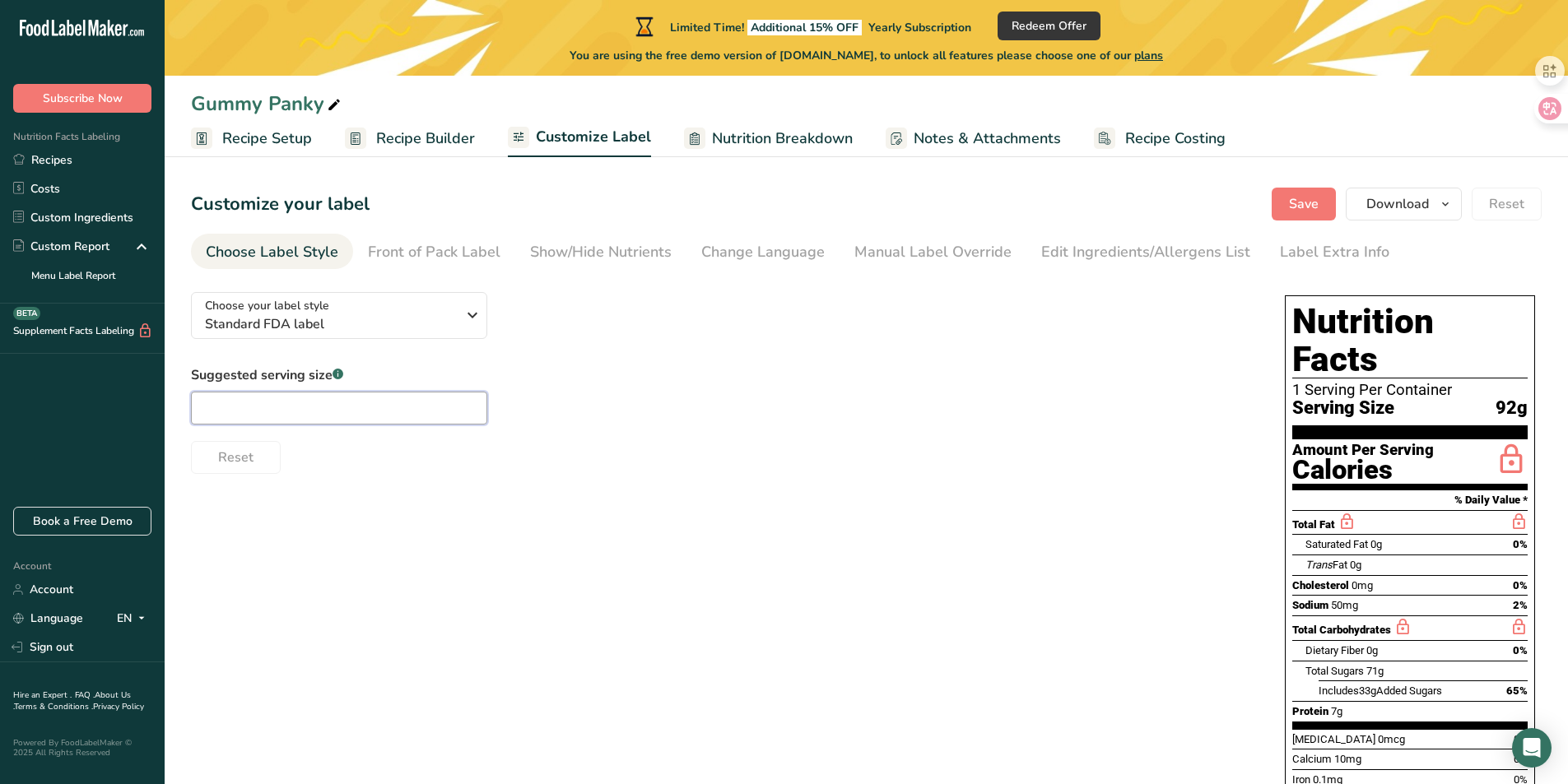
click at [429, 404] on input "text" at bounding box center [339, 407] width 296 height 33
click at [434, 250] on div "Front of Pack Label" at bounding box center [433, 252] width 132 height 22
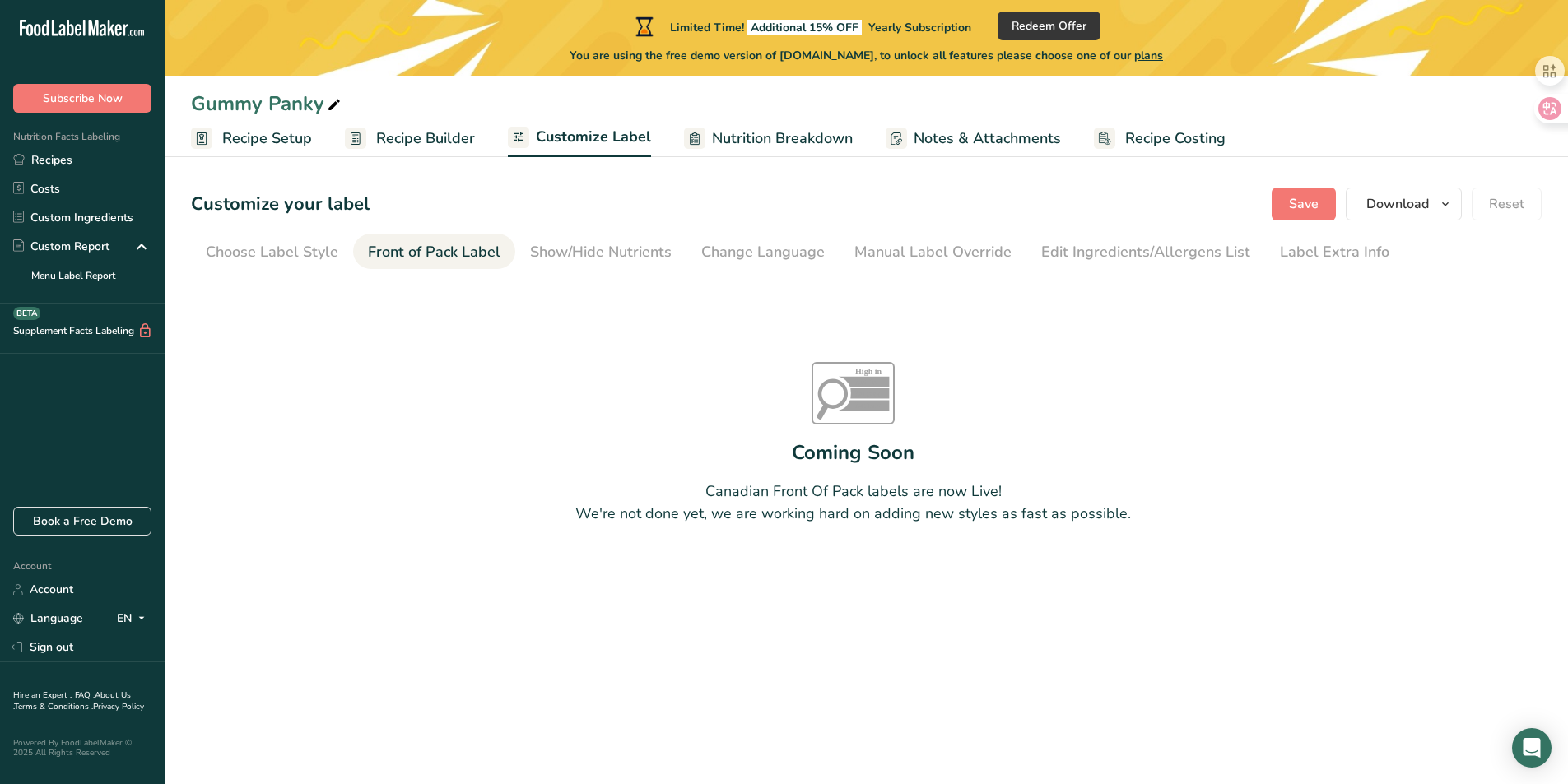
click at [597, 232] on section "Customize your label Save Download Choose what to show on your downloaded label…" at bounding box center [866, 397] width 1403 height 473
click at [599, 249] on div "Show/Hide Nutrients" at bounding box center [600, 252] width 141 height 22
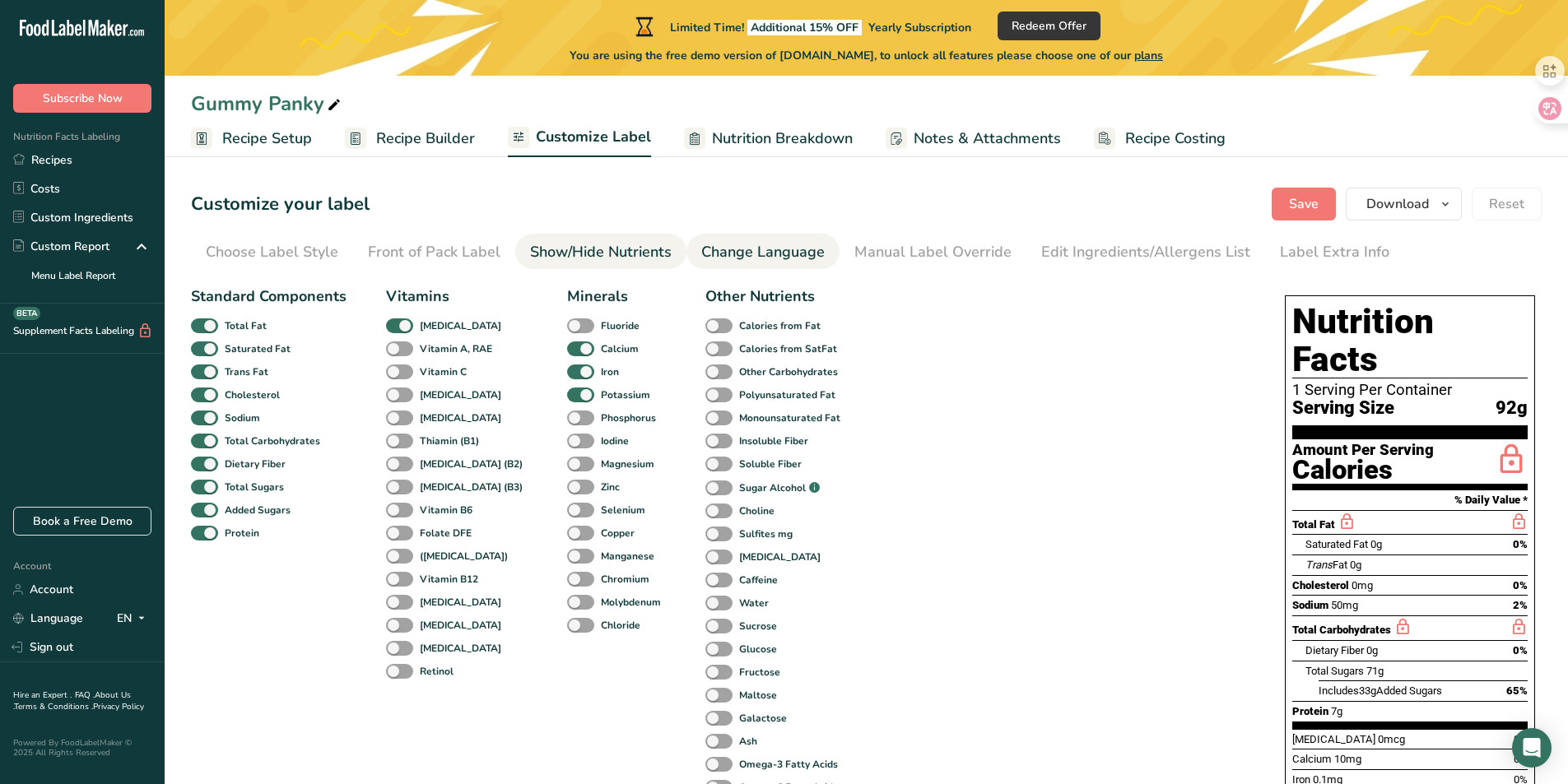
click at [786, 245] on div "Change Language" at bounding box center [763, 252] width 123 height 22
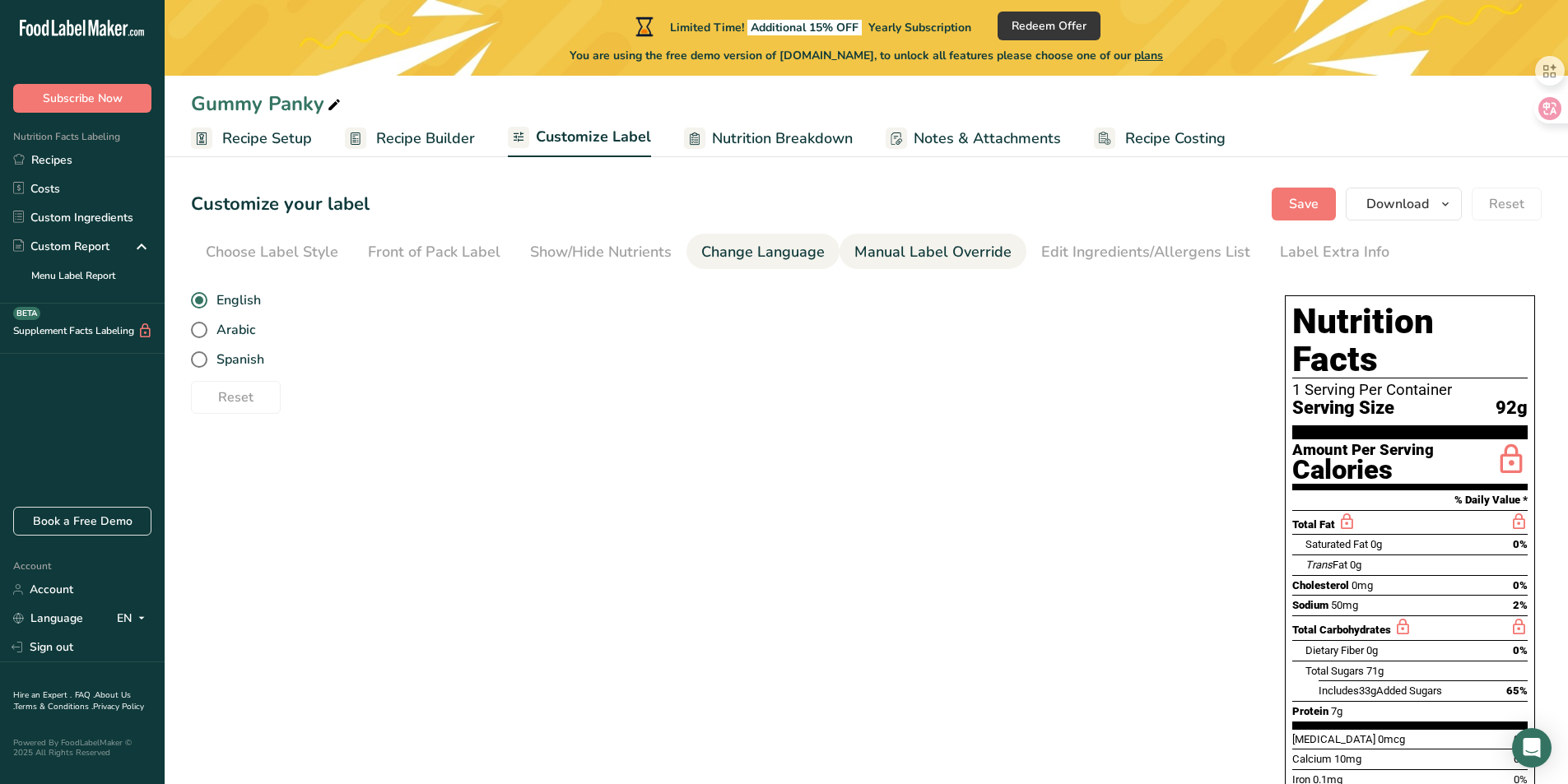
click at [923, 251] on div "Manual Label Override" at bounding box center [933, 252] width 157 height 22
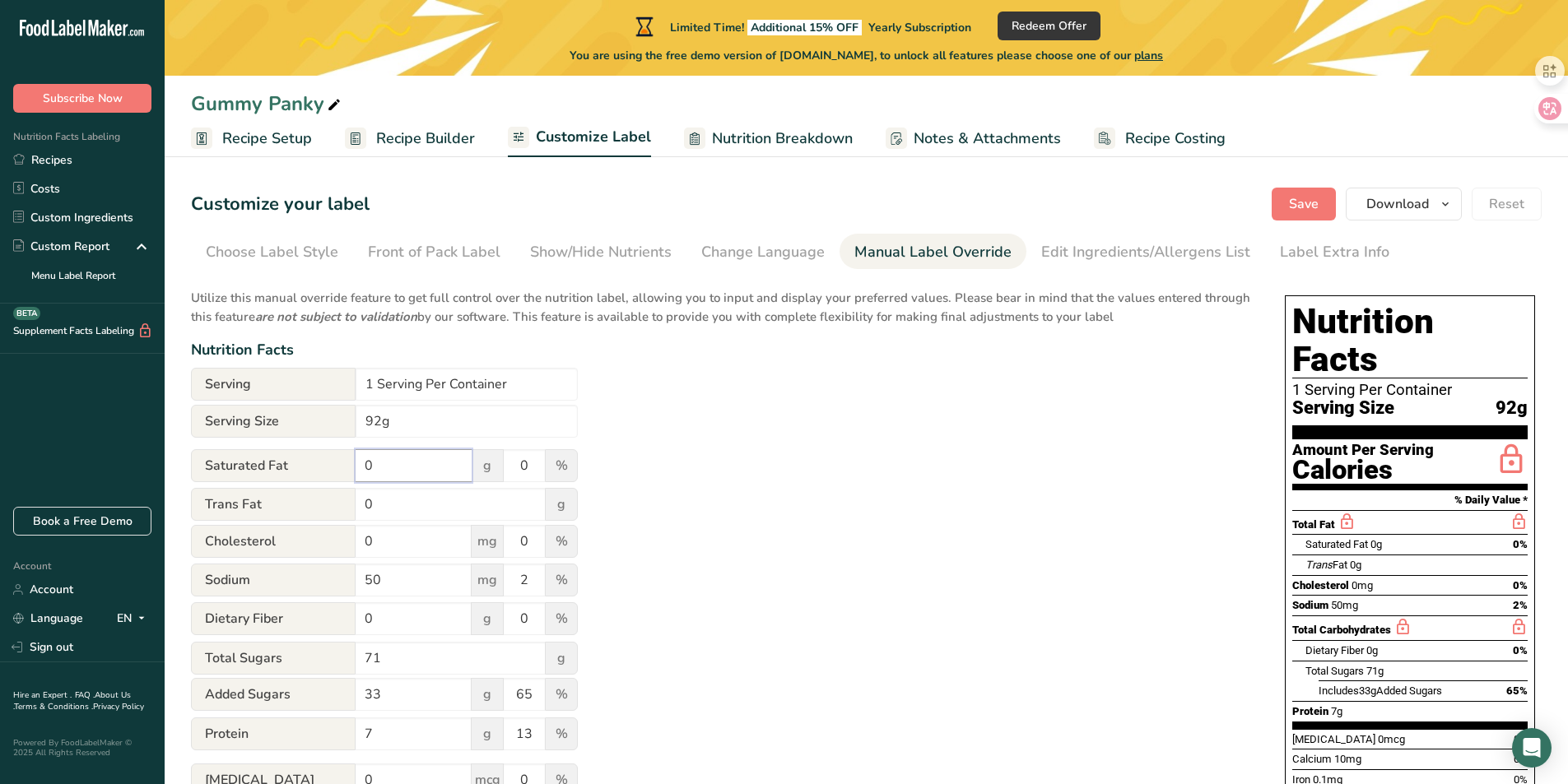
drag, startPoint x: 411, startPoint y: 460, endPoint x: 274, endPoint y: 460, distance: 137.0
click at [274, 460] on div "Saturated Fat 0 g 0 %" at bounding box center [384, 466] width 387 height 35
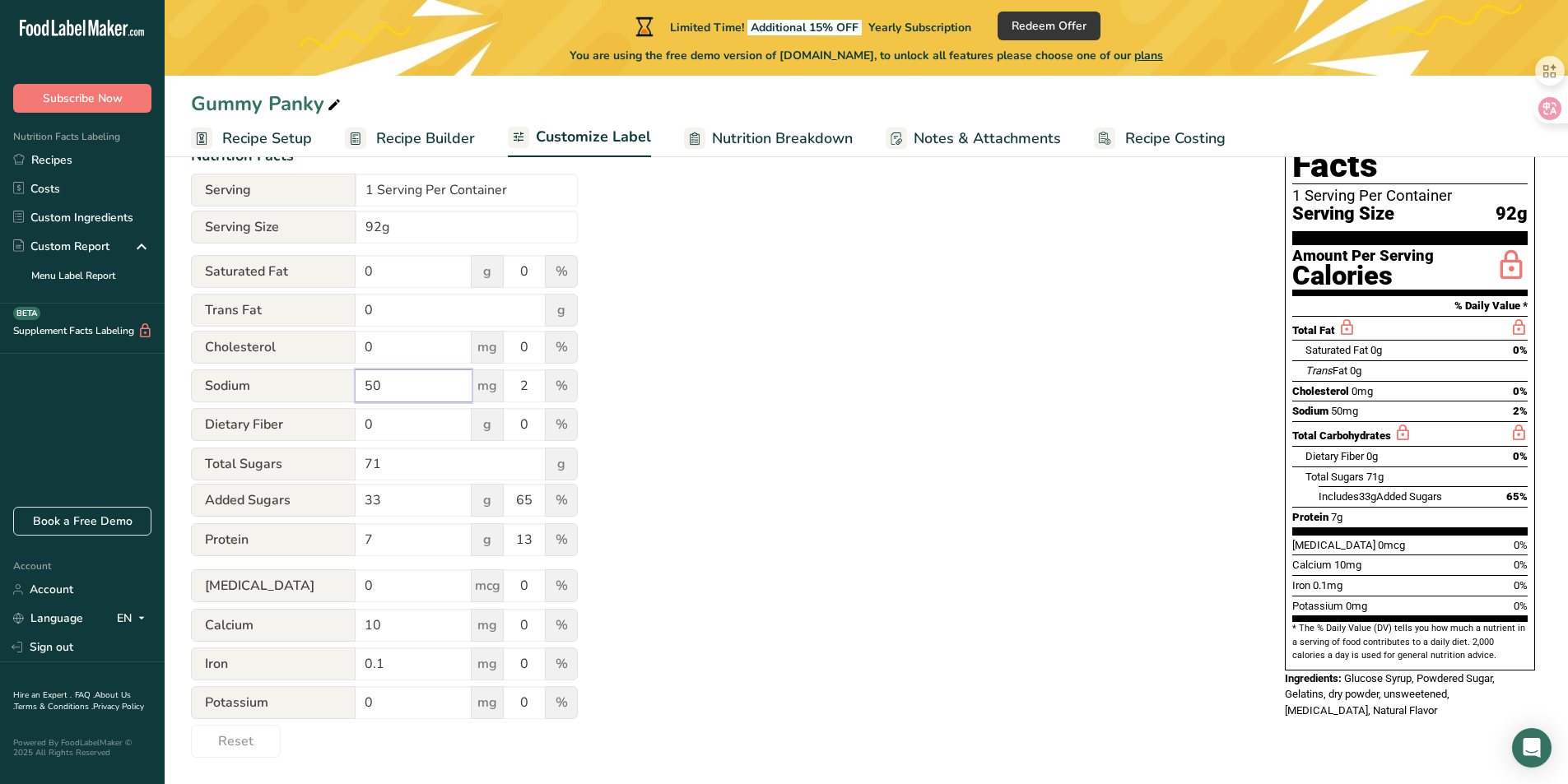
drag, startPoint x: 409, startPoint y: 380, endPoint x: 251, endPoint y: 384, distance: 158.1
click at [256, 378] on div "Sodium 50 mg 2 %" at bounding box center [384, 387] width 387 height 35
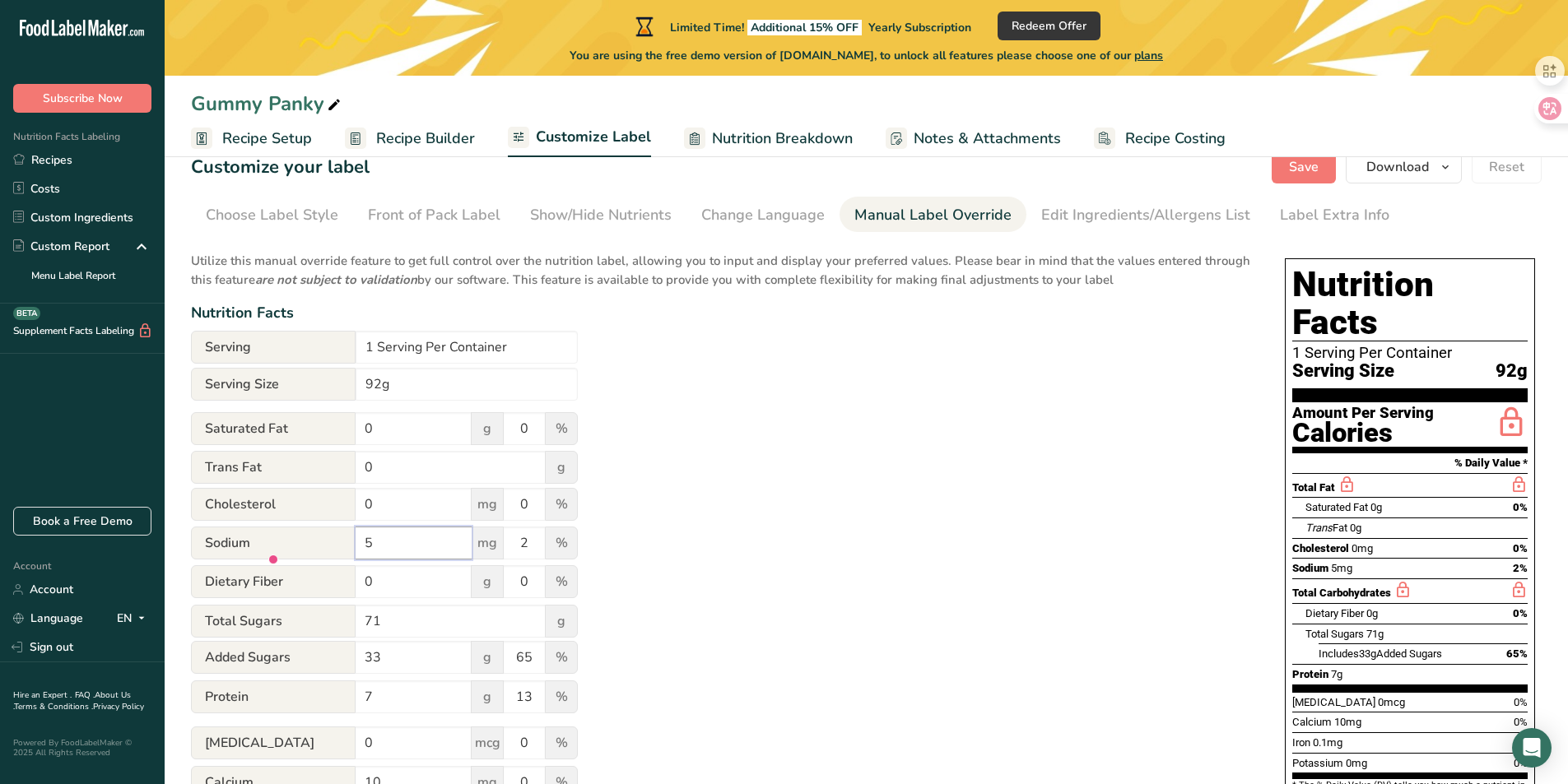
scroll to position [0, 0]
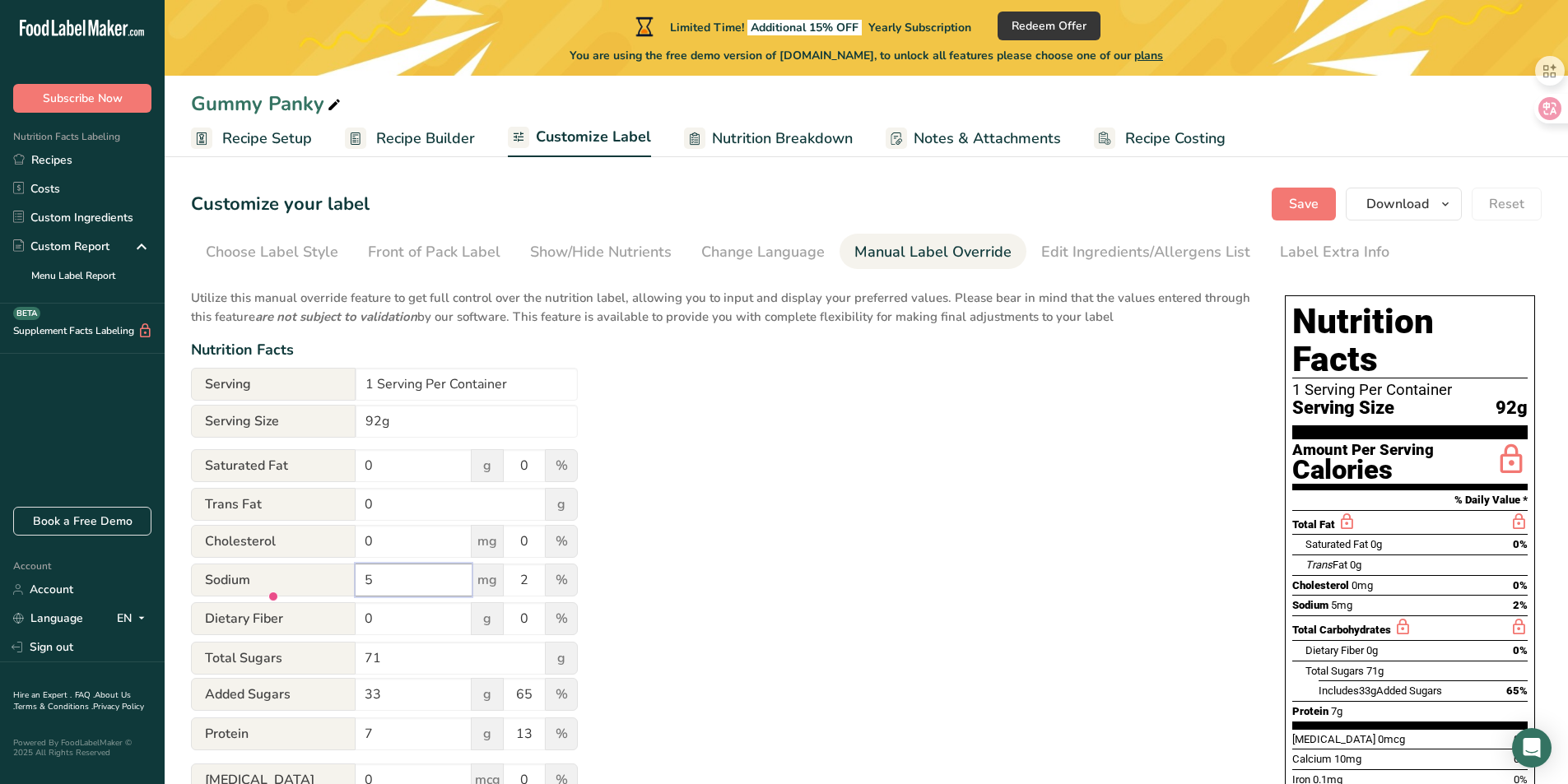
type input "5"
drag, startPoint x: 249, startPoint y: 403, endPoint x: 189, endPoint y: 399, distance: 60.1
click at [190, 399] on section "Customize your label Save Download Choose what to show on your downloaded label…" at bounding box center [866, 569] width 1403 height 818
type input "2"
click at [507, 376] on input "1 Serving Per Container" at bounding box center [467, 384] width 223 height 33
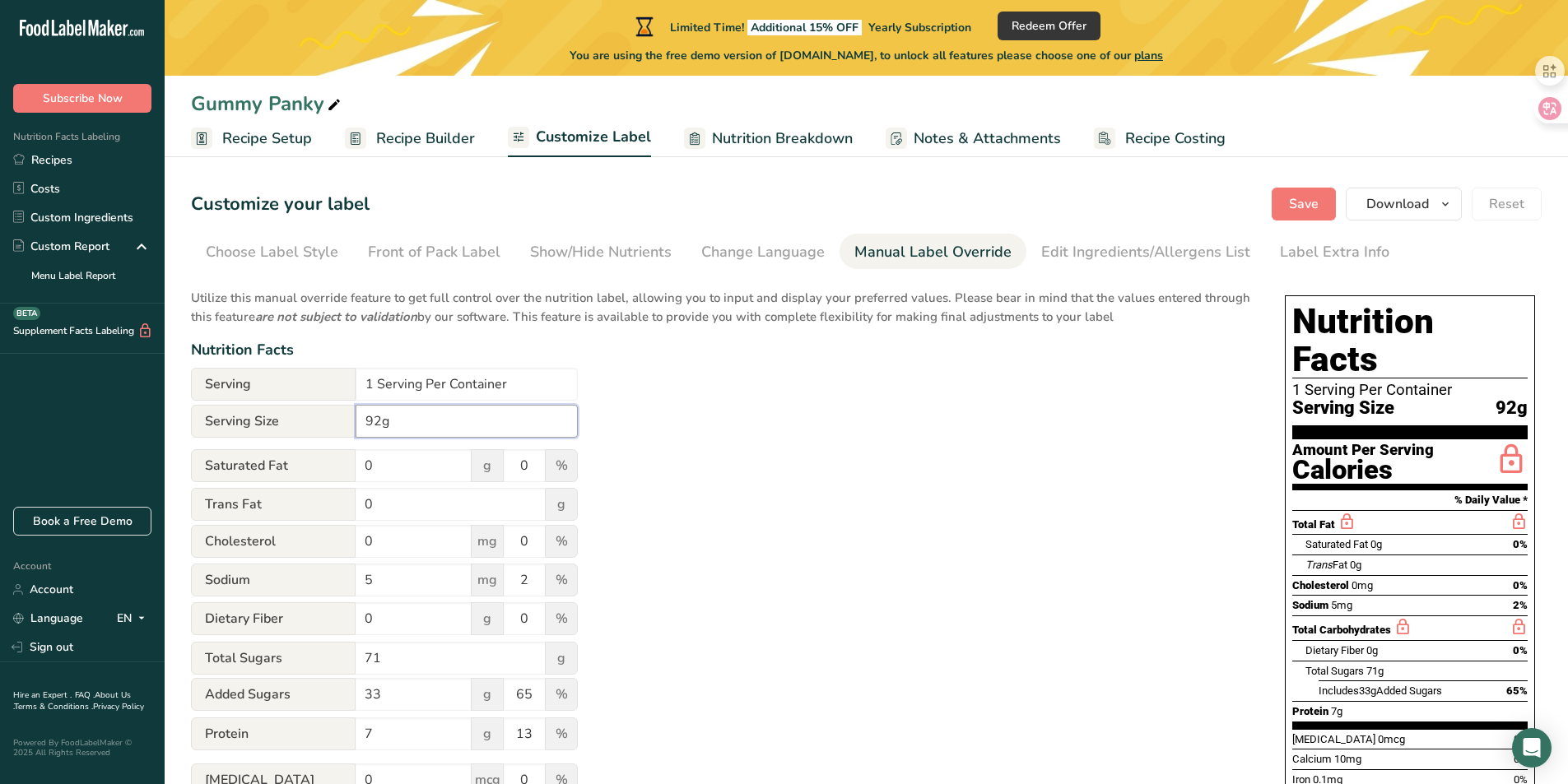
click at [374, 418] on input "92g" at bounding box center [467, 421] width 223 height 33
drag, startPoint x: 374, startPoint y: 415, endPoint x: 312, endPoint y: 406, distance: 62.6
click at [312, 406] on div "Serving Size 92g" at bounding box center [384, 421] width 387 height 33
click at [406, 419] on input "92g" at bounding box center [467, 421] width 223 height 33
drag, startPoint x: 381, startPoint y: 417, endPoint x: 326, endPoint y: 410, distance: 55.4
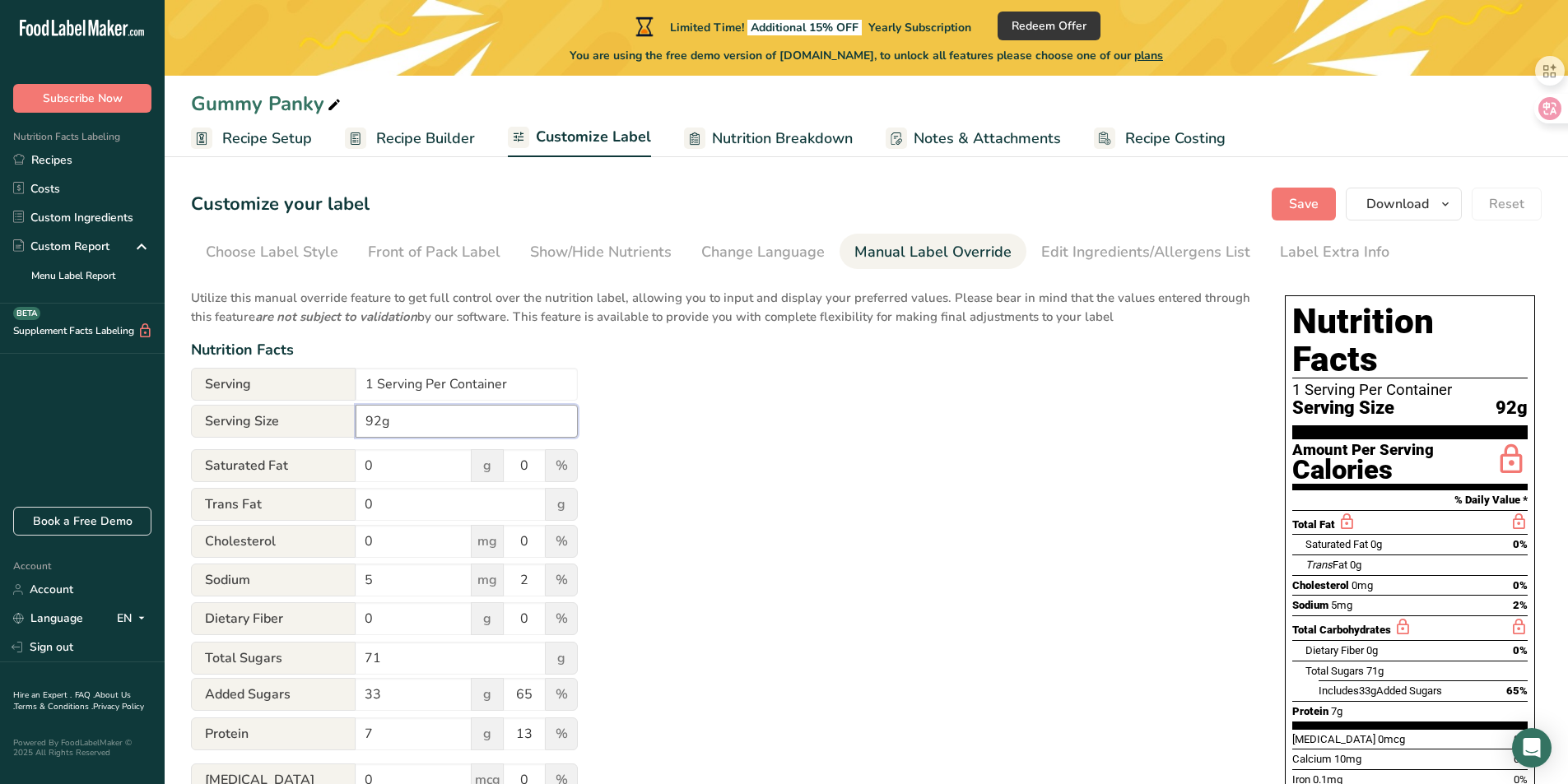
click at [333, 412] on div "Serving Size 92g" at bounding box center [384, 421] width 387 height 33
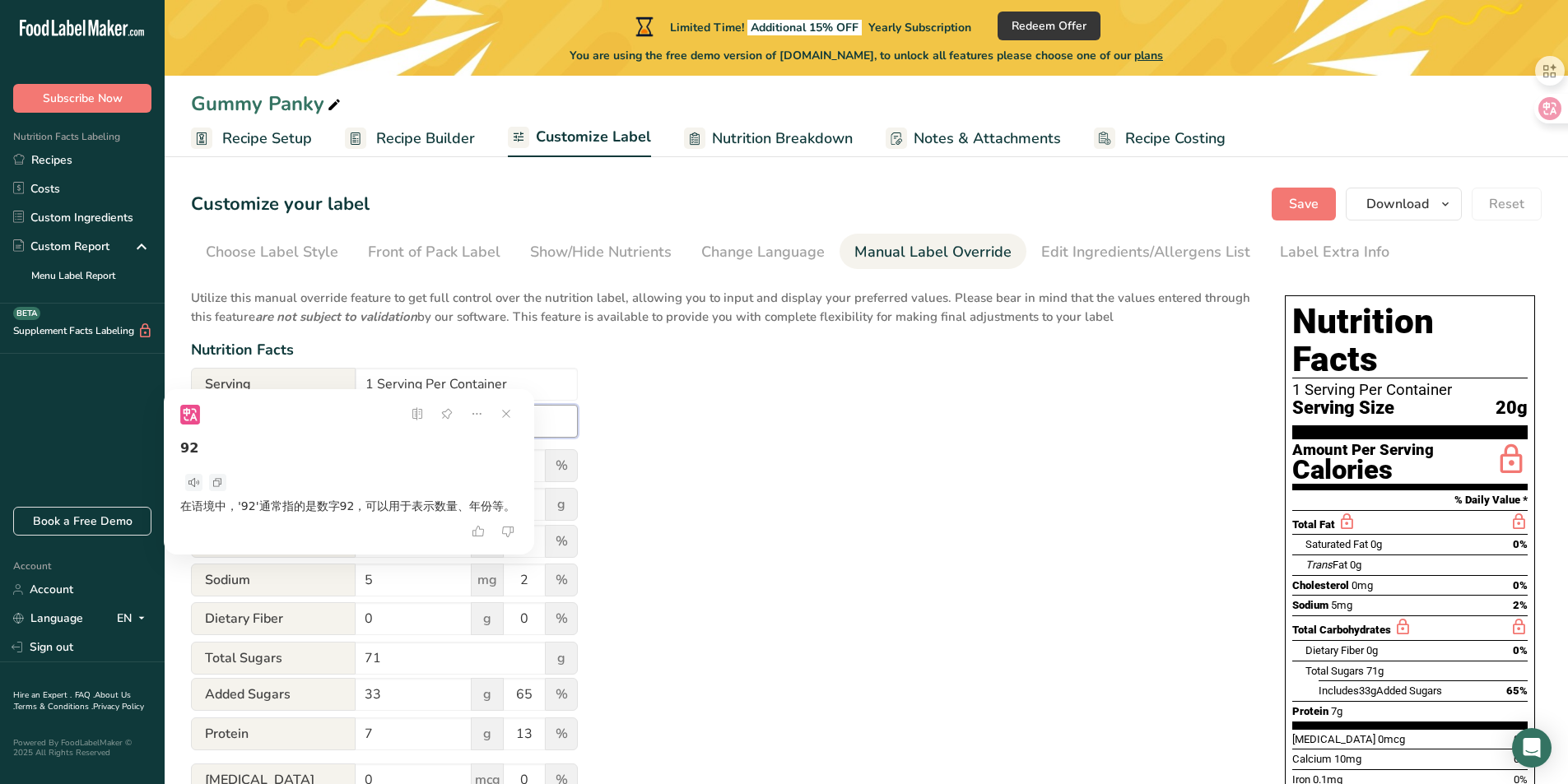
type input "20g"
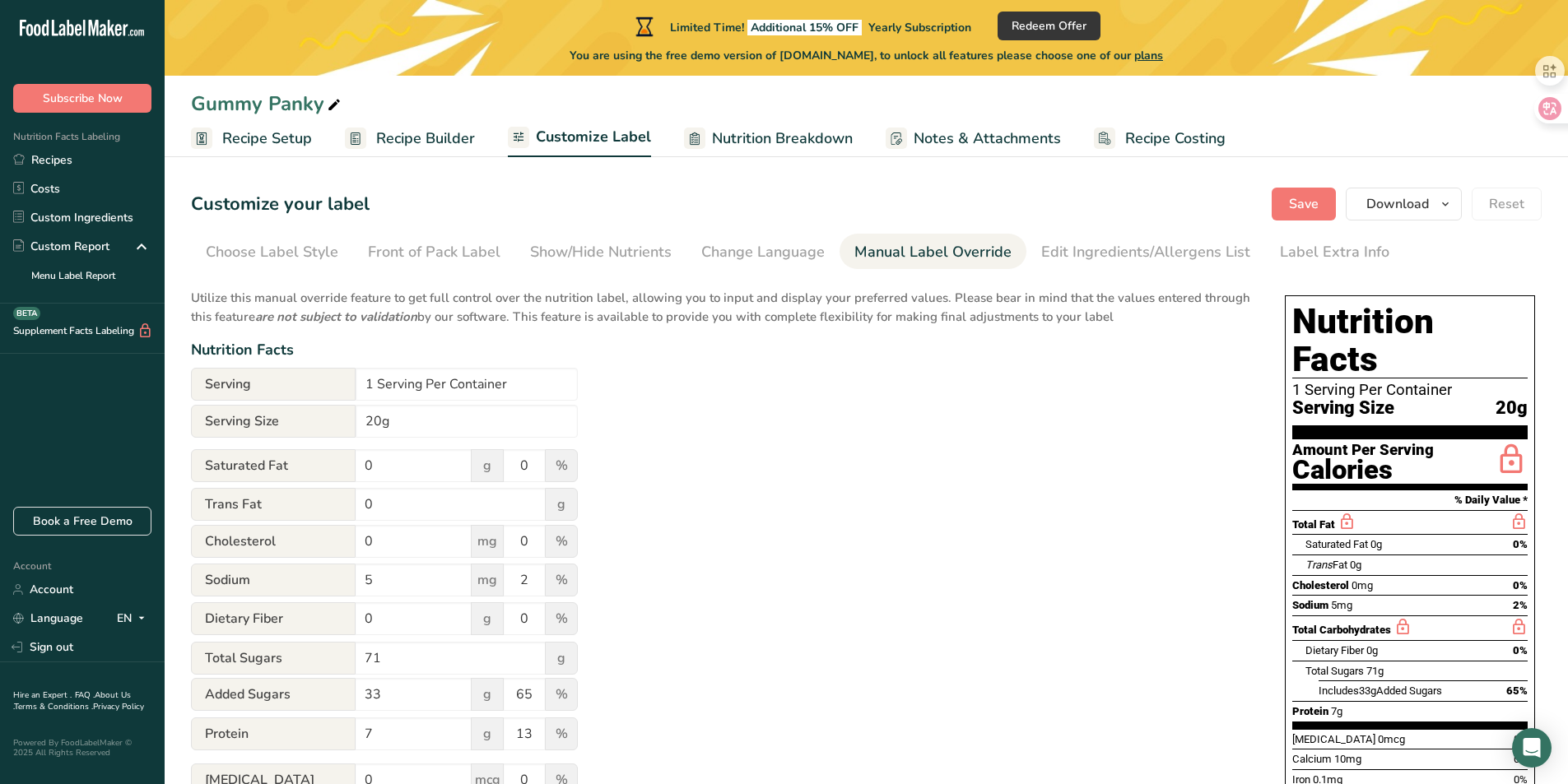
click at [923, 471] on div "Utilize this manual override feature to get full control over the nutrition lab…" at bounding box center [721, 616] width 1061 height 674
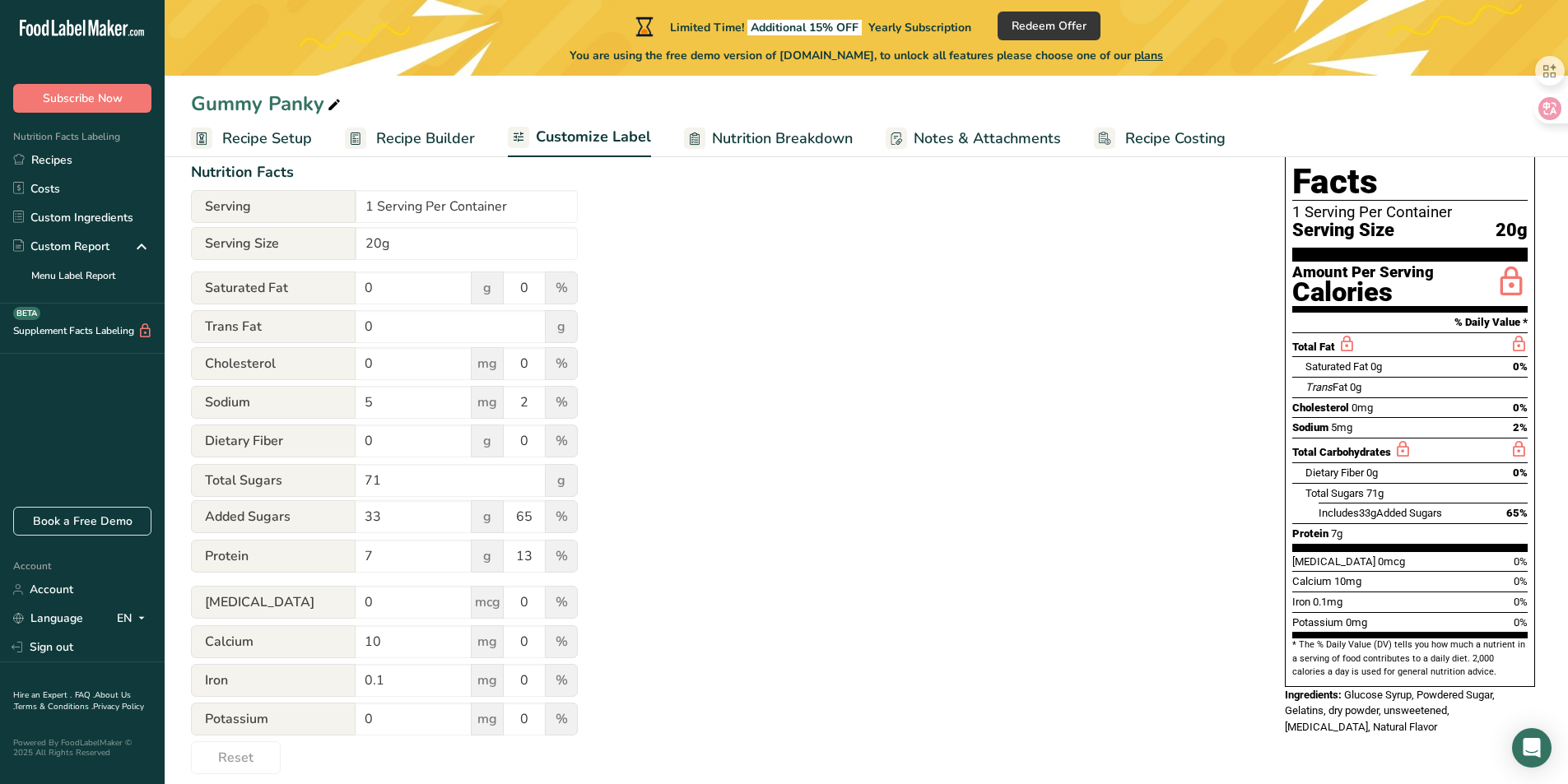
scroll to position [194, 0]
